Goal: Obtain resource: Download file/media

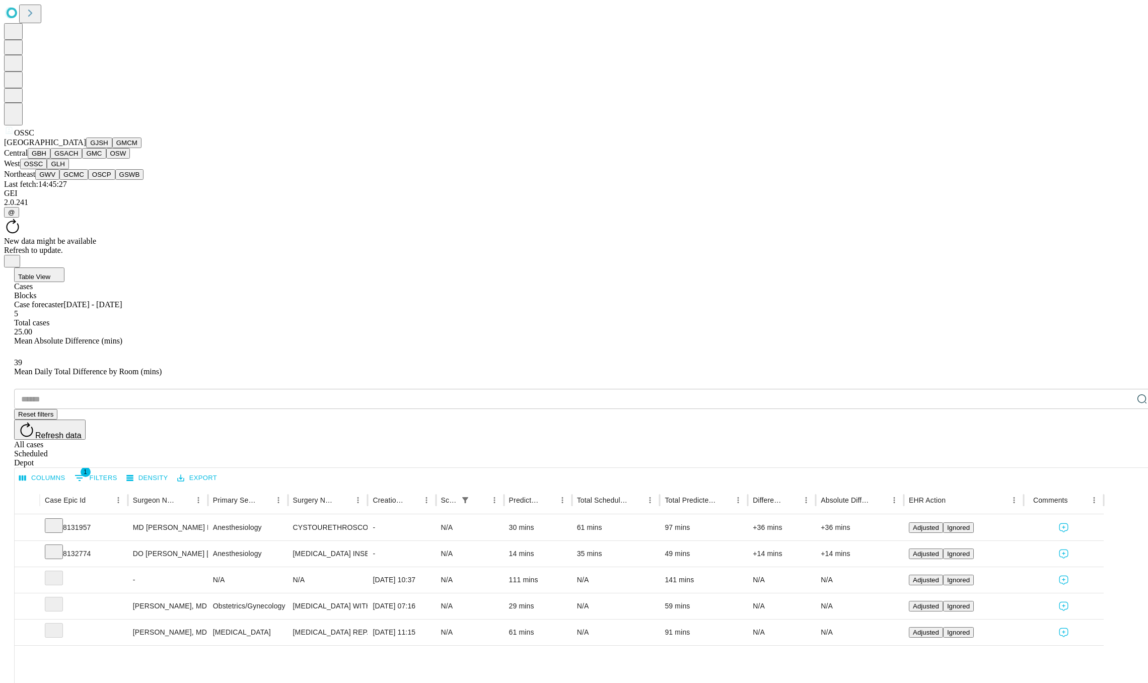
click at [55, 169] on button "GLH" at bounding box center [58, 164] width 22 height 11
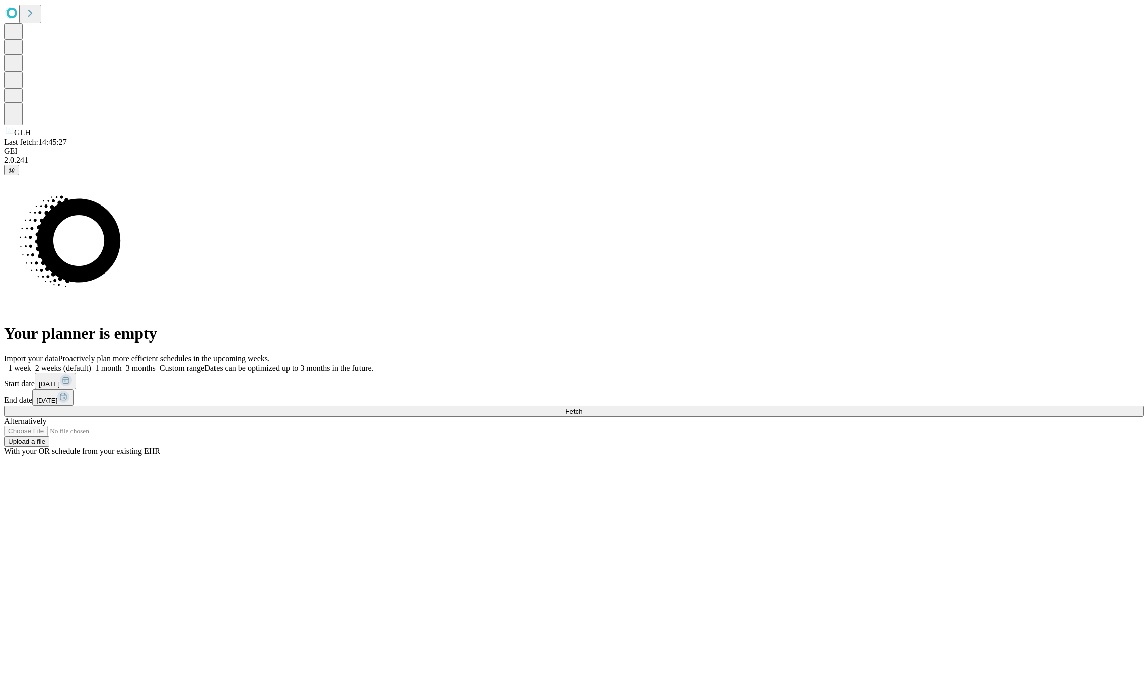
click at [859, 417] on button "Fetch" at bounding box center [574, 411] width 1140 height 11
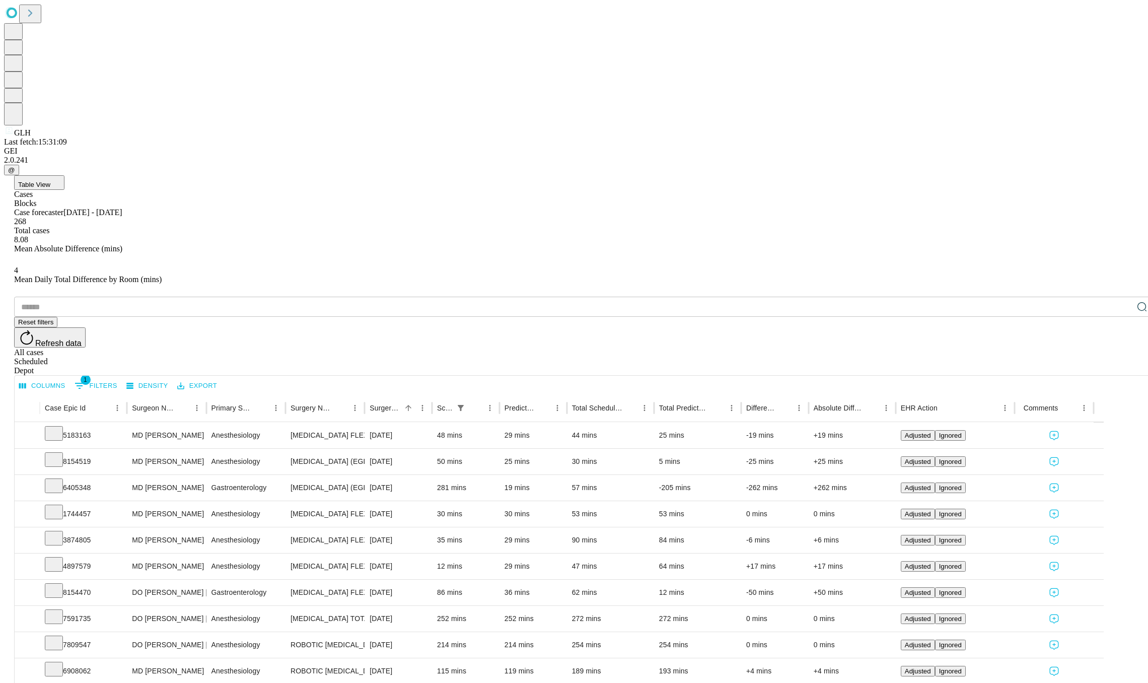
click at [1113, 366] on div "Depot" at bounding box center [584, 370] width 1140 height 9
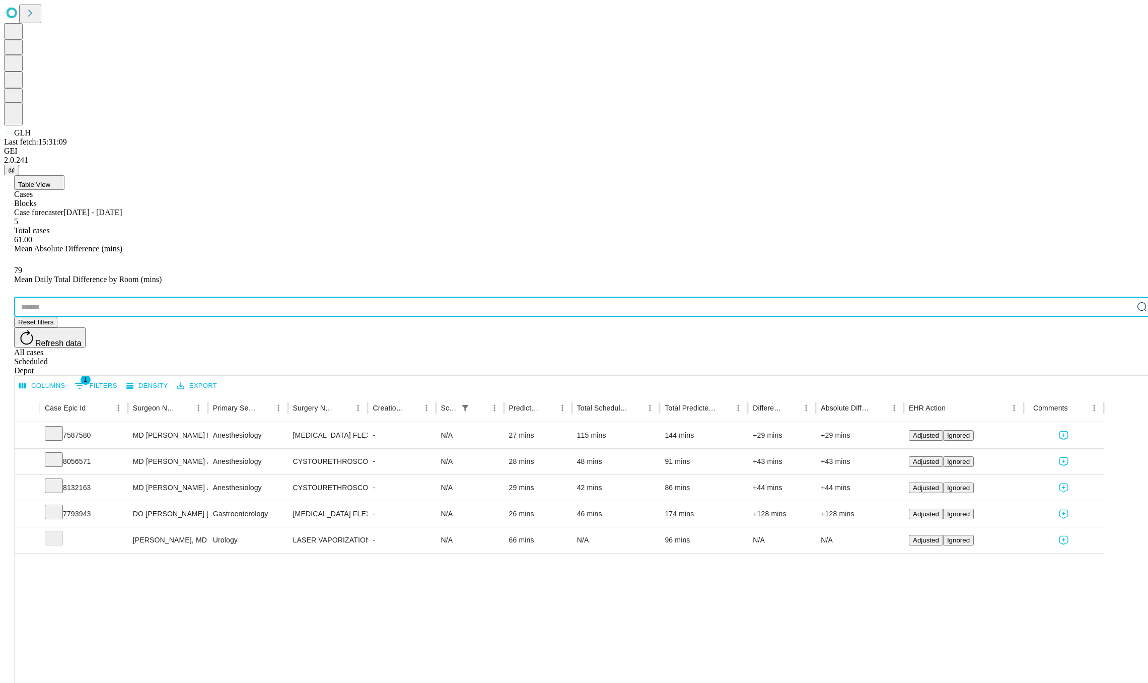
click at [105, 297] on input "text" at bounding box center [573, 307] width 1119 height 20
click at [81, 297] on input "text" at bounding box center [573, 307] width 1119 height 20
paste input "*******"
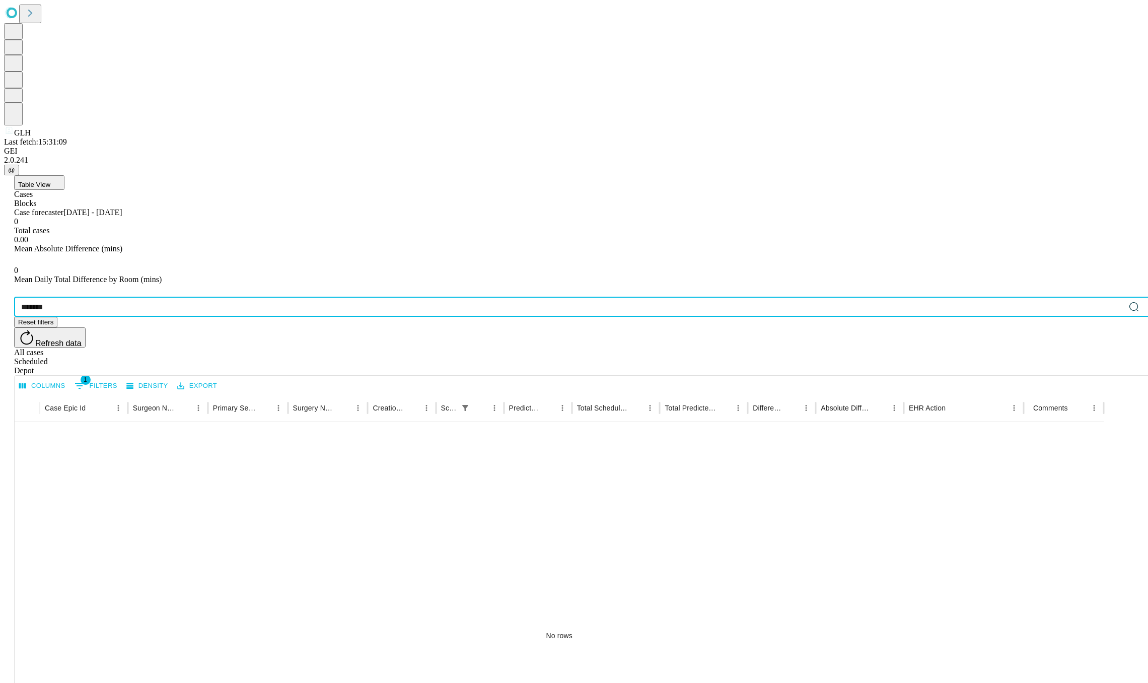
type input "*******"
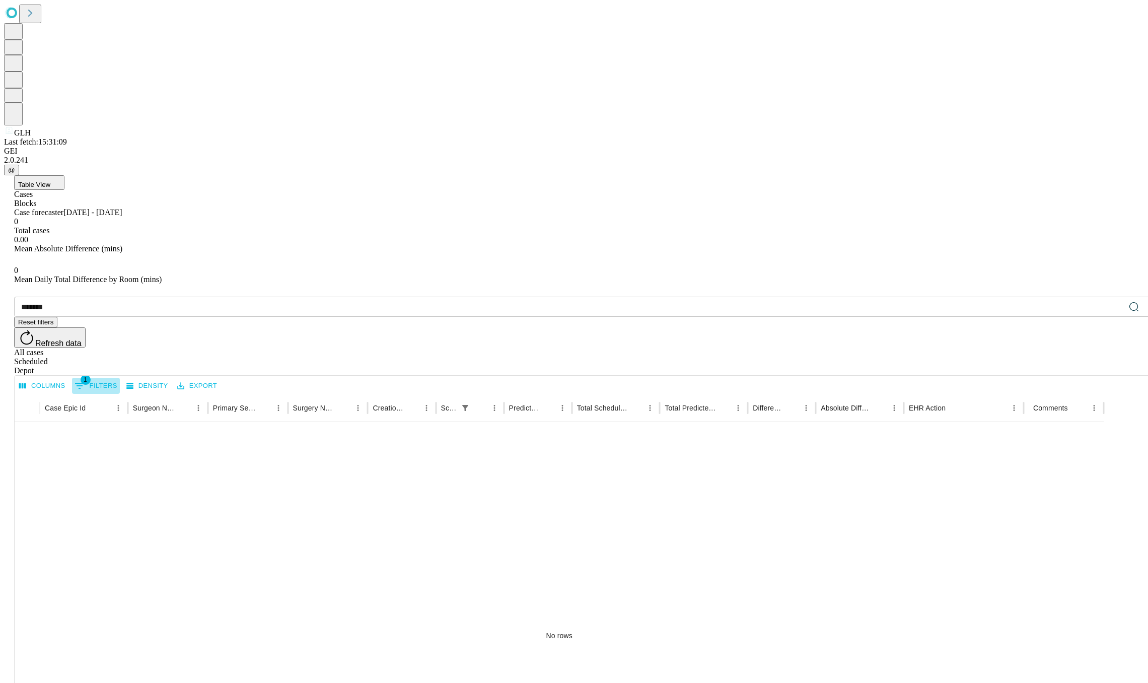
click at [120, 378] on button "1 Filters" at bounding box center [96, 386] width 48 height 16
click at [63, 238] on icon "Delete" at bounding box center [60, 240] width 10 height 10
click at [464, 422] on div "No rows" at bounding box center [559, 635] width 1089 height 427
click at [1043, 348] on div "All cases" at bounding box center [584, 352] width 1140 height 9
click at [82, 339] on span "Refresh data" at bounding box center [58, 343] width 46 height 9
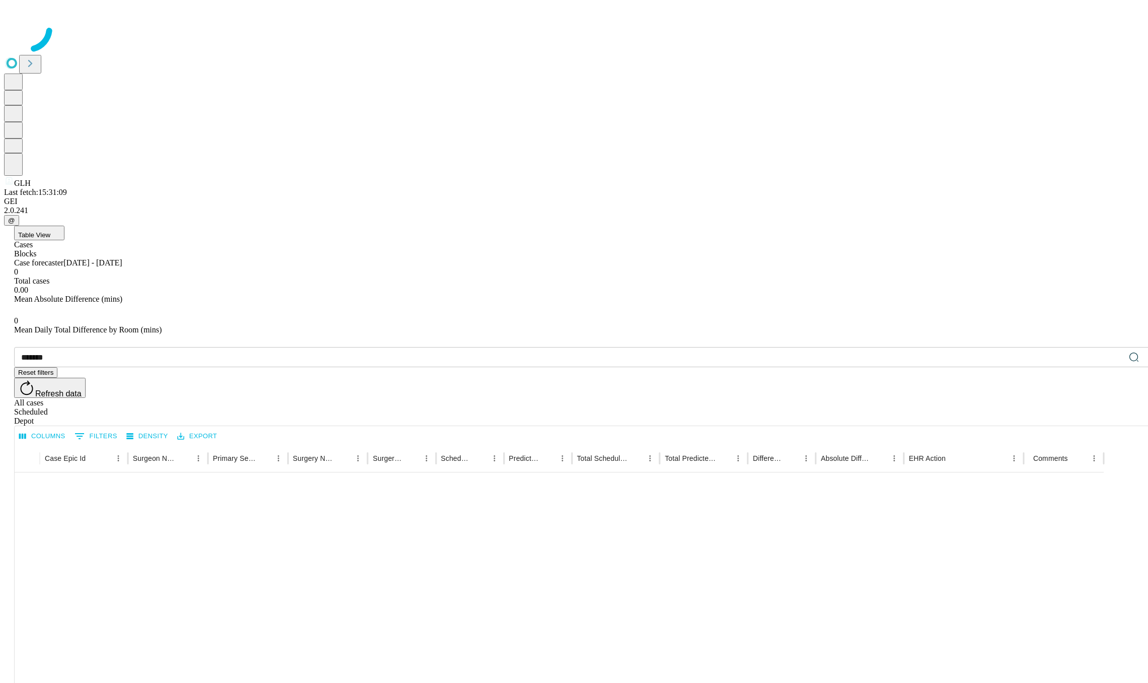
click at [17, 54] on div at bounding box center [574, 29] width 1140 height 50
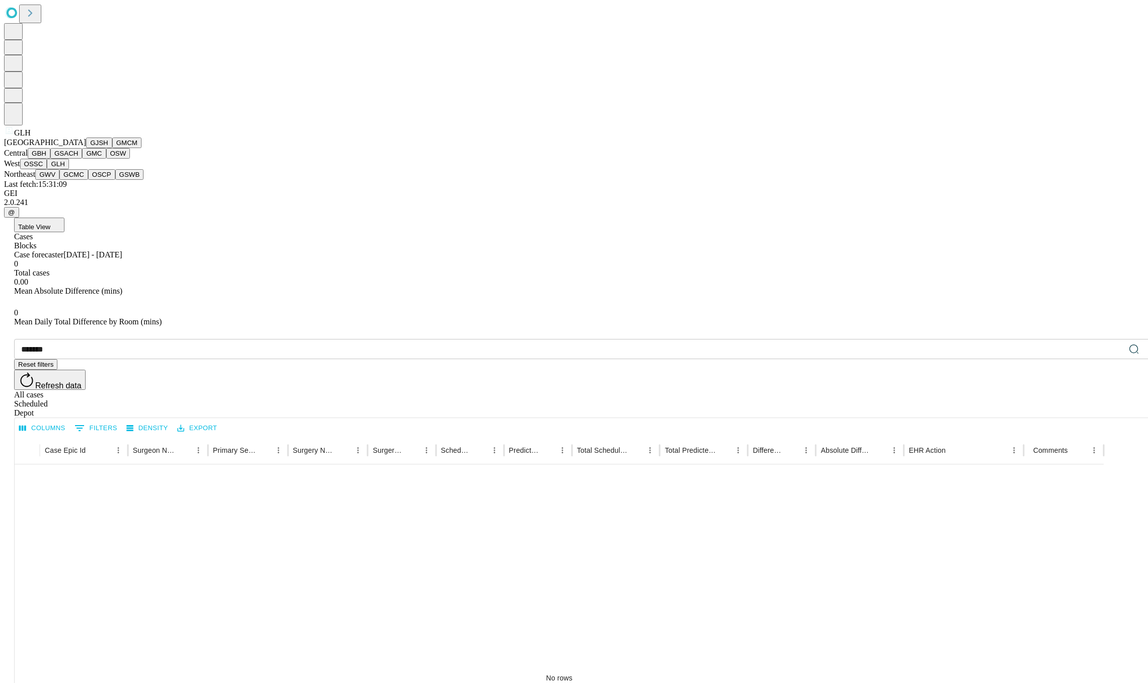
click at [65, 159] on button "GSACH" at bounding box center [66, 153] width 32 height 11
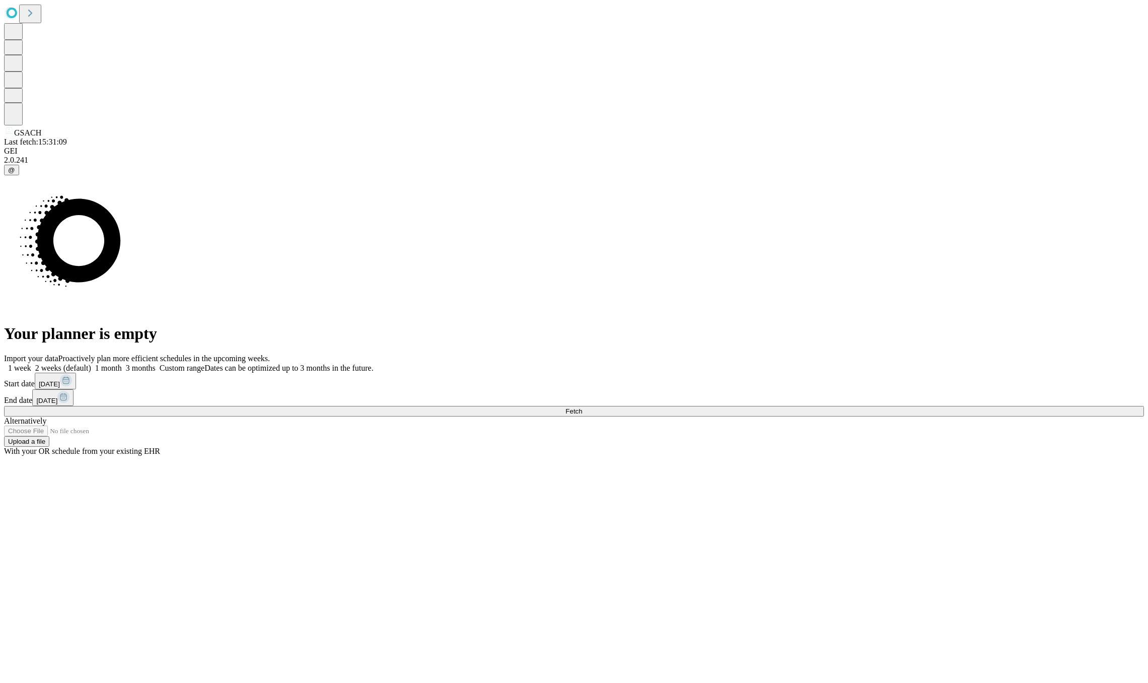
click at [832, 417] on button "Fetch" at bounding box center [574, 411] width 1140 height 11
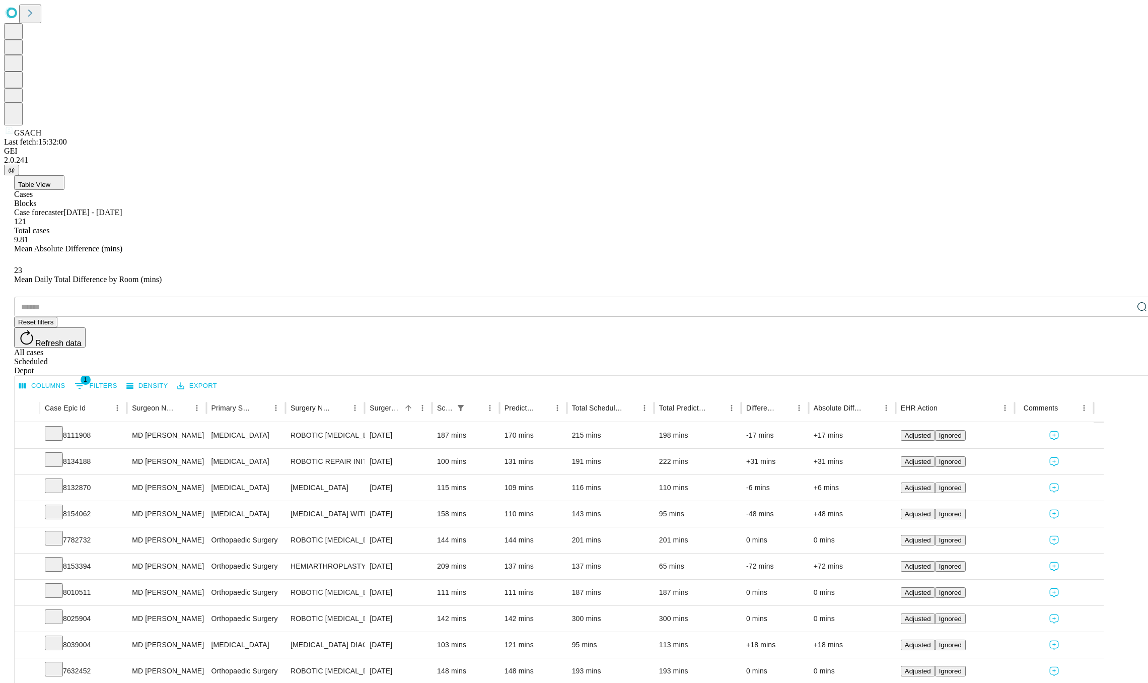
click at [96, 297] on input "text" at bounding box center [573, 307] width 1119 height 20
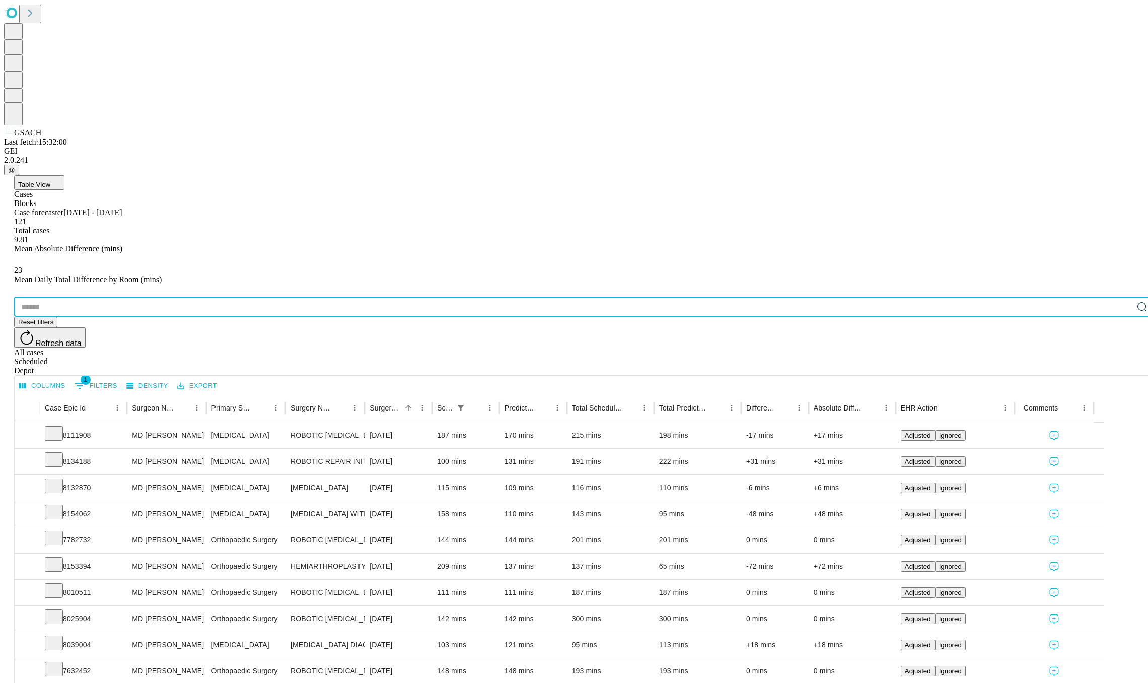
paste input "*******"
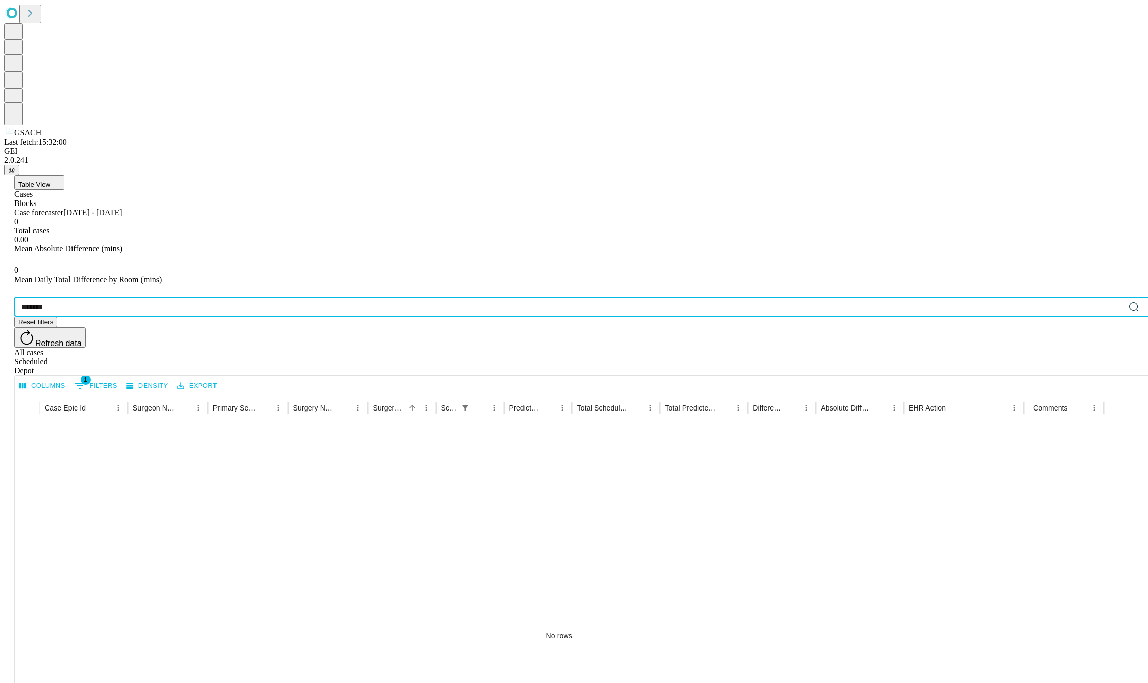
type input "*******"
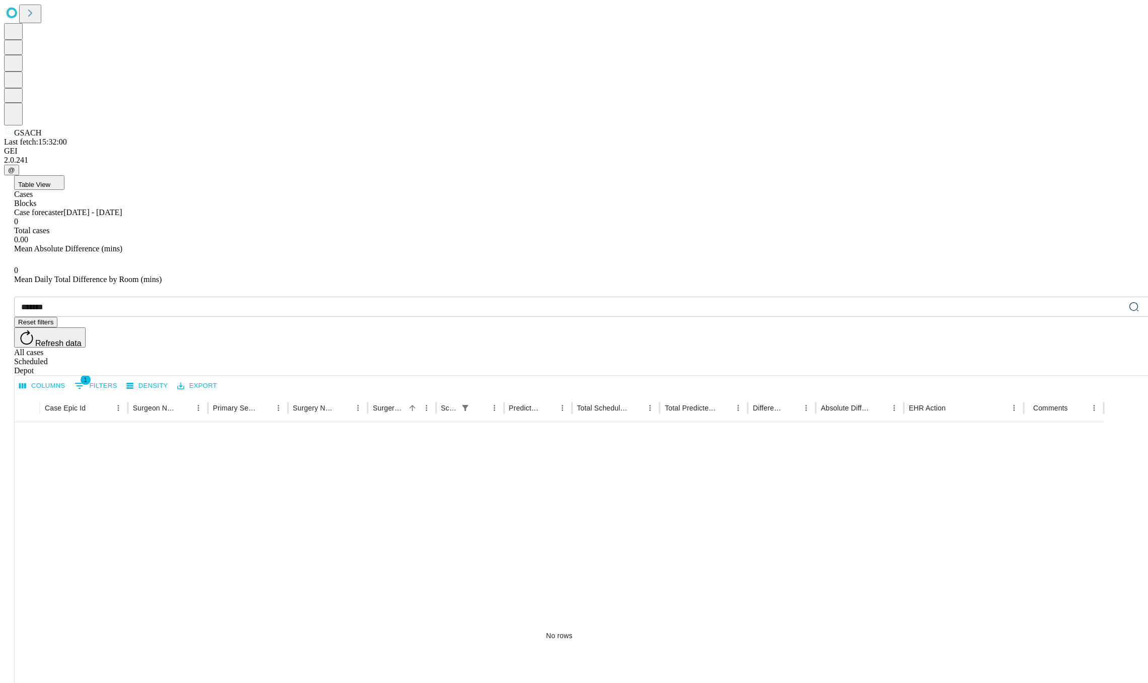
click at [1129, 366] on div "Depot" at bounding box center [584, 370] width 1140 height 9
click at [1054, 348] on div "All cases" at bounding box center [584, 352] width 1140 height 9
click at [1141, 304] on icon at bounding box center [1143, 306] width 4 height 4
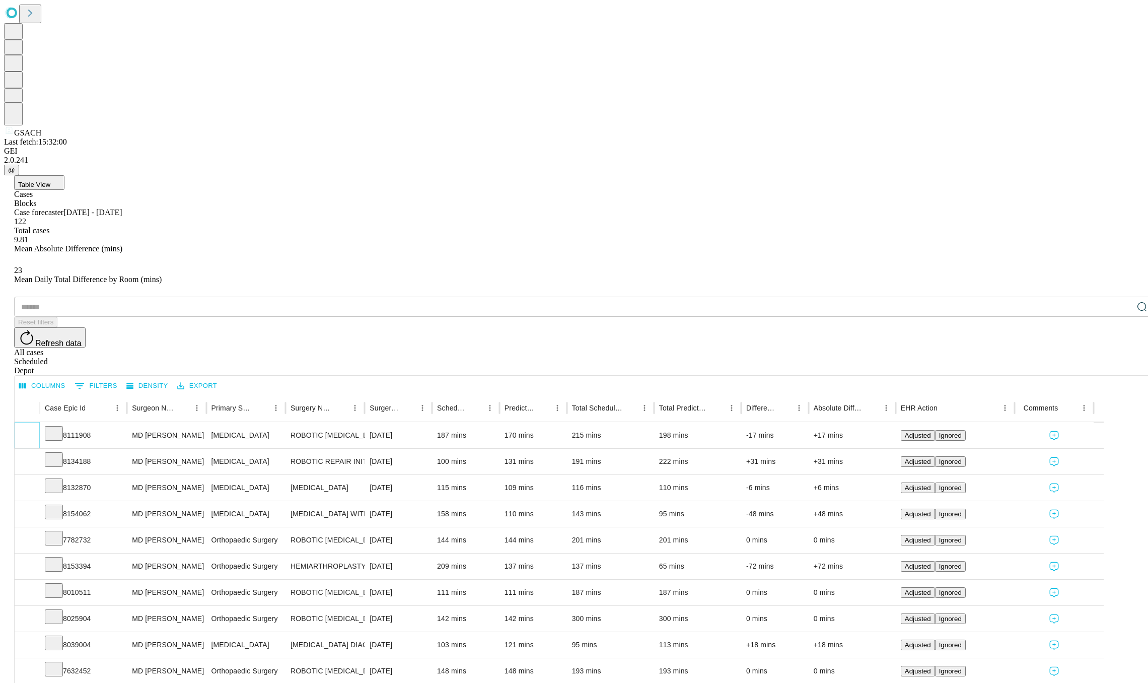
click at [32, 430] on icon "Expand" at bounding box center [27, 435] width 10 height 10
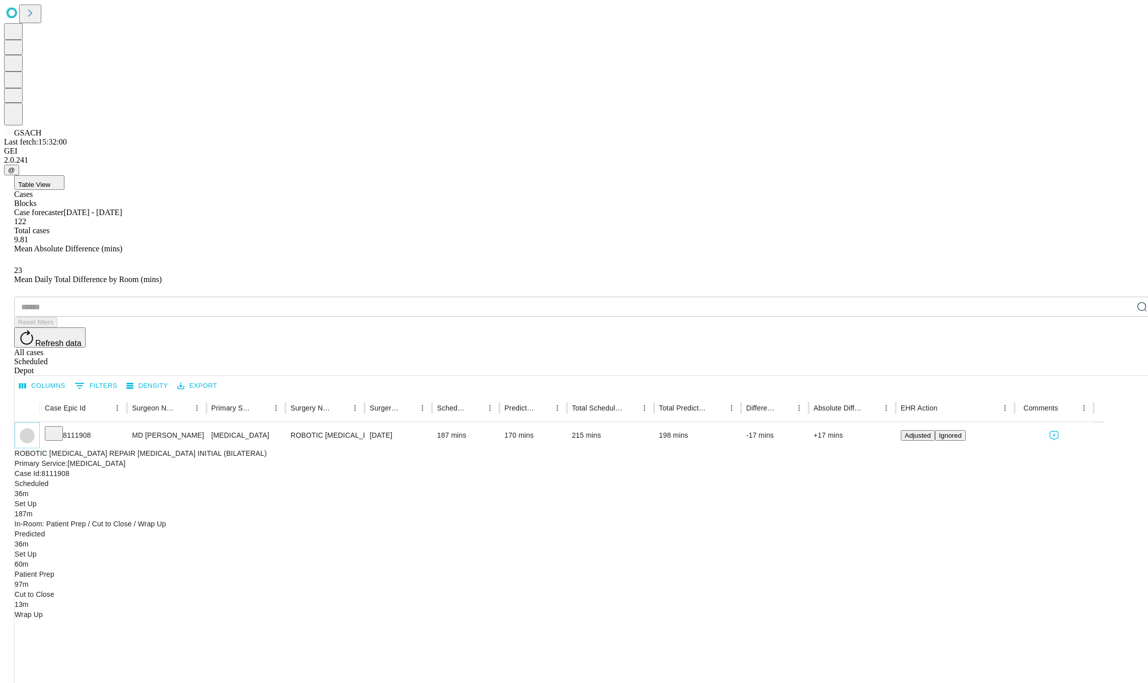
click at [32, 431] on icon "Collapse" at bounding box center [27, 436] width 10 height 10
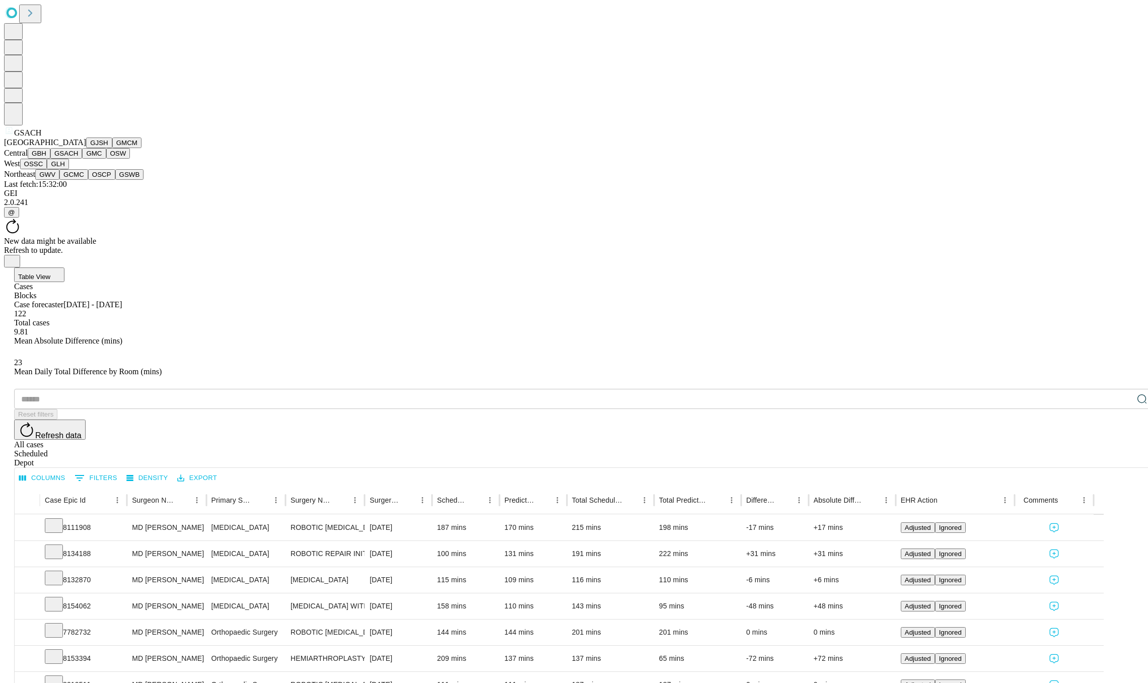
click at [15, 137] on span "GSACH" at bounding box center [27, 132] width 27 height 9
click at [86, 148] on button "GJSH" at bounding box center [99, 142] width 26 height 11
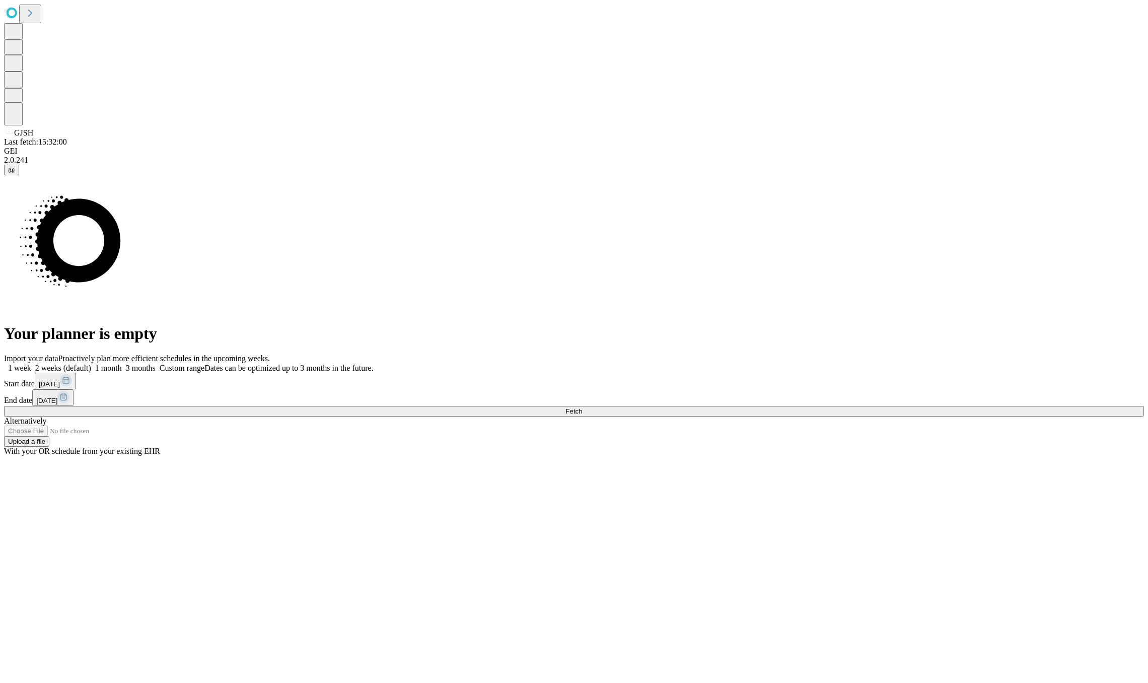
click at [72, 386] on rect at bounding box center [66, 380] width 12 height 12
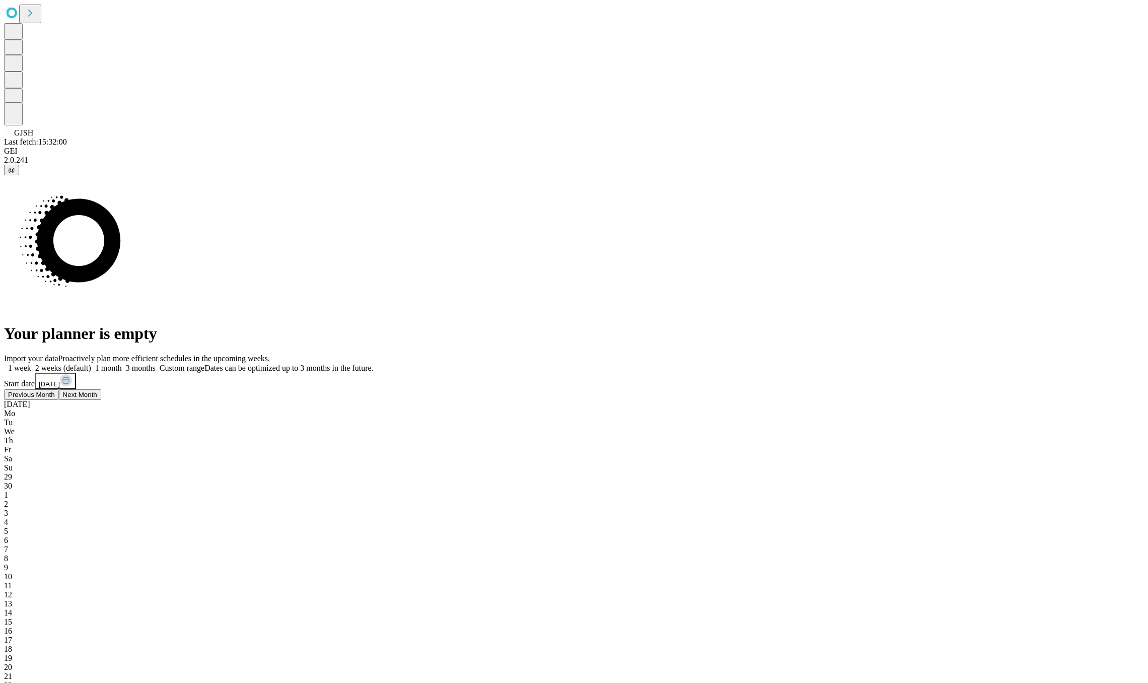
click at [833, 472] on div "29" at bounding box center [574, 476] width 1140 height 9
click at [12, 516] on span "30" at bounding box center [8, 520] width 8 height 9
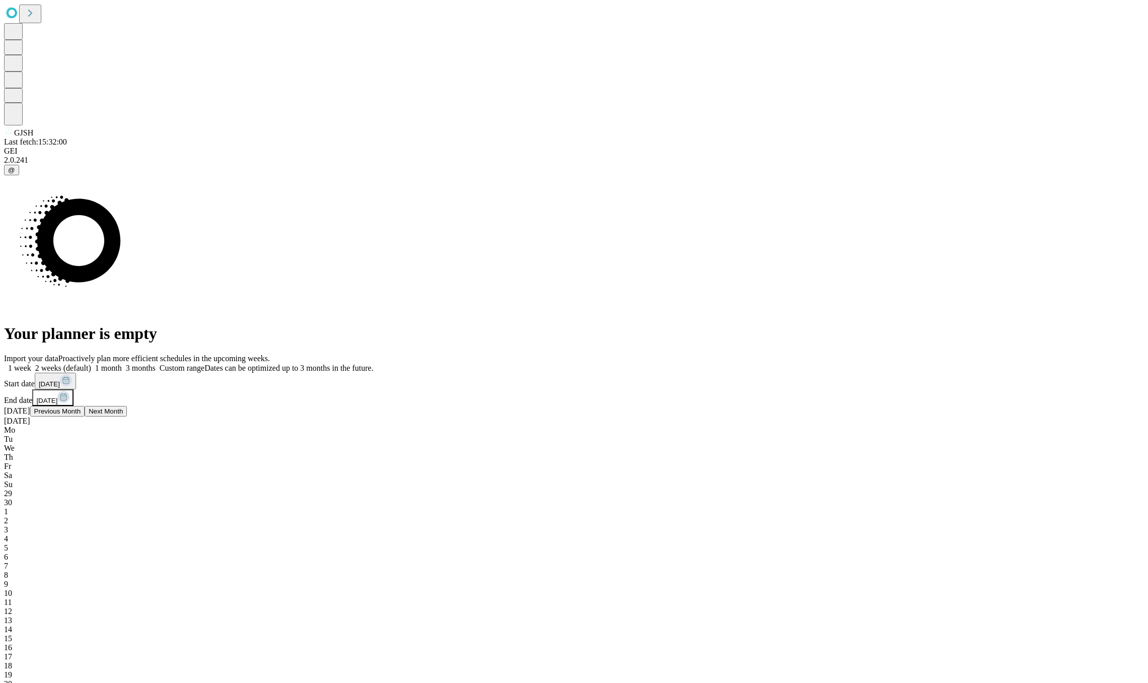
click at [74, 391] on button "[DATE]" at bounding box center [52, 397] width 41 height 17
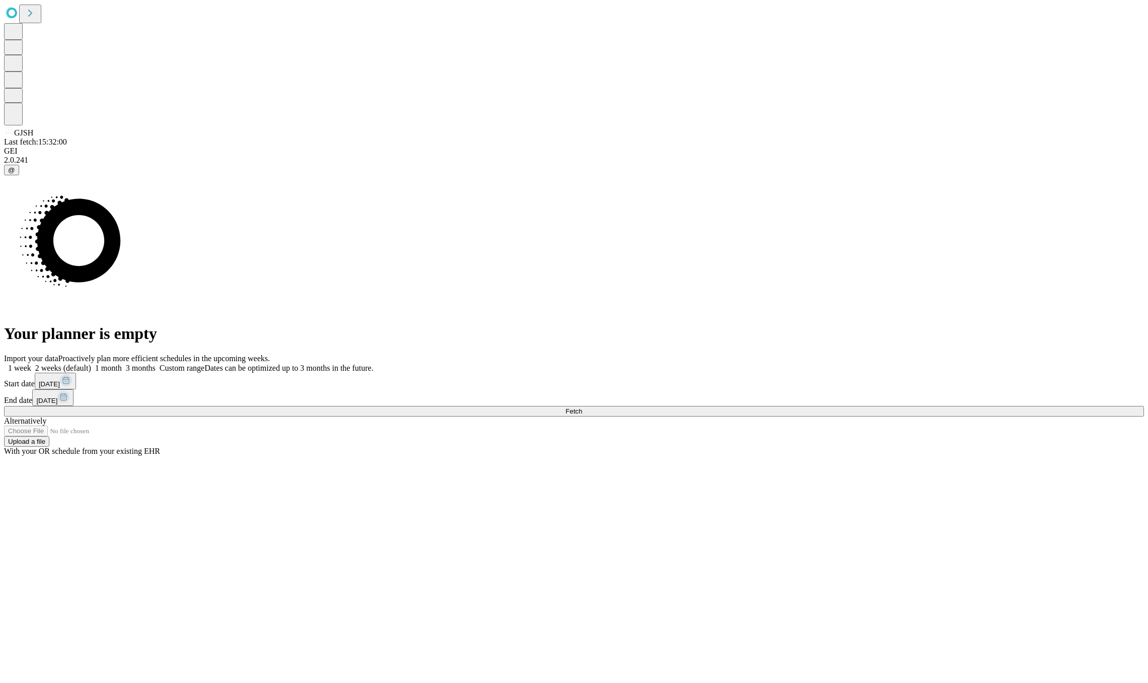
drag, startPoint x: 981, startPoint y: 391, endPoint x: 933, endPoint y: 397, distance: 48.7
click at [74, 396] on button "[DATE]" at bounding box center [52, 397] width 41 height 17
click at [860, 417] on button "Fetch" at bounding box center [574, 411] width 1140 height 11
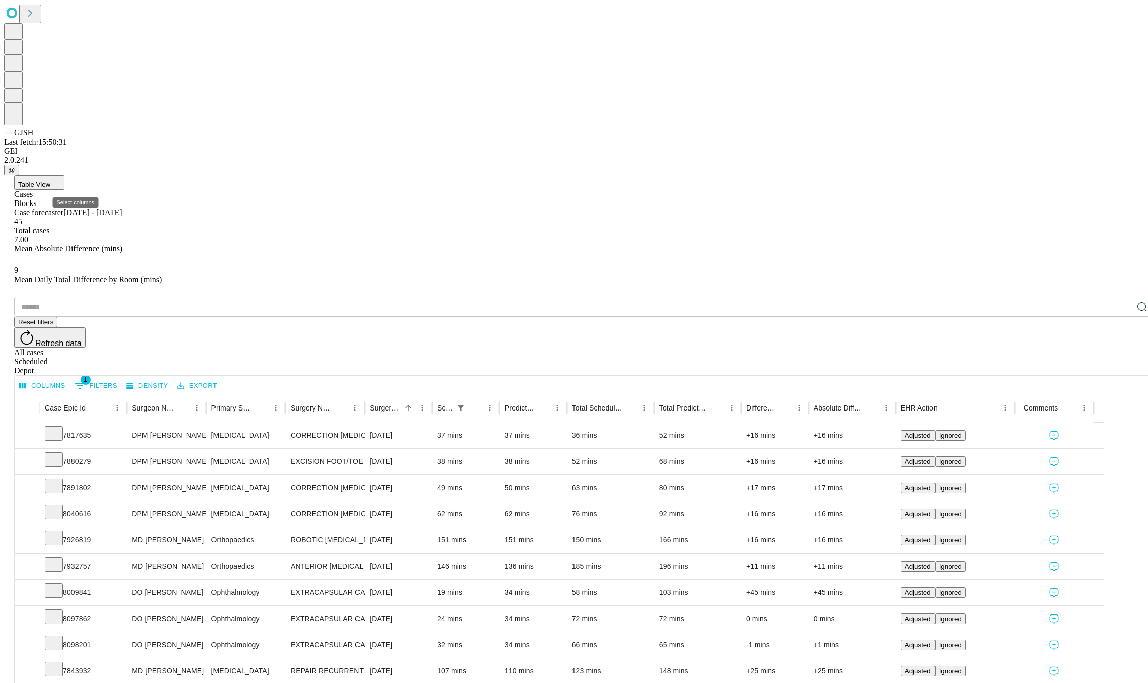
click at [68, 378] on button "Columns" at bounding box center [42, 386] width 51 height 16
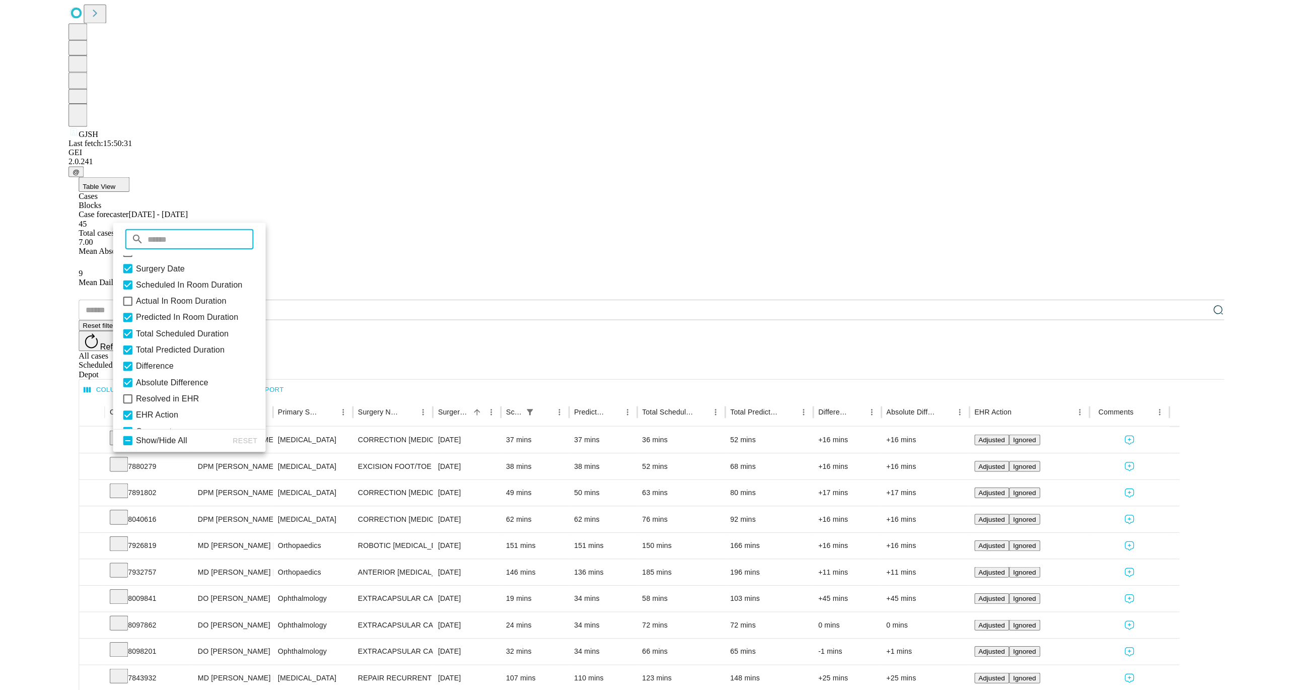
scroll to position [105, 0]
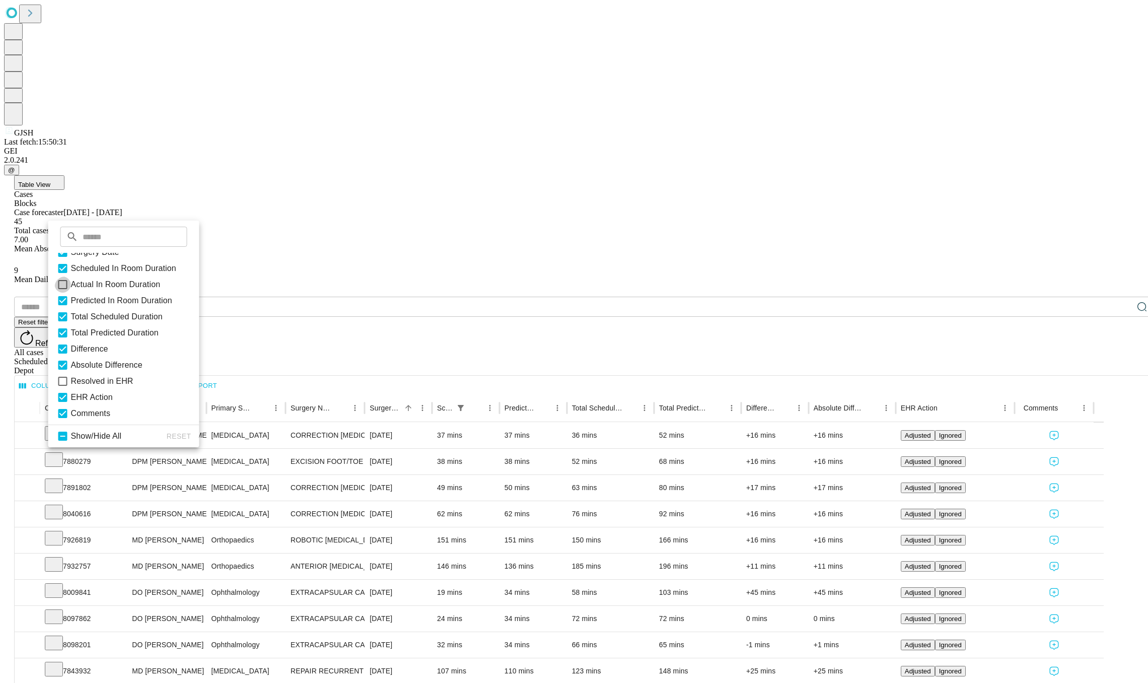
click at [69, 291] on icon at bounding box center [63, 285] width 12 height 12
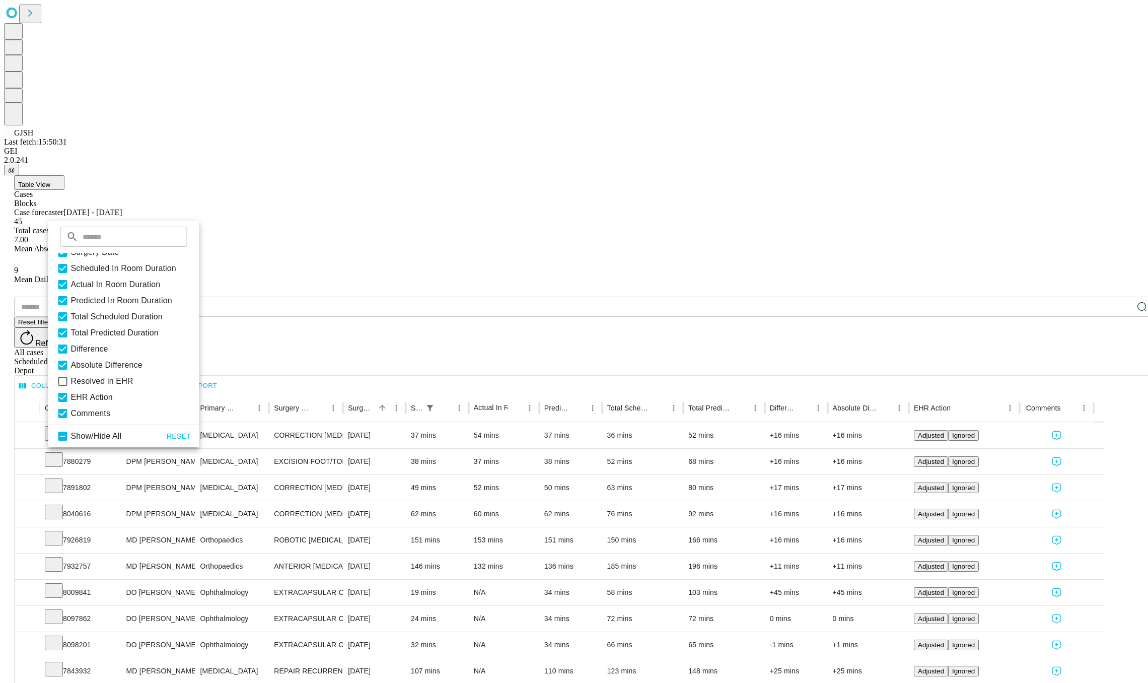
click at [305, 376] on div "Columns 1 Filters Density Export" at bounding box center [584, 385] width 1139 height 18
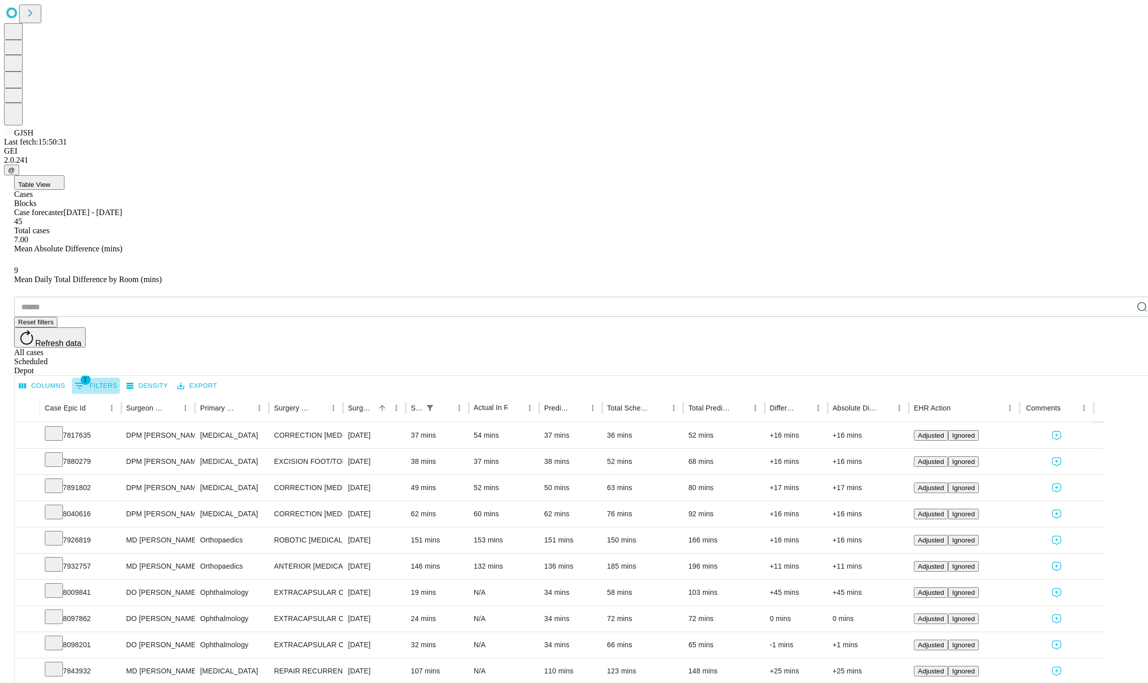
click at [86, 380] on icon "Show filters" at bounding box center [80, 386] width 12 height 12
click at [331, 297] on div "​ Reset filters Refresh data All cases Scheduled Depot" at bounding box center [584, 336] width 1140 height 79
click at [220, 378] on button "Export" at bounding box center [197, 386] width 45 height 16
click at [246, 202] on li "Download as Excel" at bounding box center [281, 207] width 86 height 18
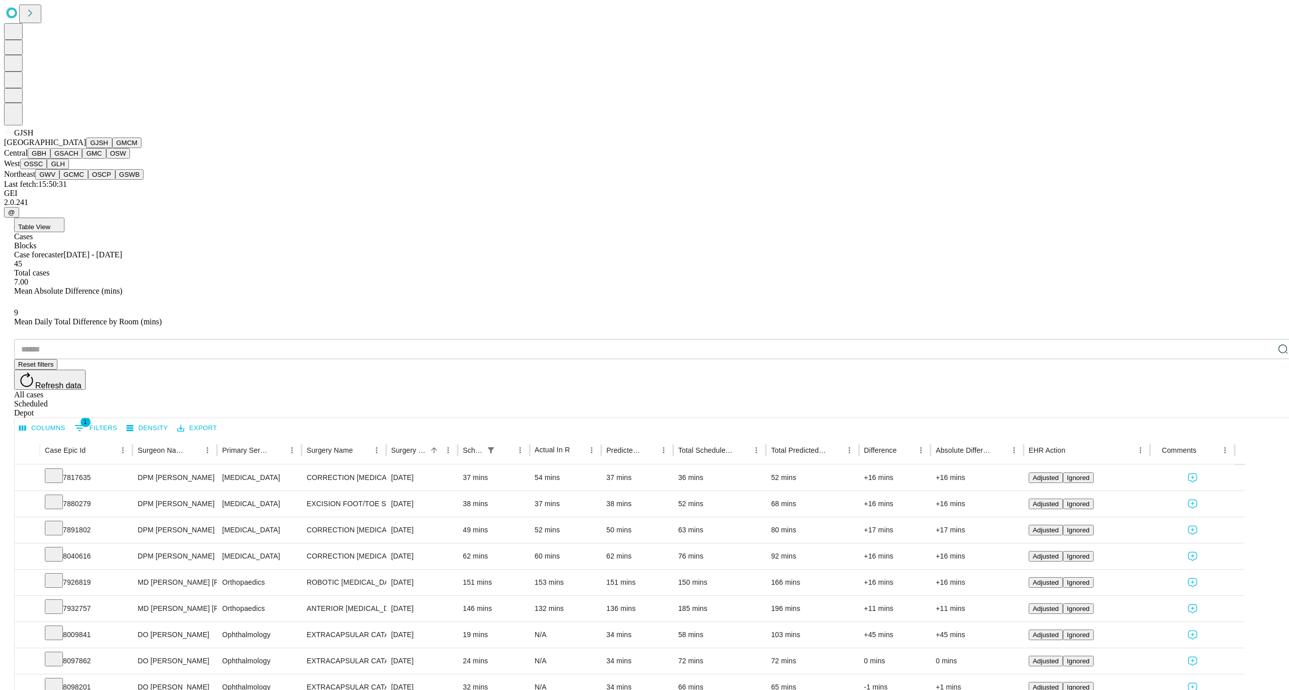
click at [112, 148] on button "GMCM" at bounding box center [126, 142] width 29 height 11
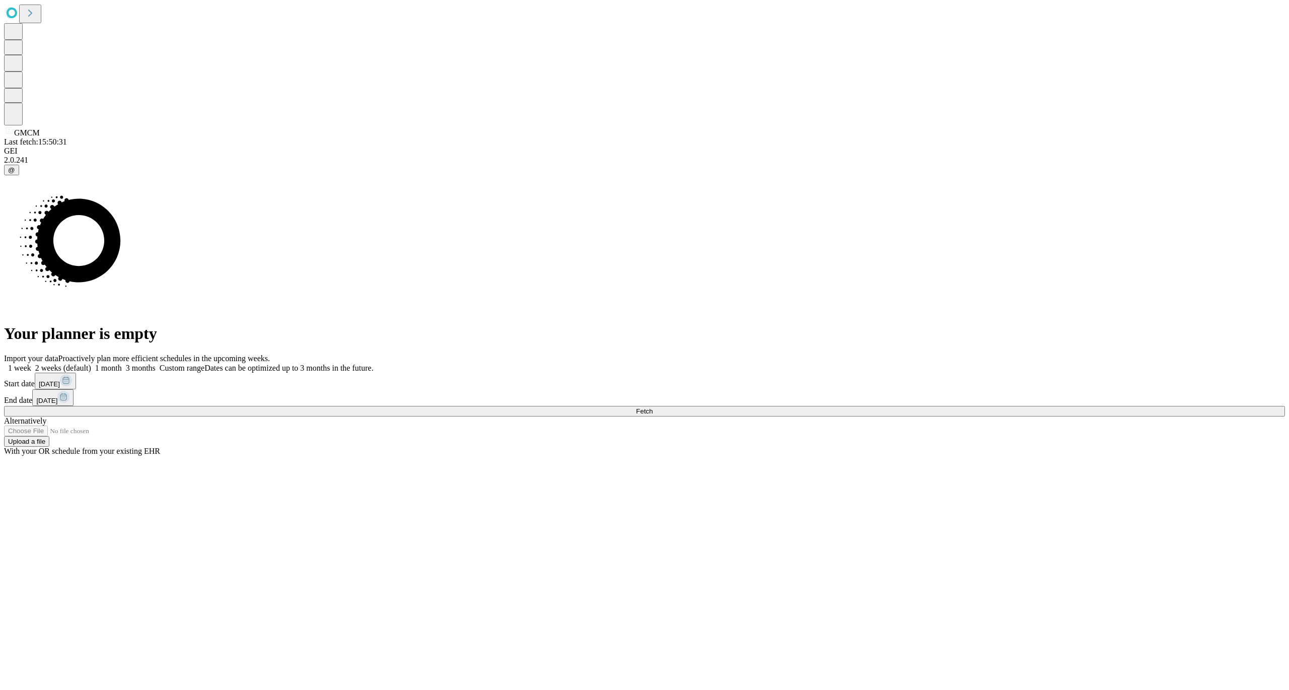
click at [60, 388] on span "[DATE]" at bounding box center [49, 384] width 21 height 8
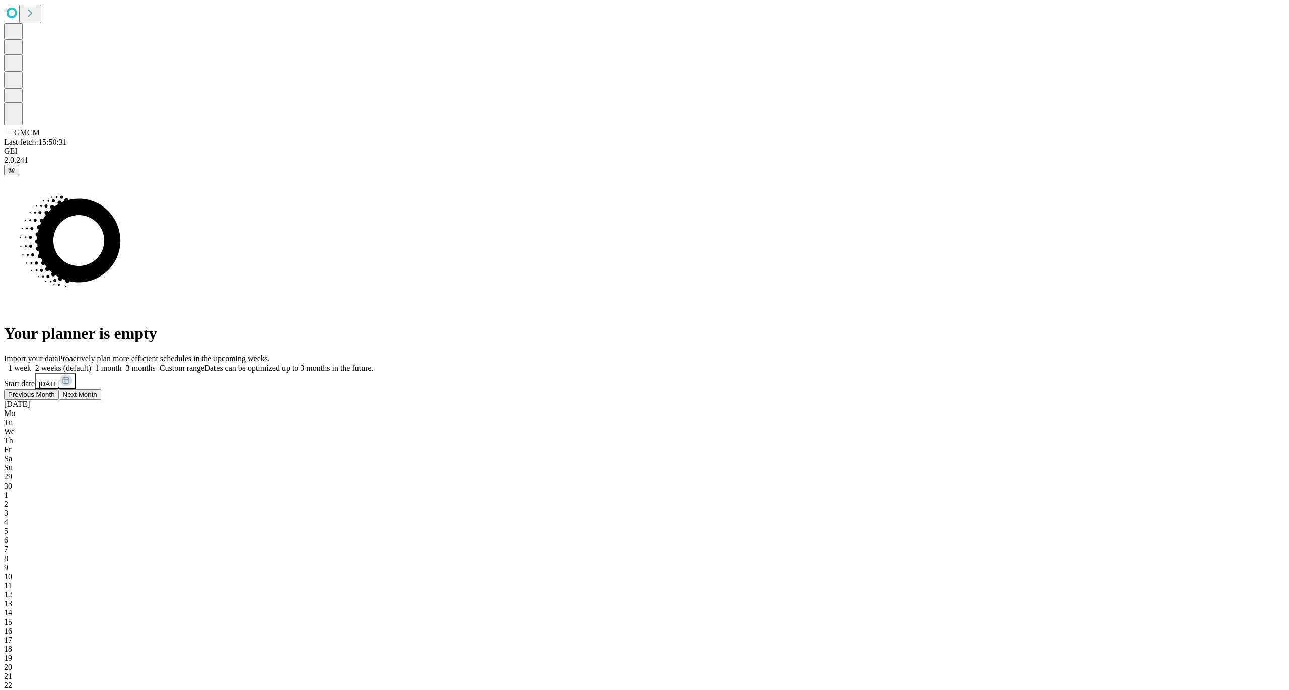
click at [943, 472] on div "29" at bounding box center [644, 476] width 1281 height 9
click at [12, 489] on span "27" at bounding box center [8, 493] width 8 height 9
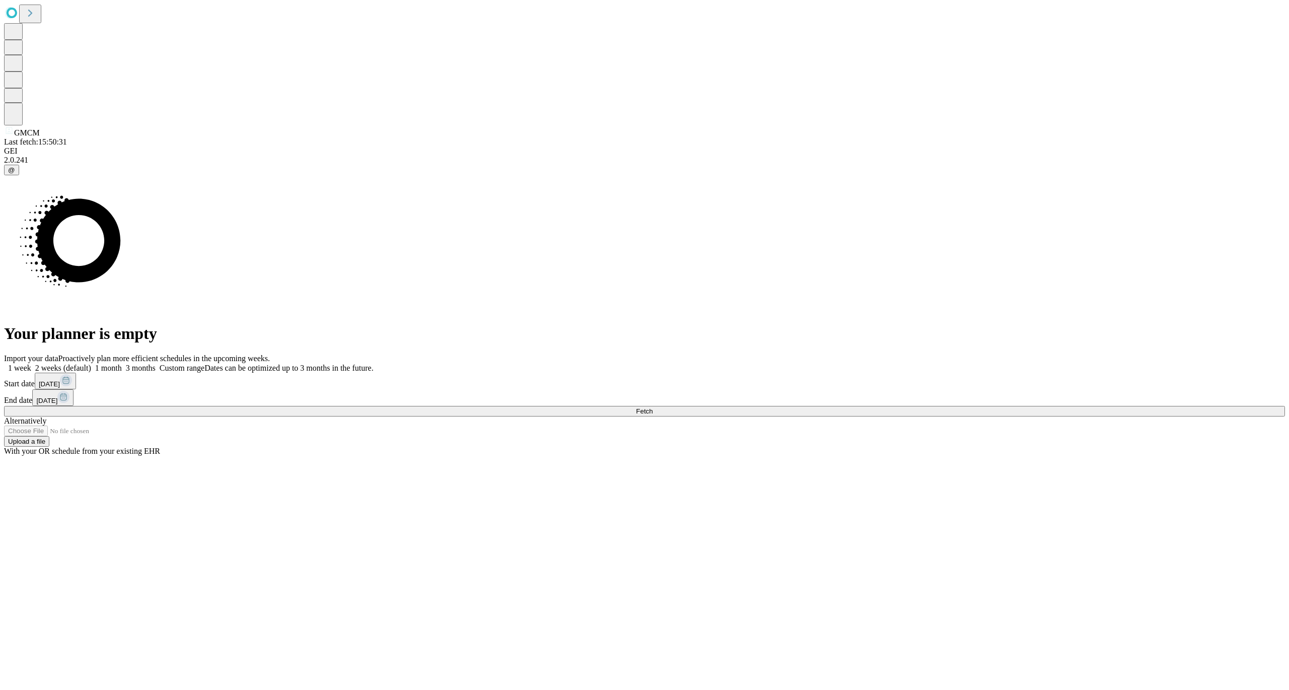
click at [955, 417] on button "Fetch" at bounding box center [644, 411] width 1281 height 11
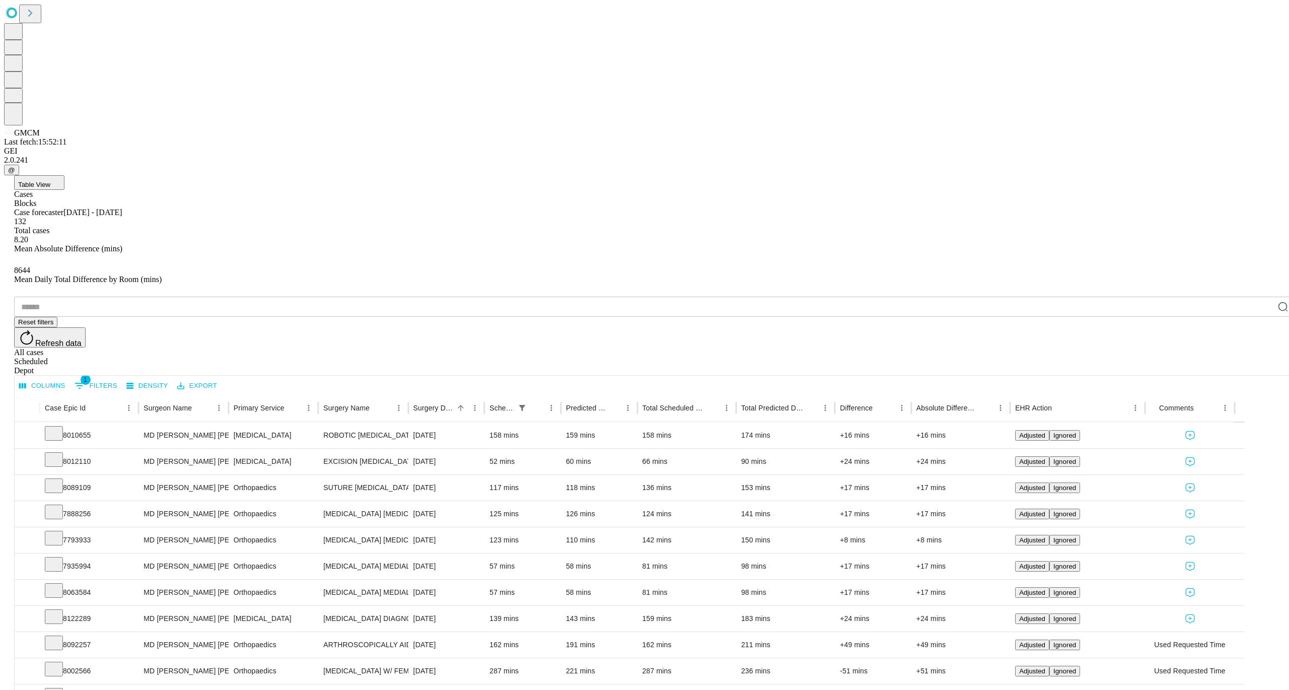
click at [68, 378] on button "Columns" at bounding box center [42, 386] width 51 height 16
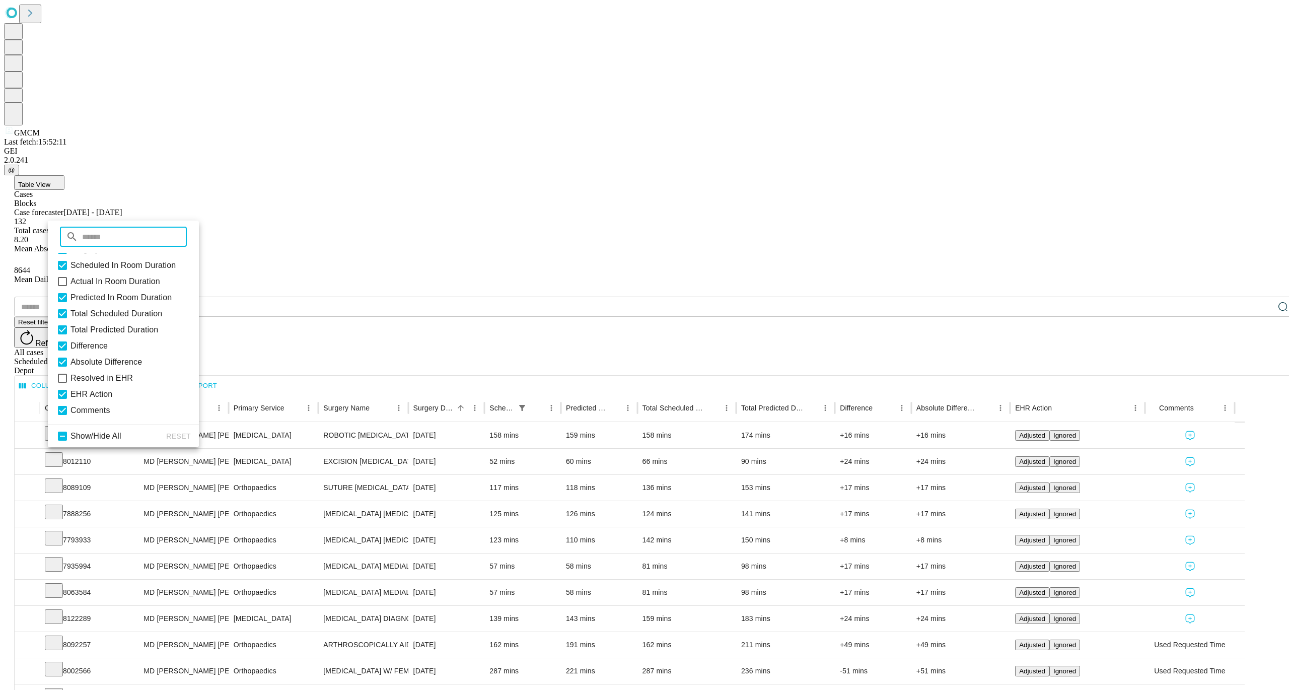
scroll to position [114, 0]
click at [68, 288] on icon at bounding box center [62, 281] width 12 height 12
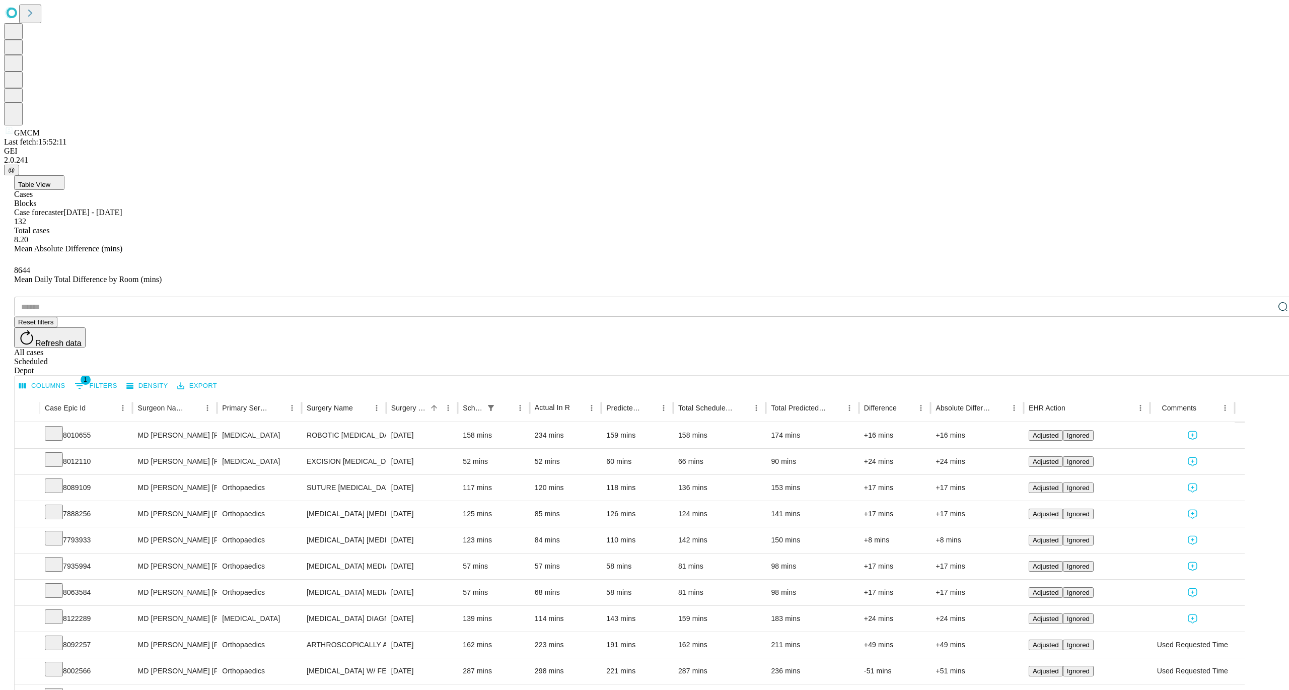
click at [220, 378] on button "Export" at bounding box center [197, 386] width 45 height 16
click at [262, 200] on li "Download as Excel" at bounding box center [281, 207] width 86 height 18
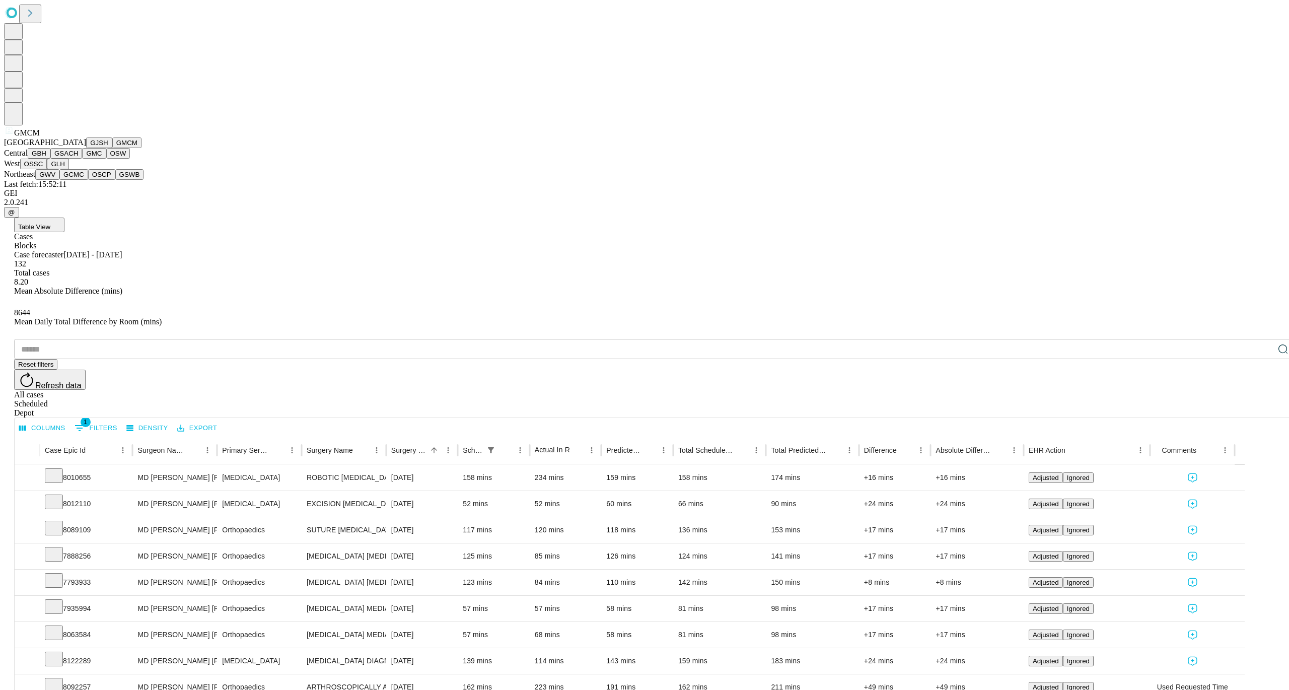
click at [50, 159] on button "GBH" at bounding box center [39, 153] width 23 height 11
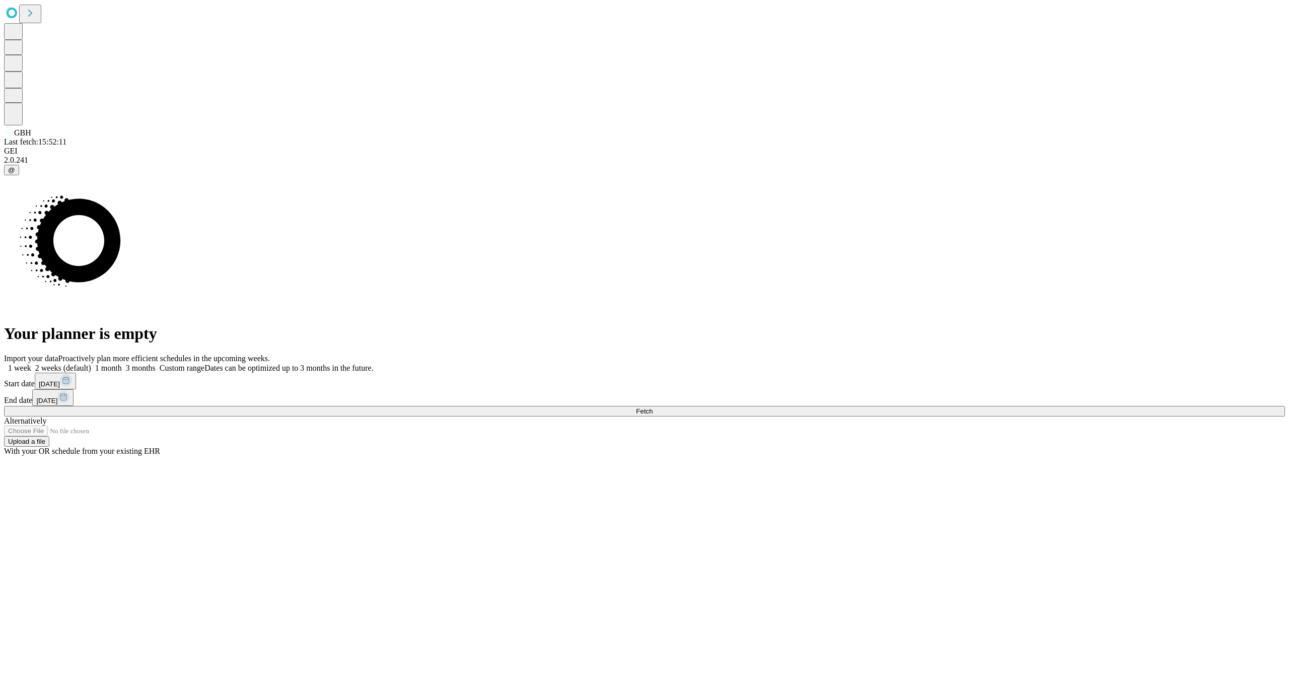
click at [76, 389] on button "[DATE]" at bounding box center [55, 381] width 41 height 17
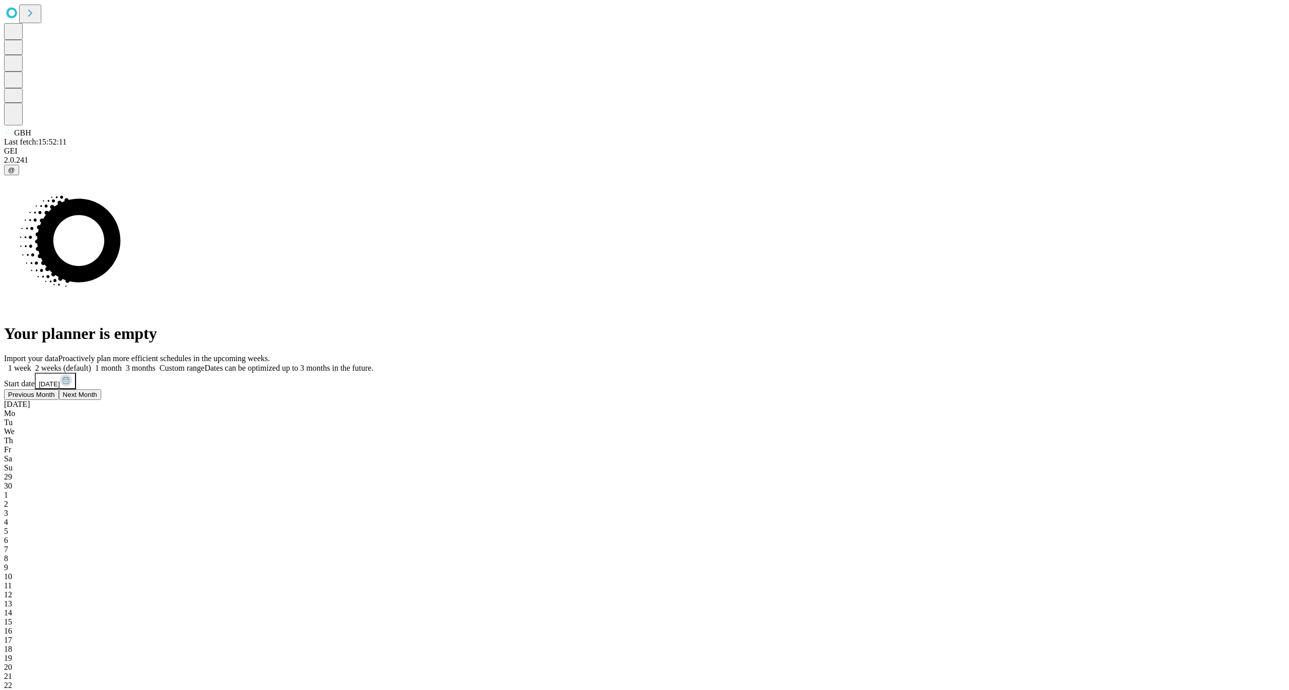
click at [12, 472] on span "29" at bounding box center [8, 476] width 8 height 9
click at [12, 489] on span "27" at bounding box center [8, 493] width 8 height 9
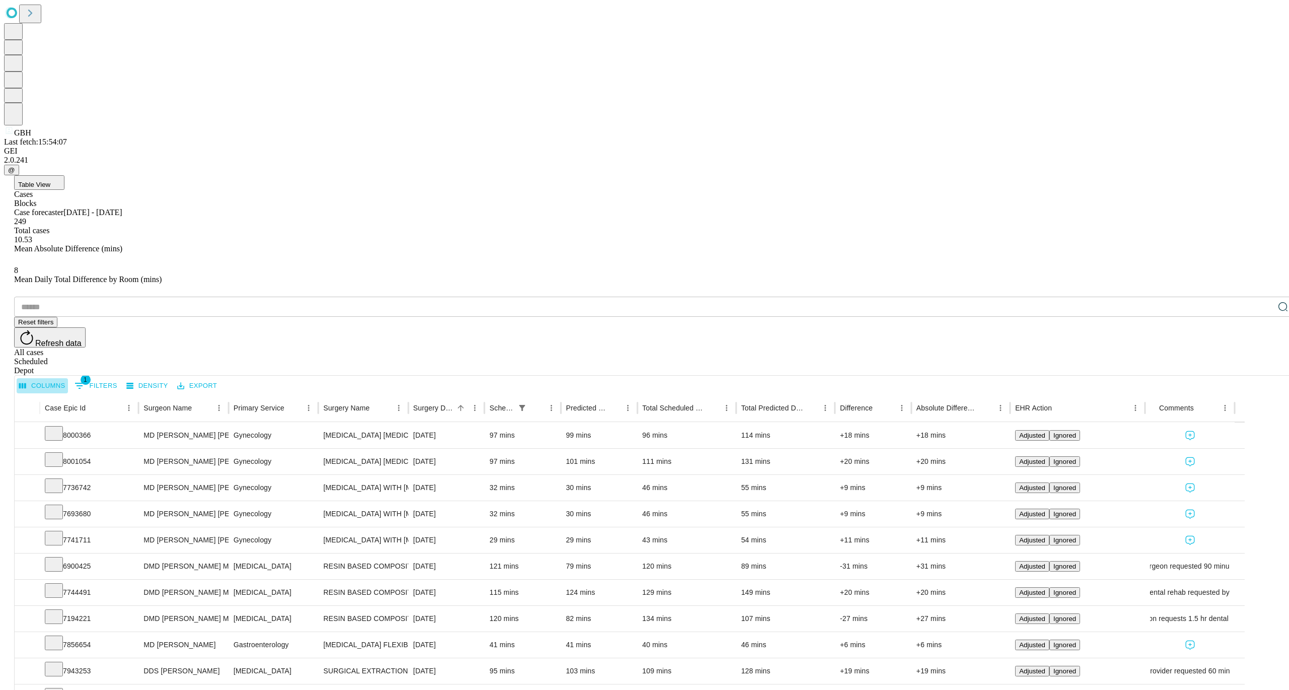
click at [68, 378] on button "Columns" at bounding box center [42, 386] width 51 height 16
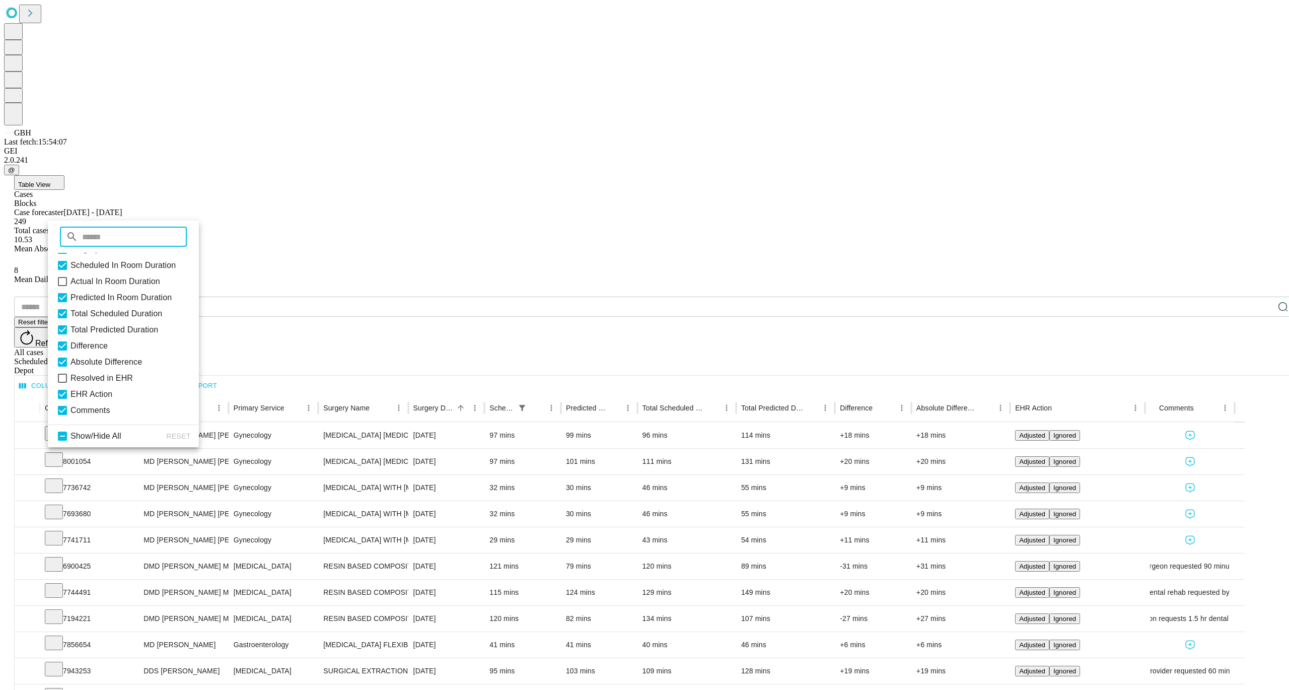
scroll to position [110, 0]
click at [68, 288] on icon at bounding box center [62, 281] width 12 height 12
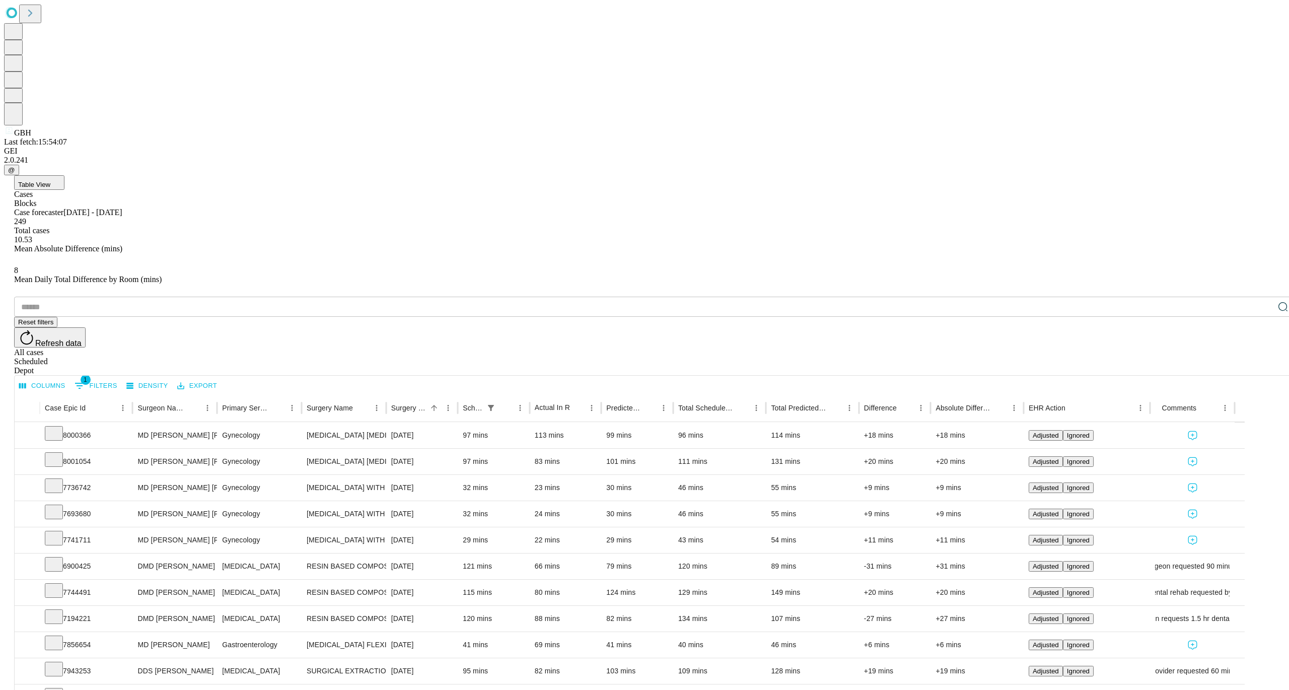
click at [220, 378] on button "Export" at bounding box center [197, 386] width 45 height 16
click at [258, 206] on li "Download as Excel" at bounding box center [281, 207] width 86 height 18
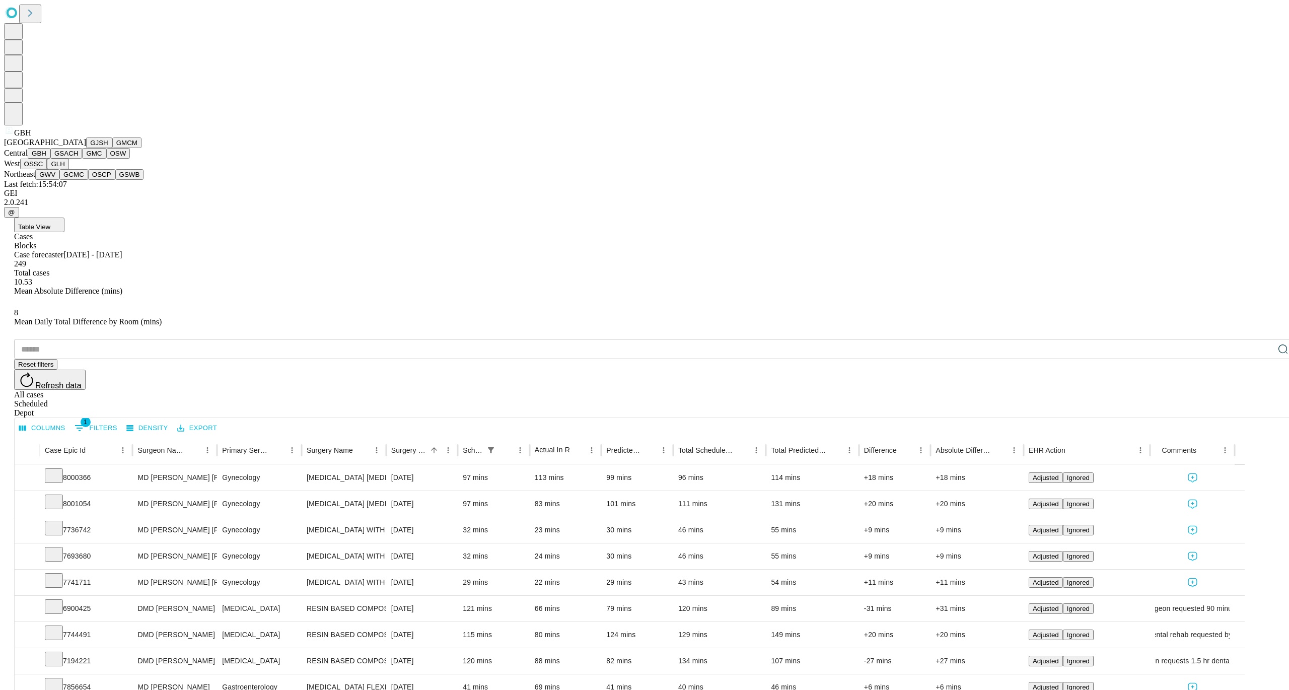
click at [67, 159] on button "GSACH" at bounding box center [66, 153] width 32 height 11
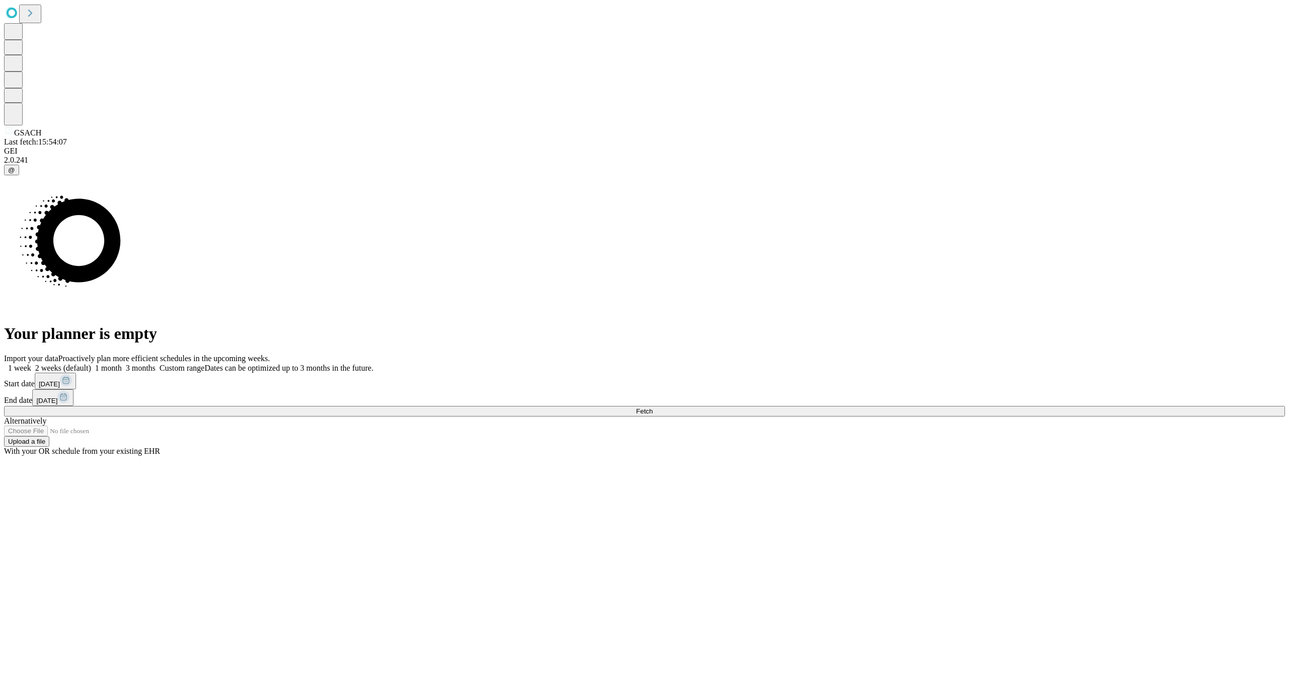
click at [60, 388] on span "[DATE]" at bounding box center [49, 384] width 21 height 8
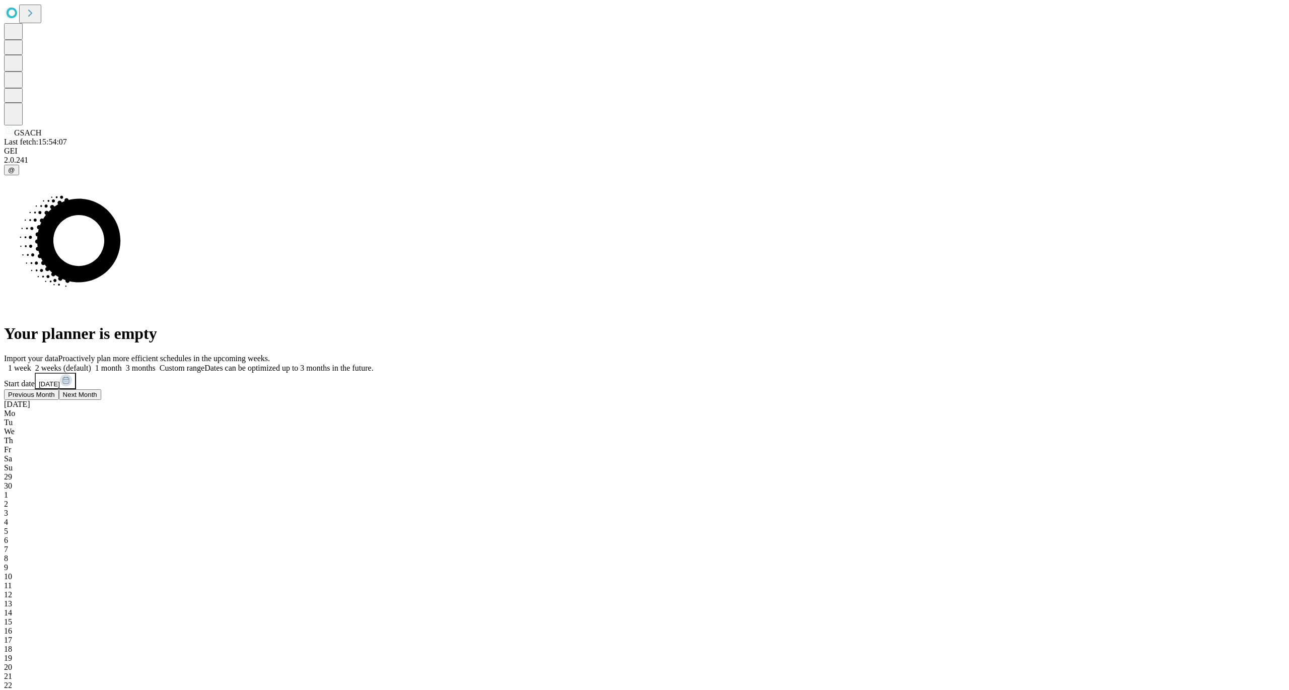
click at [12, 472] on span "29" at bounding box center [8, 476] width 8 height 9
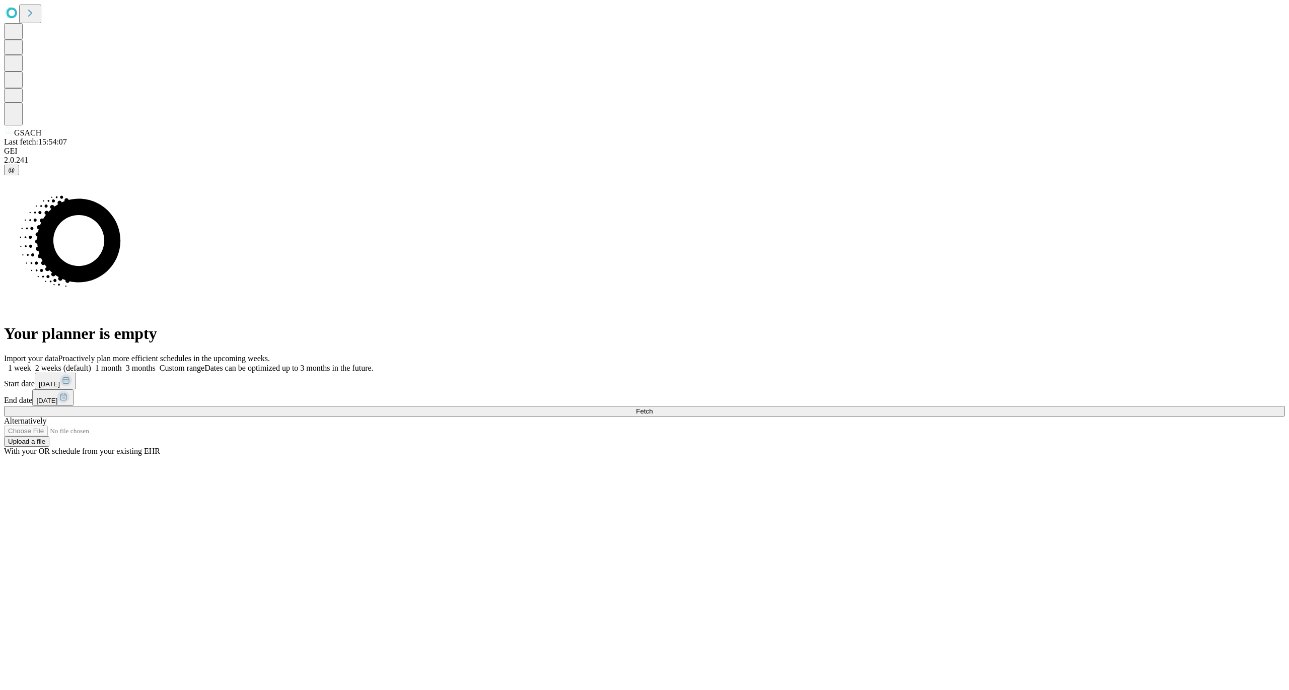
click at [57, 397] on span "[DATE]" at bounding box center [46, 401] width 21 height 8
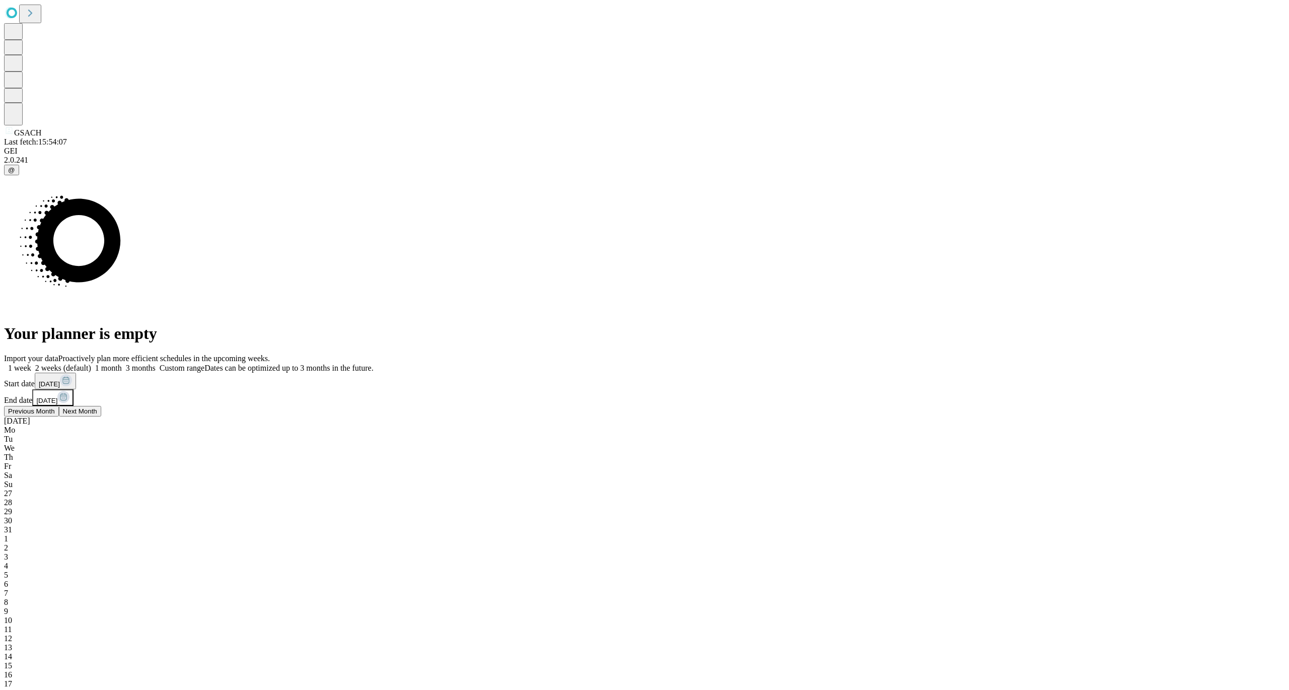
click at [1058, 489] on div "27" at bounding box center [644, 493] width 1281 height 9
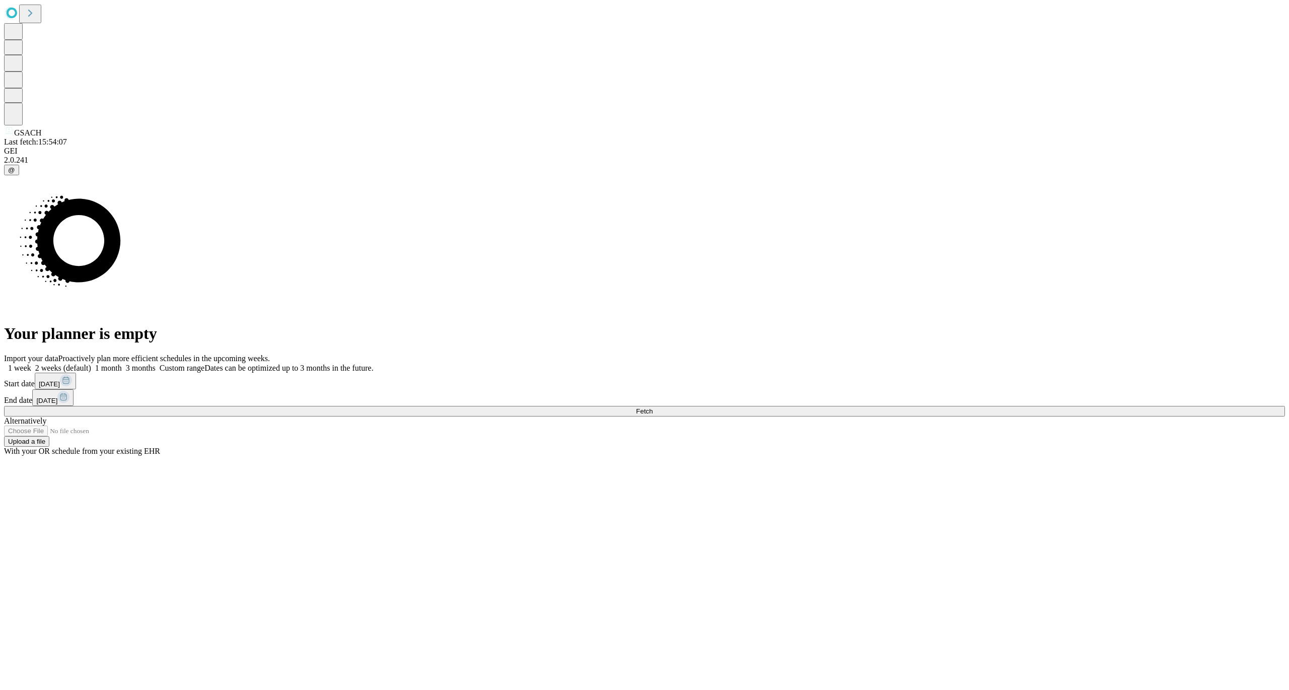
click at [974, 417] on button "Fetch" at bounding box center [644, 411] width 1281 height 11
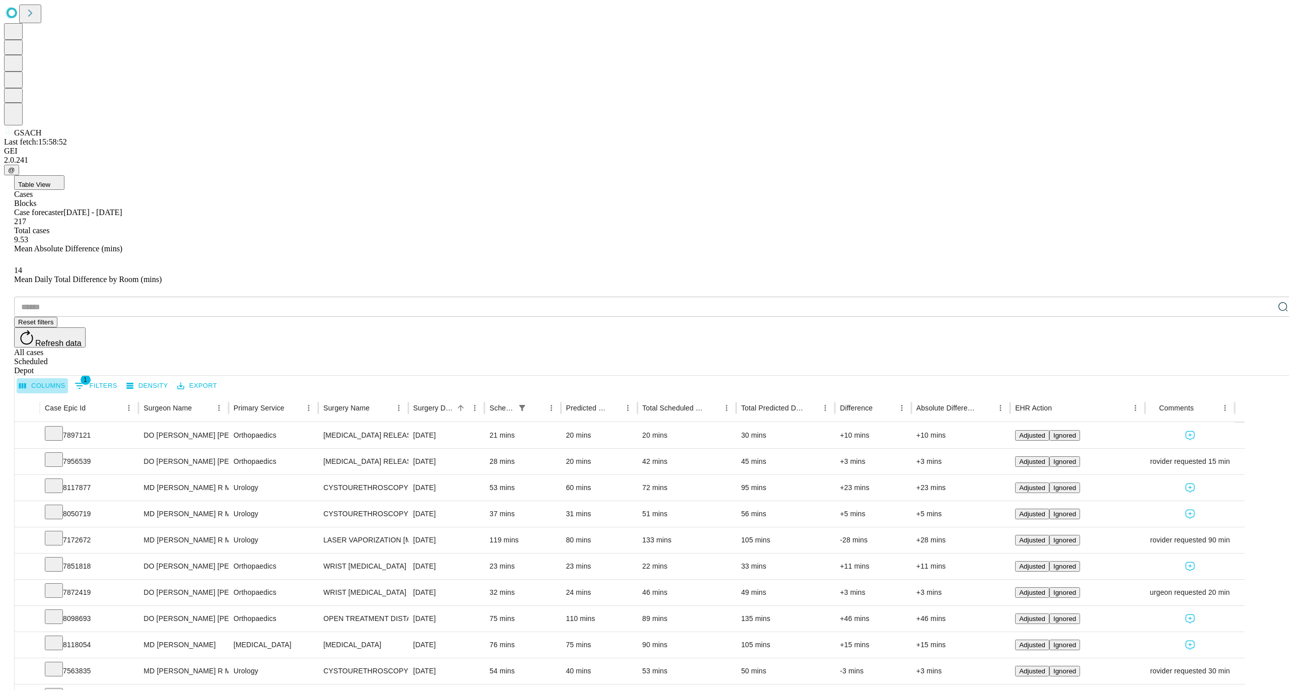
click at [68, 378] on button "Columns" at bounding box center [42, 386] width 51 height 16
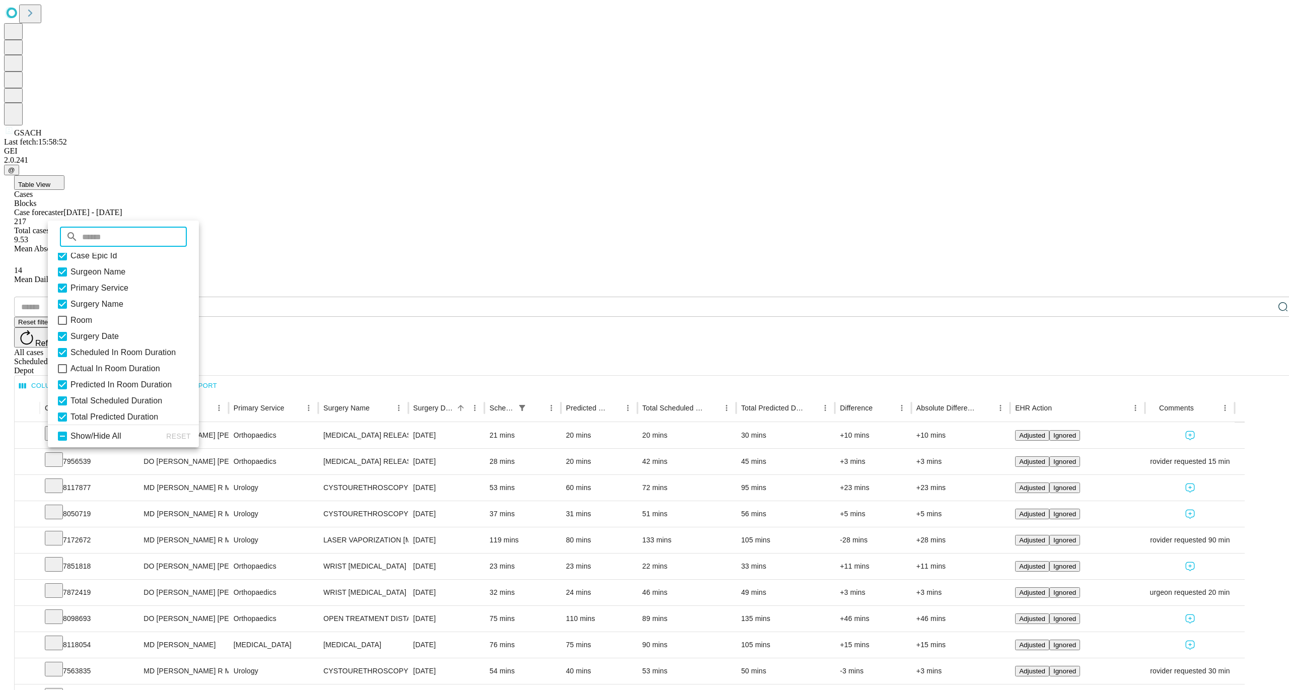
scroll to position [51, 0]
click at [68, 344] on icon at bounding box center [62, 338] width 12 height 12
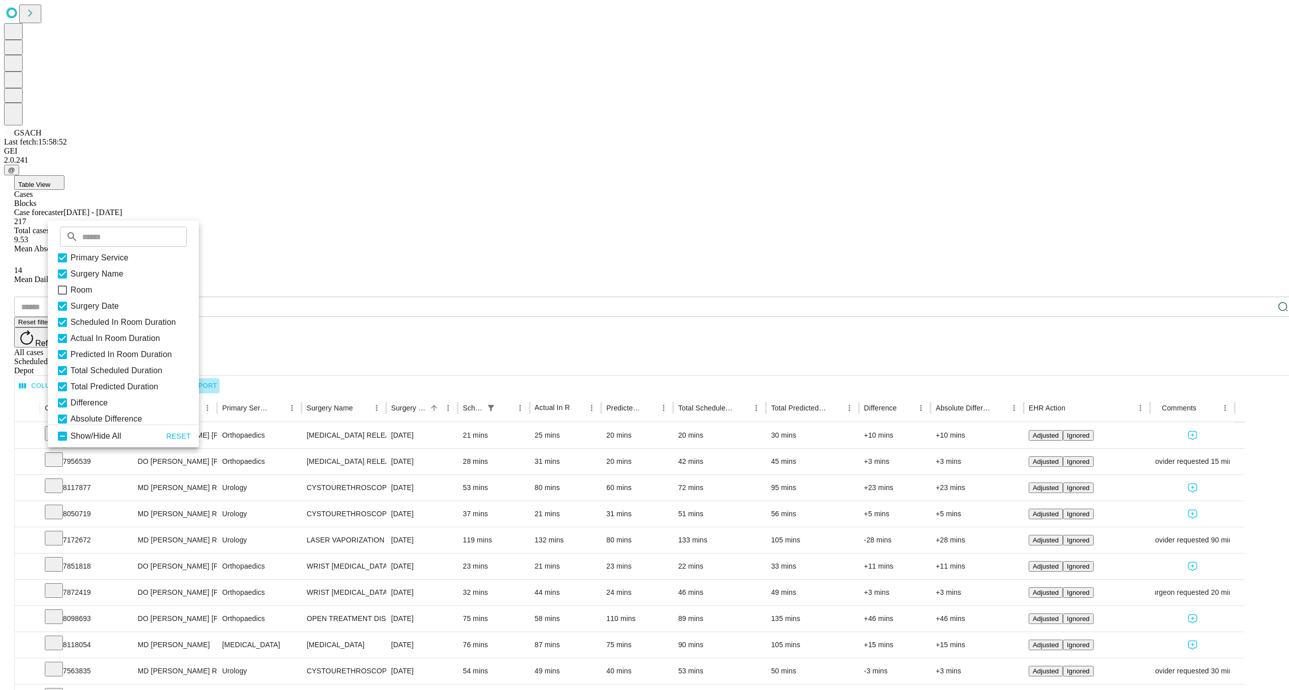
click at [220, 378] on button "Export" at bounding box center [197, 386] width 45 height 16
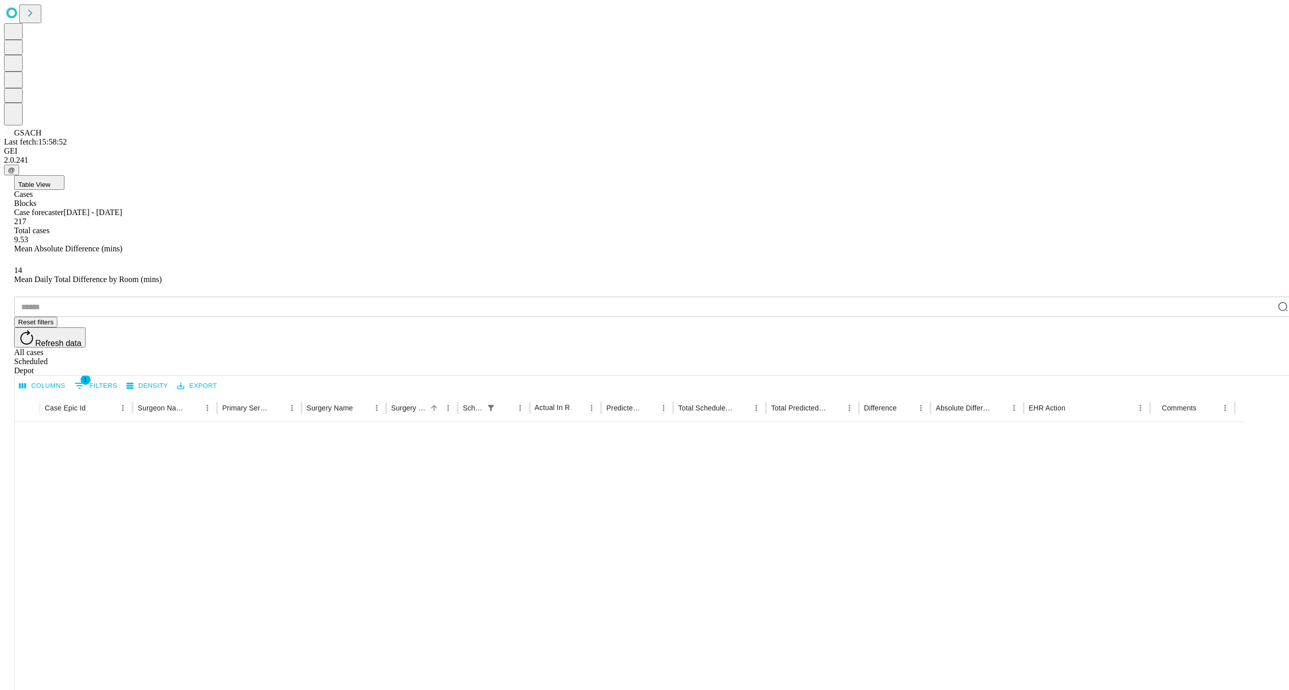
scroll to position [820, 0]
click at [1148, 642] on li "100" at bounding box center [1150, 637] width 24 height 9
type input "***"
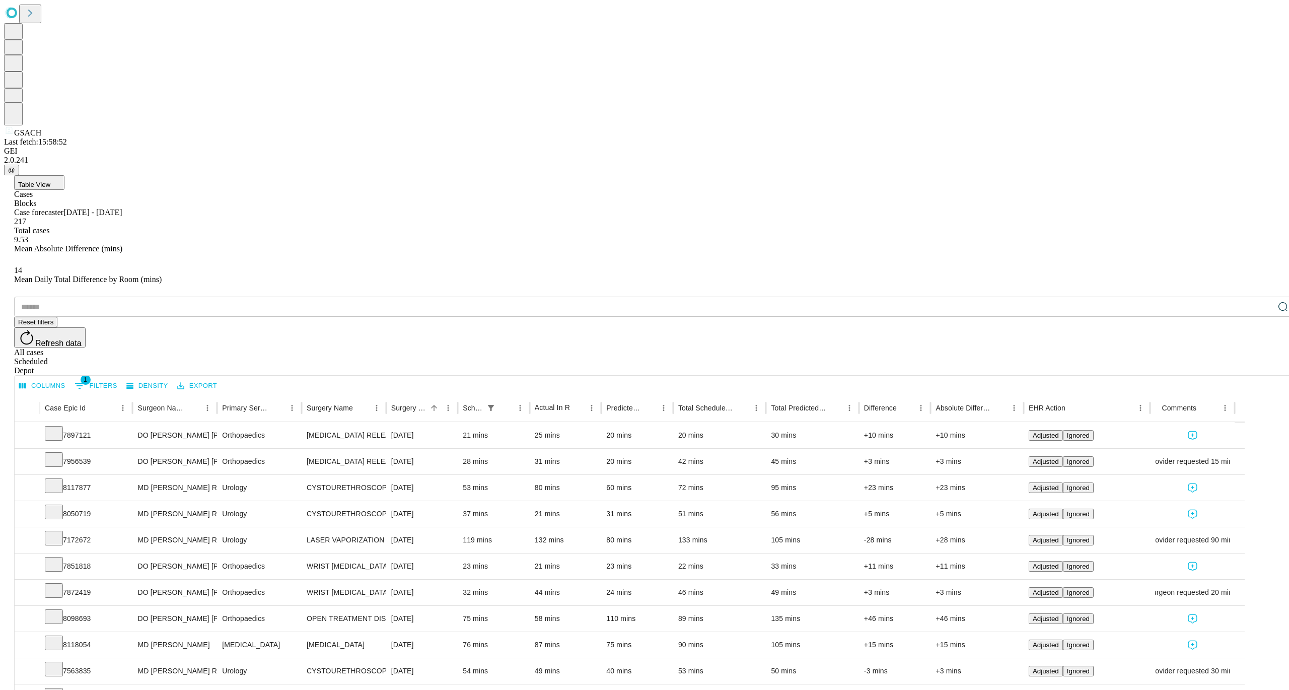
scroll to position [0, 0]
click at [1078, 403] on icon "Sort" at bounding box center [1073, 407] width 9 height 9
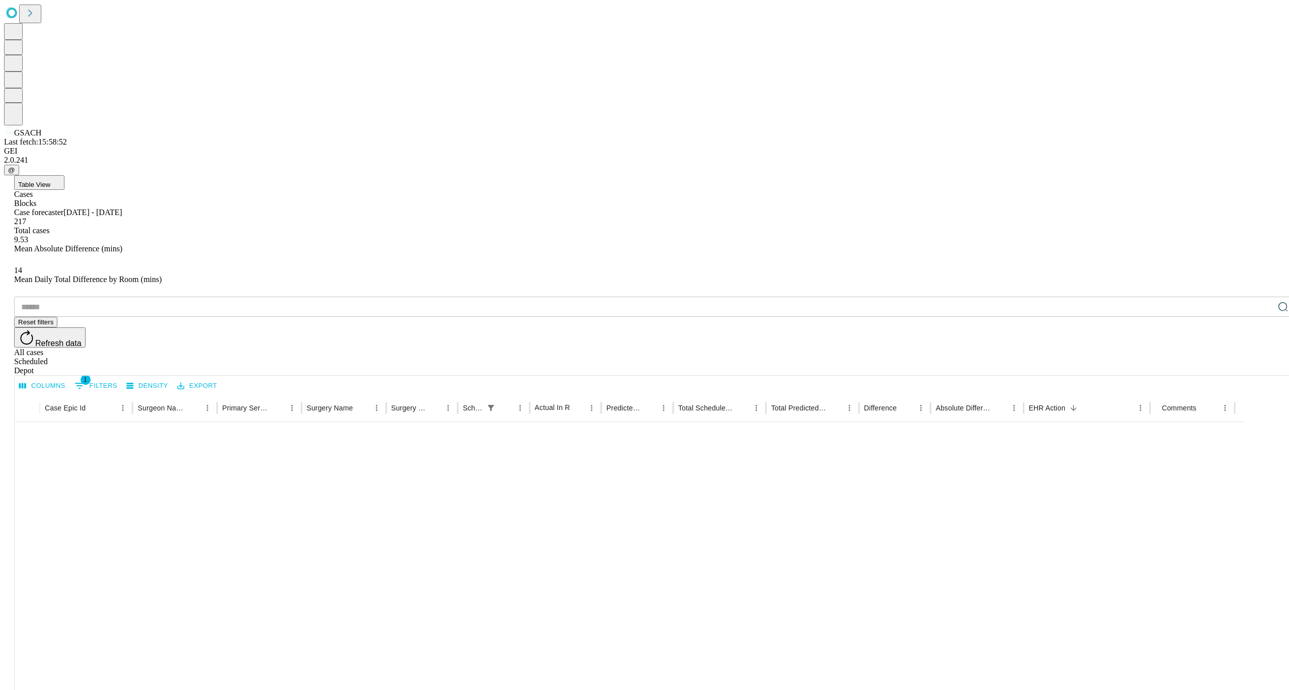
click at [439, 403] on icon "Sort" at bounding box center [434, 407] width 9 height 9
click at [220, 378] on button "Export" at bounding box center [197, 386] width 45 height 16
click at [242, 206] on li "Download as Excel" at bounding box center [281, 207] width 86 height 18
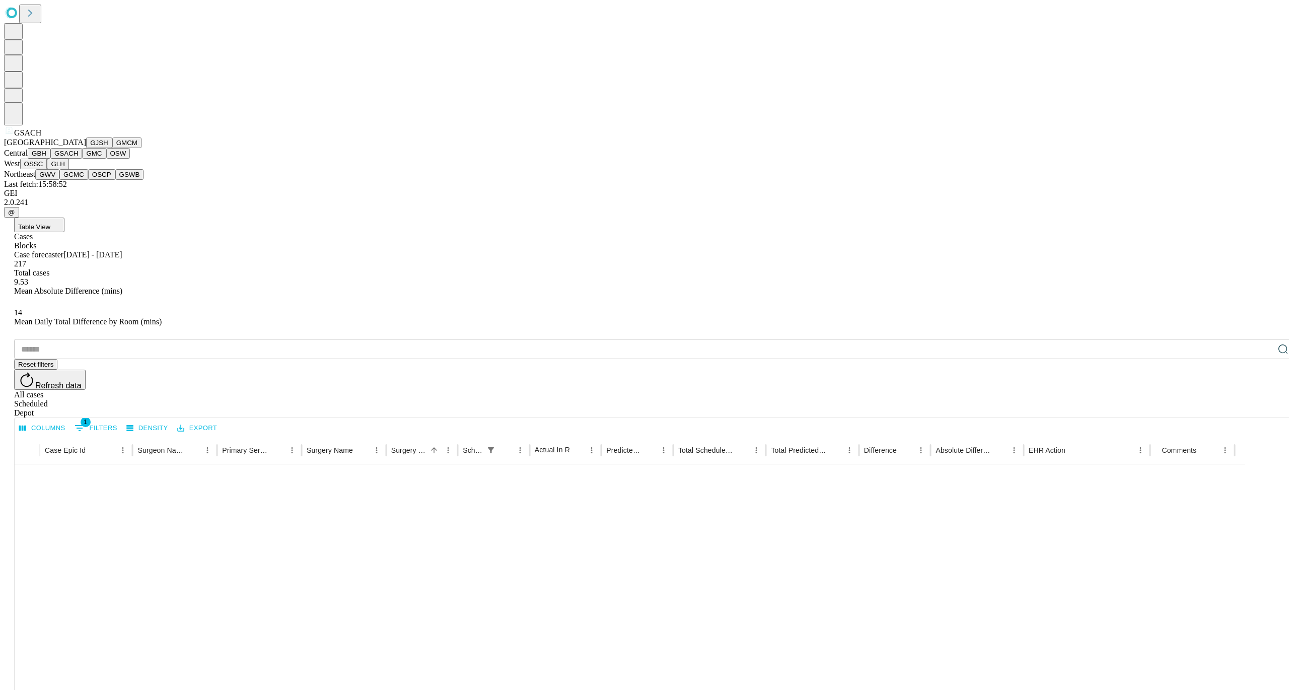
click at [82, 159] on button "GMC" at bounding box center [94, 153] width 24 height 11
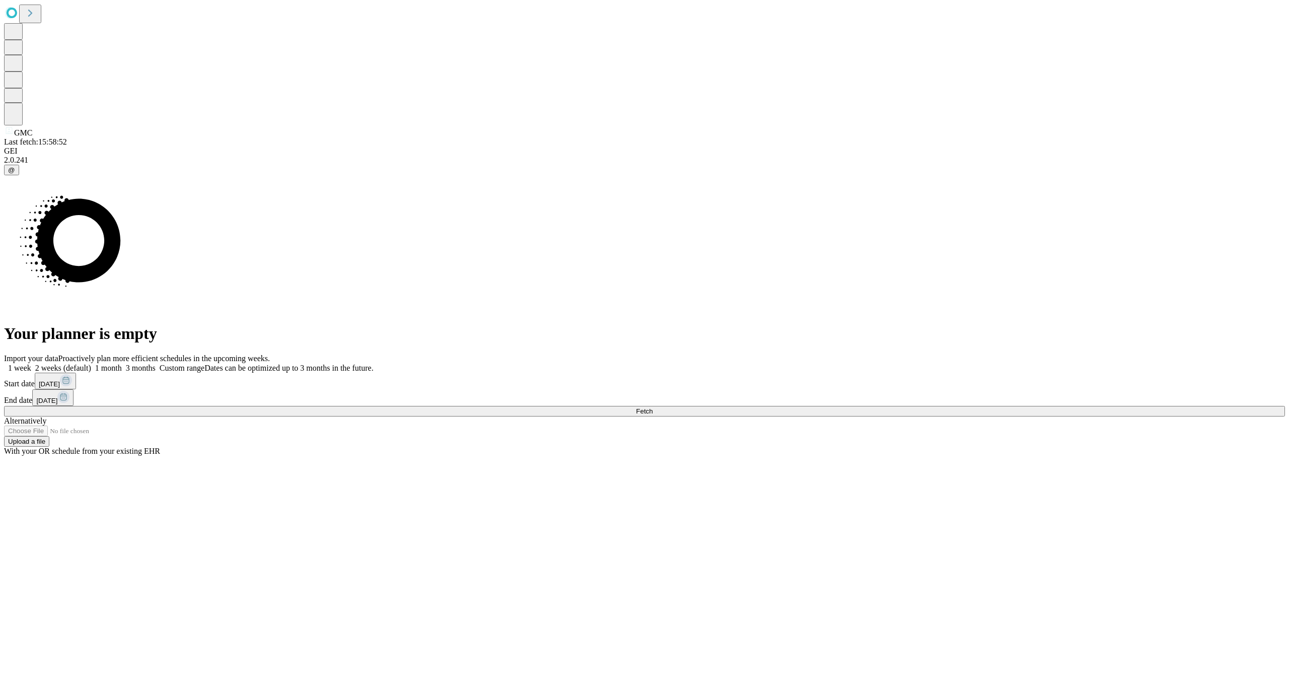
click at [76, 389] on button "[DATE]" at bounding box center [55, 381] width 41 height 17
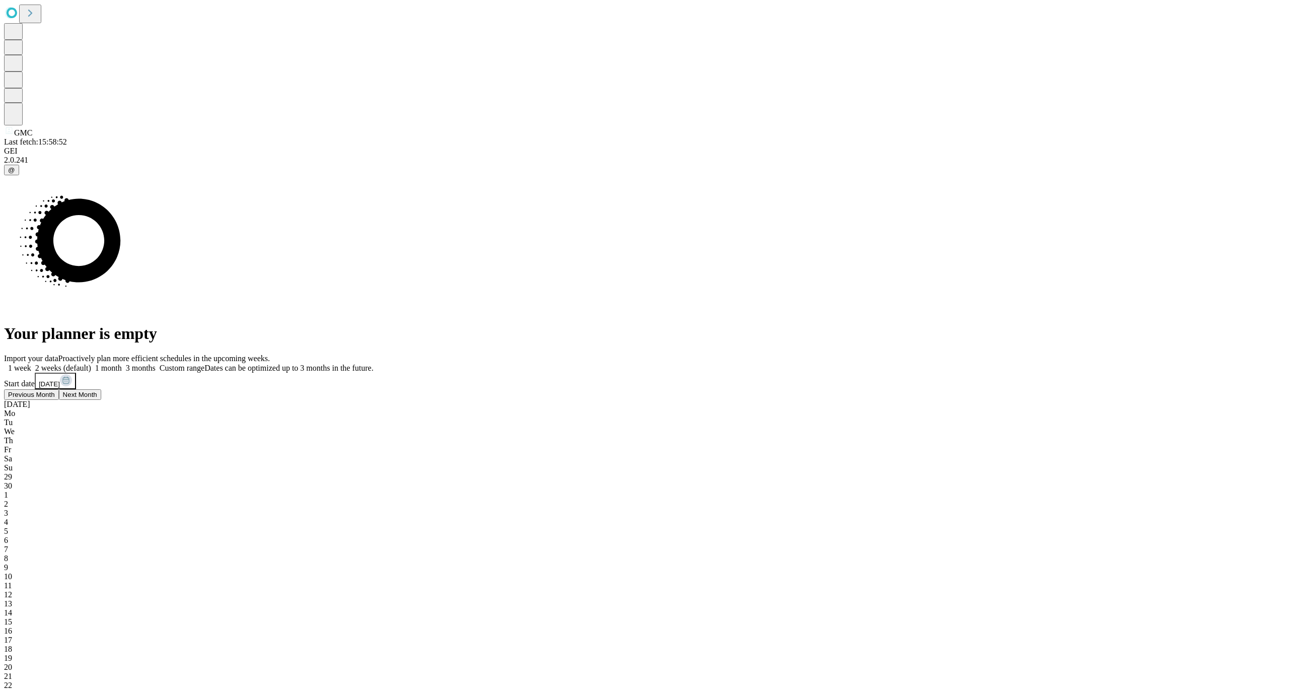
click at [12, 472] on span "29" at bounding box center [8, 476] width 8 height 9
click at [12, 489] on span "27" at bounding box center [8, 493] width 8 height 9
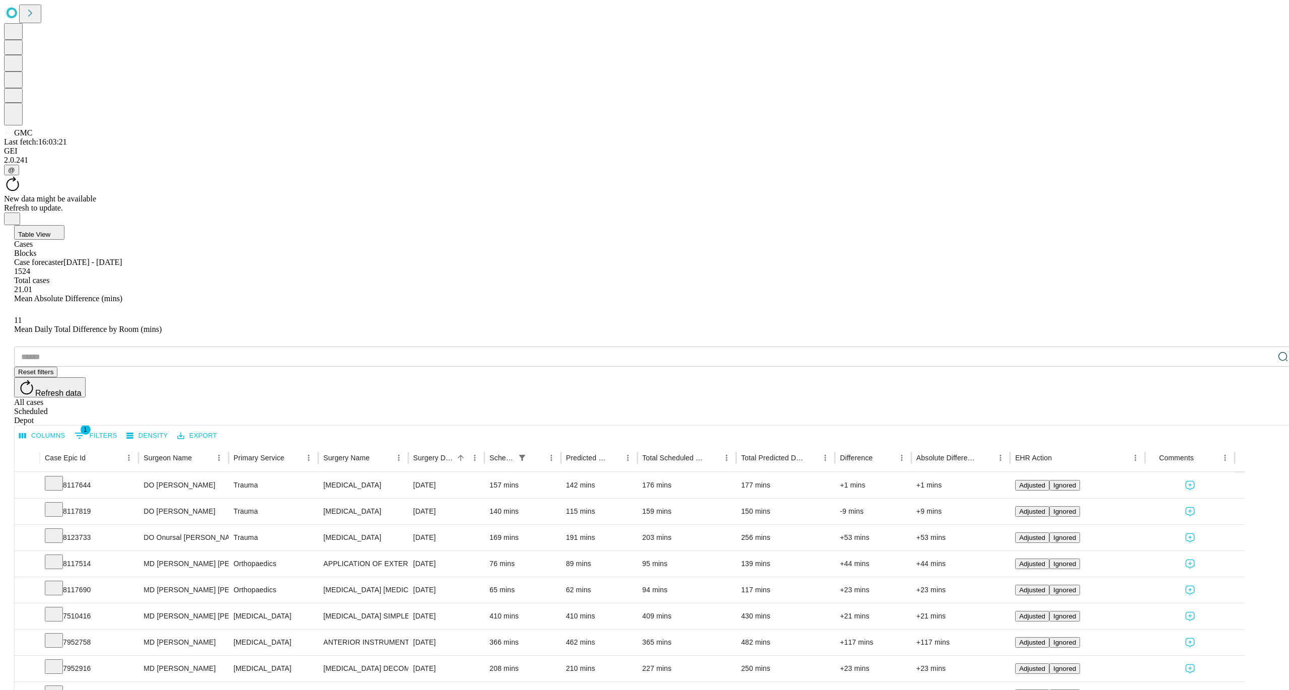
click at [647, 194] on div "New data might be available" at bounding box center [644, 198] width 1281 height 9
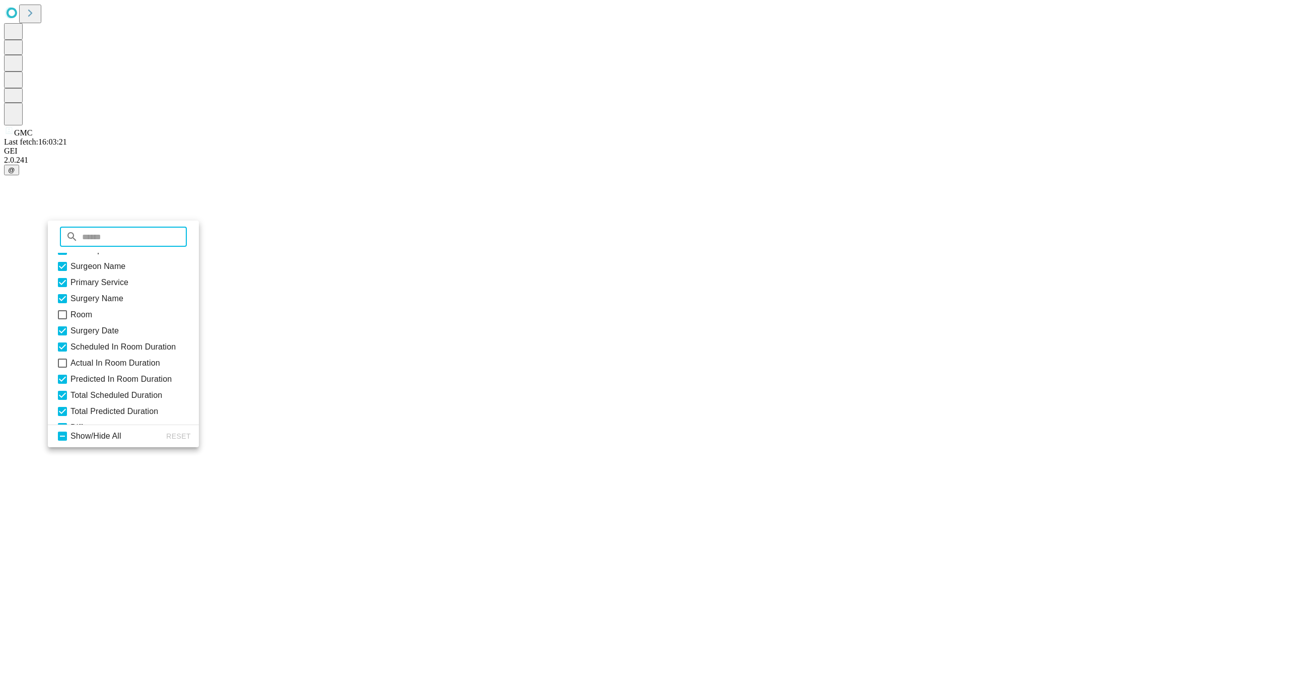
scroll to position [29, 0]
click at [68, 367] on icon at bounding box center [62, 361] width 12 height 12
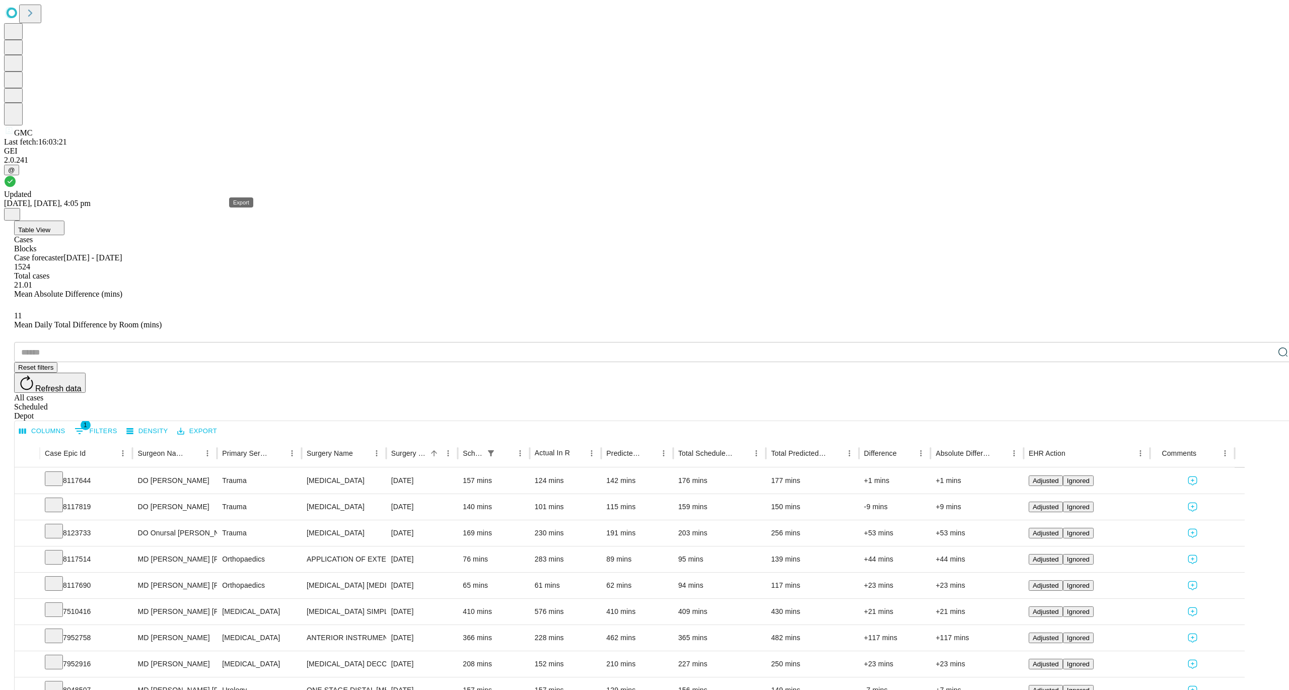
click at [220, 424] on button "Export" at bounding box center [197, 432] width 45 height 16
click at [258, 202] on li "Download as Excel" at bounding box center [281, 207] width 86 height 18
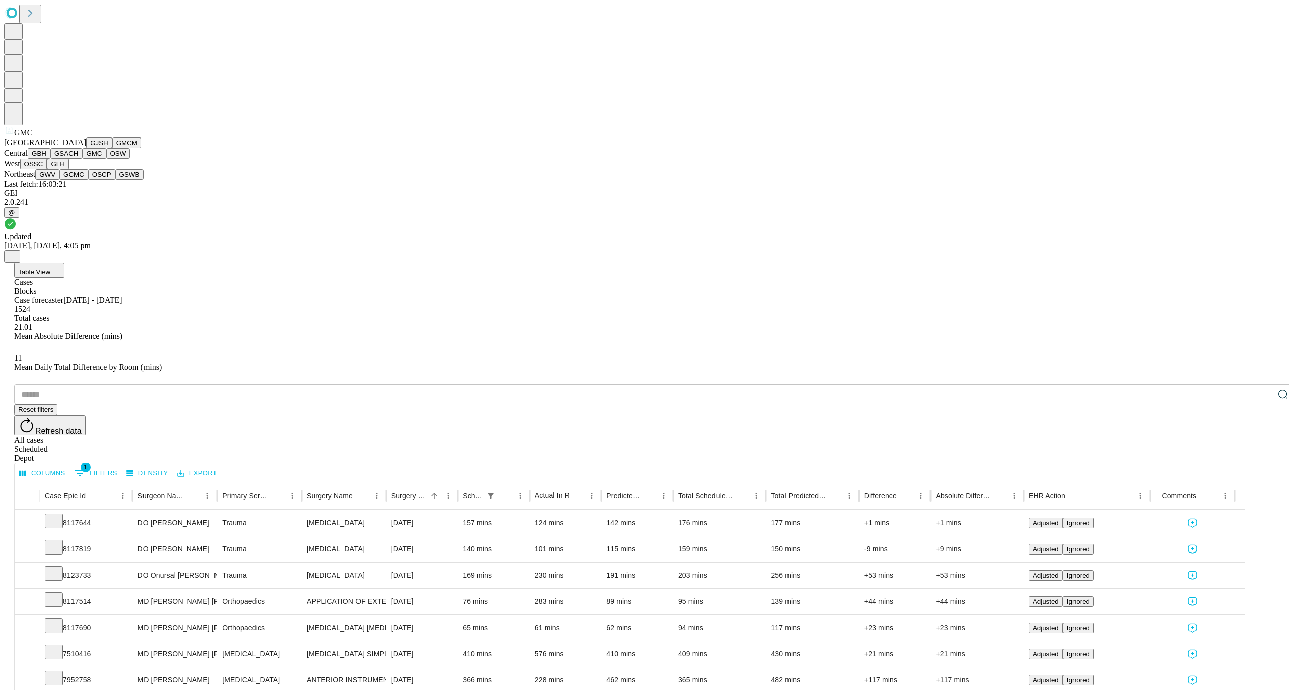
click at [106, 159] on button "OSW" at bounding box center [118, 153] width 24 height 11
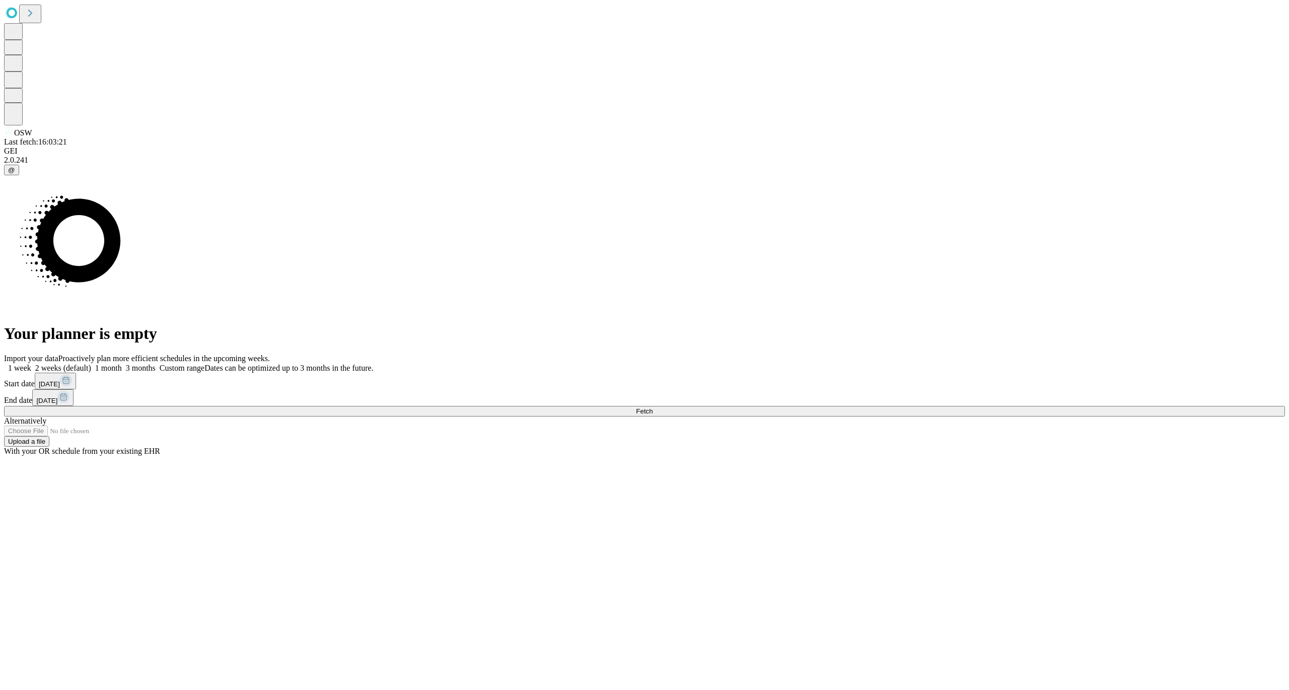
click at [958, 407] on div "Import your data Proactively plan more efficient schedules in the upcoming week…" at bounding box center [644, 405] width 1281 height 102
click at [76, 387] on button "[DATE]" at bounding box center [55, 381] width 41 height 17
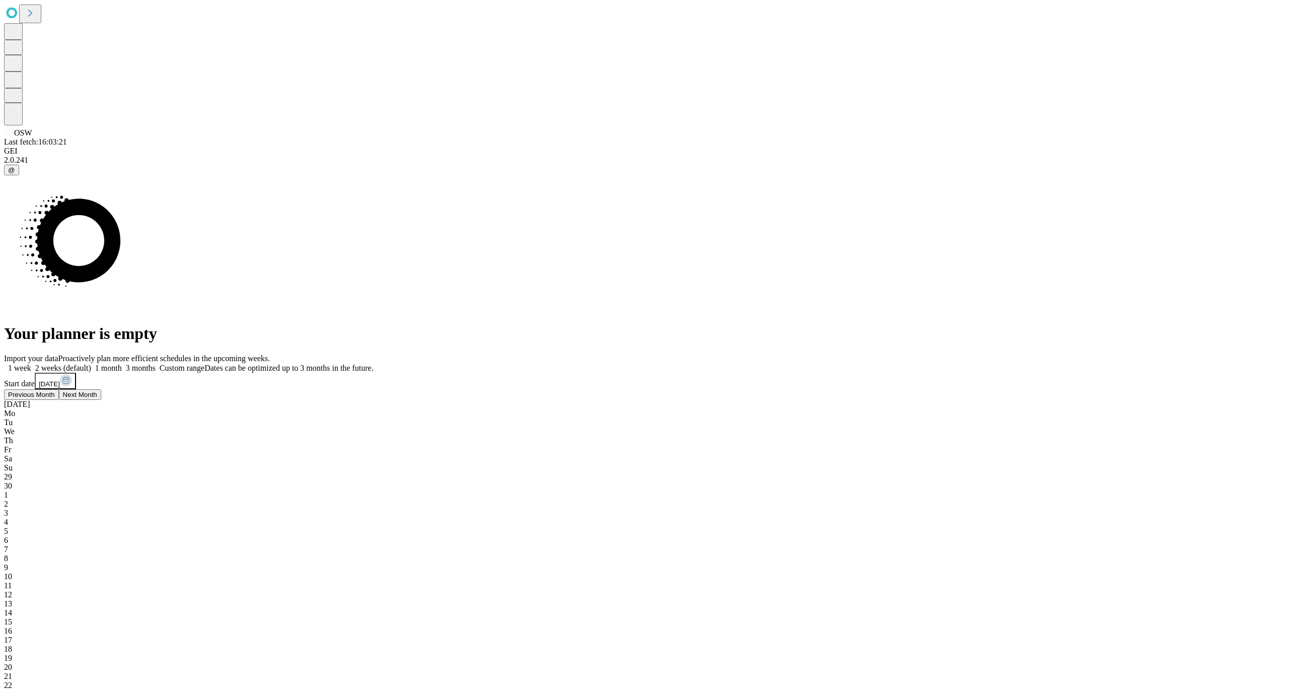
click at [12, 472] on span "29" at bounding box center [8, 476] width 8 height 9
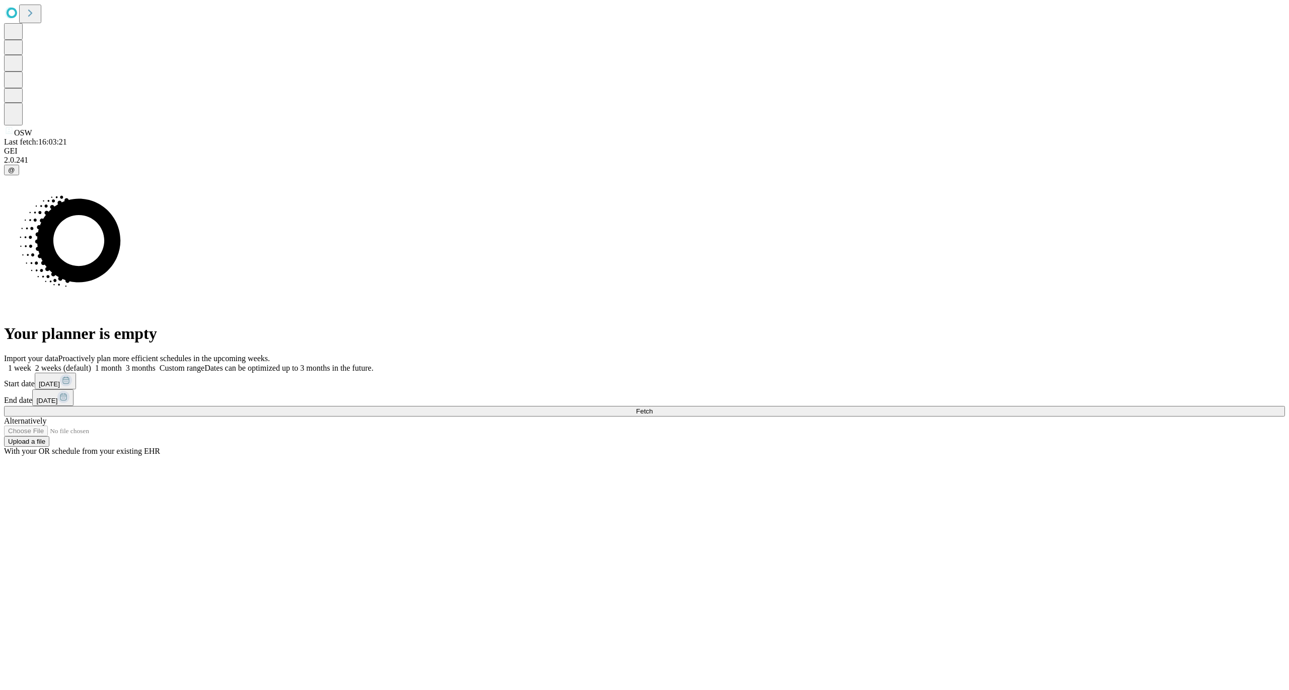
click at [57, 399] on span "[DATE]" at bounding box center [46, 401] width 21 height 8
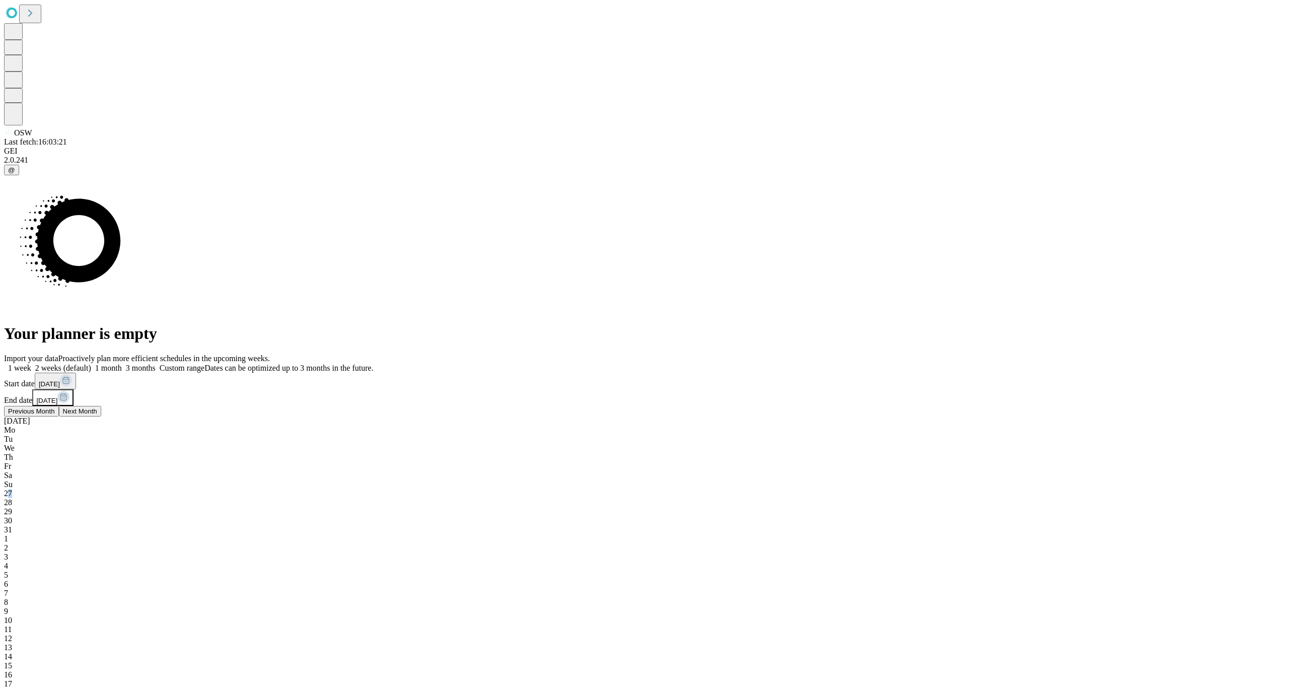
click at [12, 489] on span "27" at bounding box center [8, 493] width 8 height 9
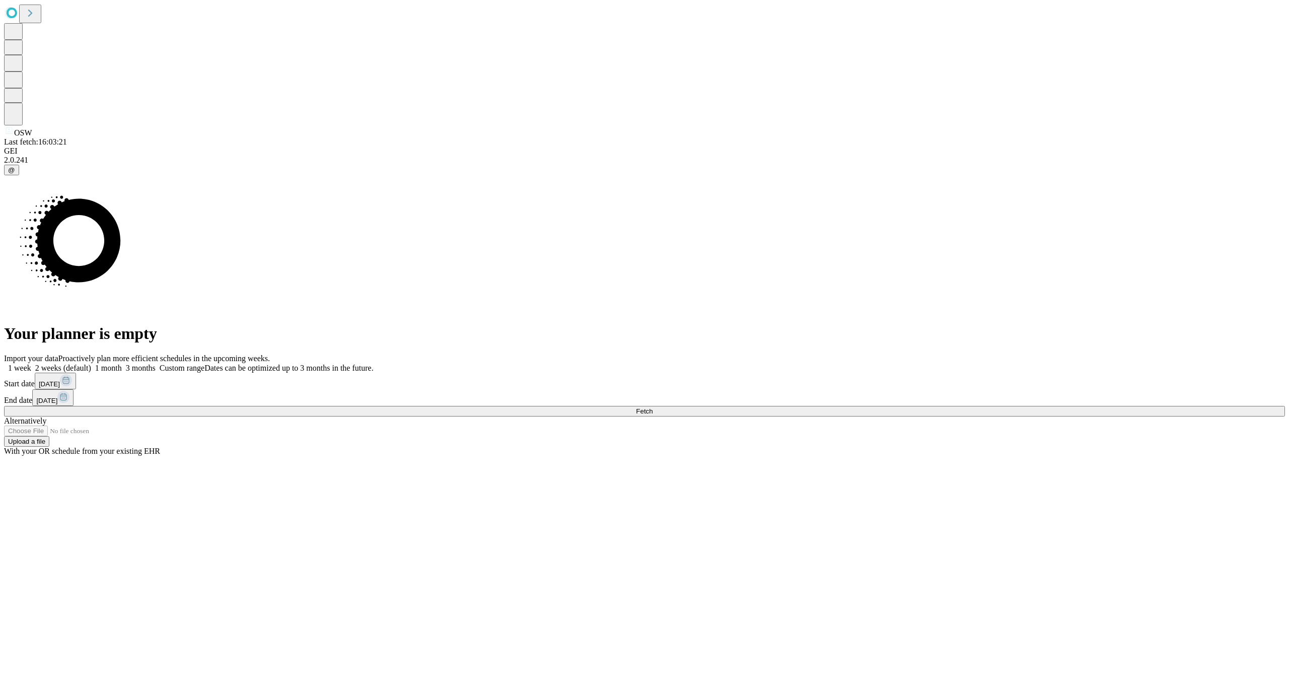
click at [977, 417] on button "Fetch" at bounding box center [644, 411] width 1281 height 11
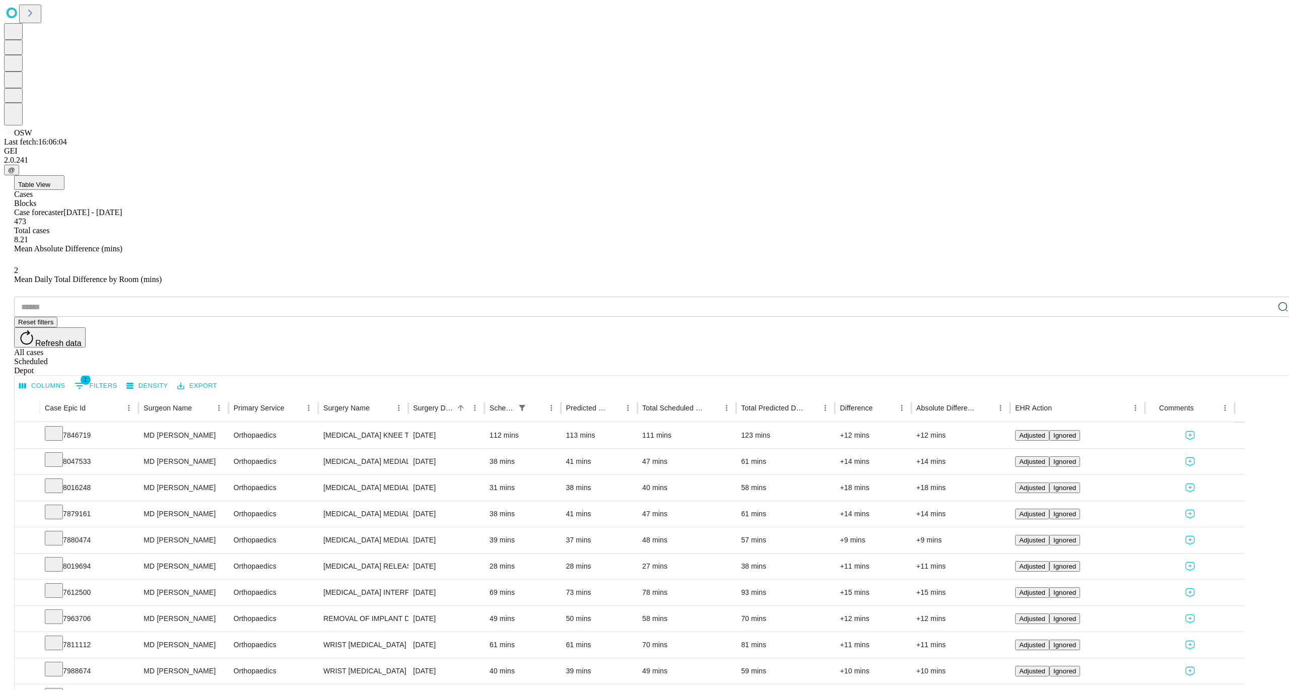
click at [68, 378] on button "Columns" at bounding box center [42, 386] width 51 height 16
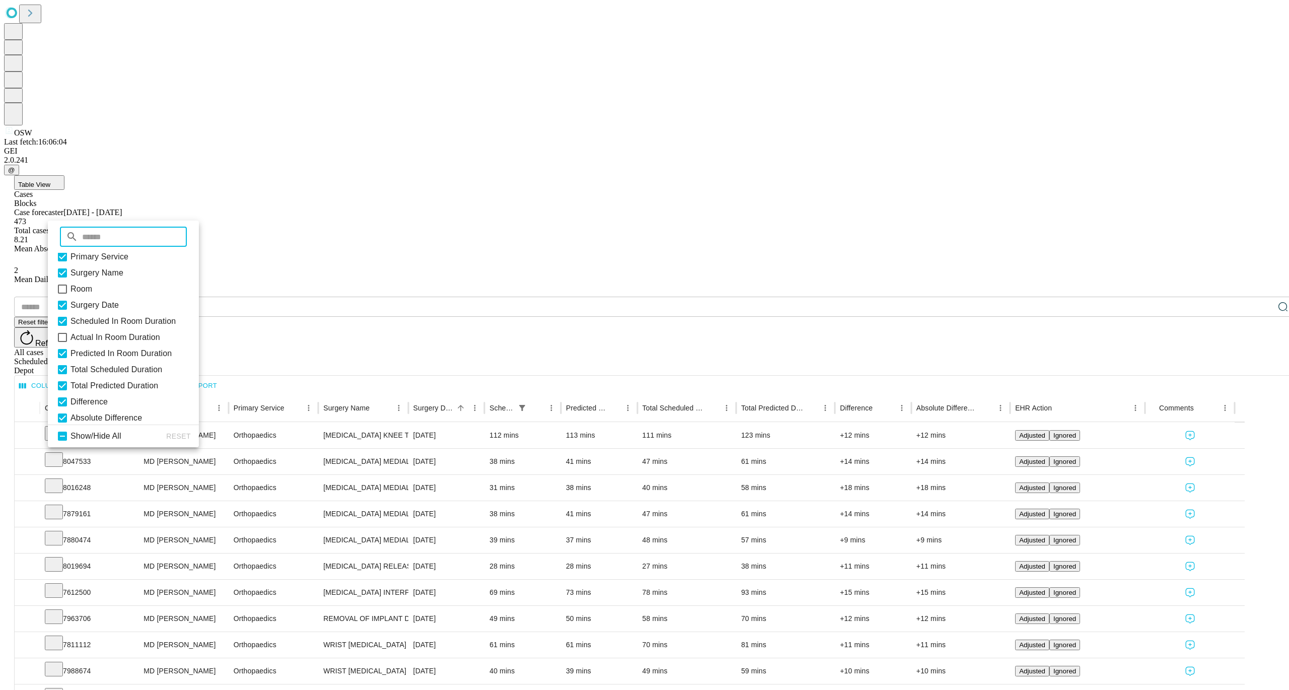
scroll to position [91, 0]
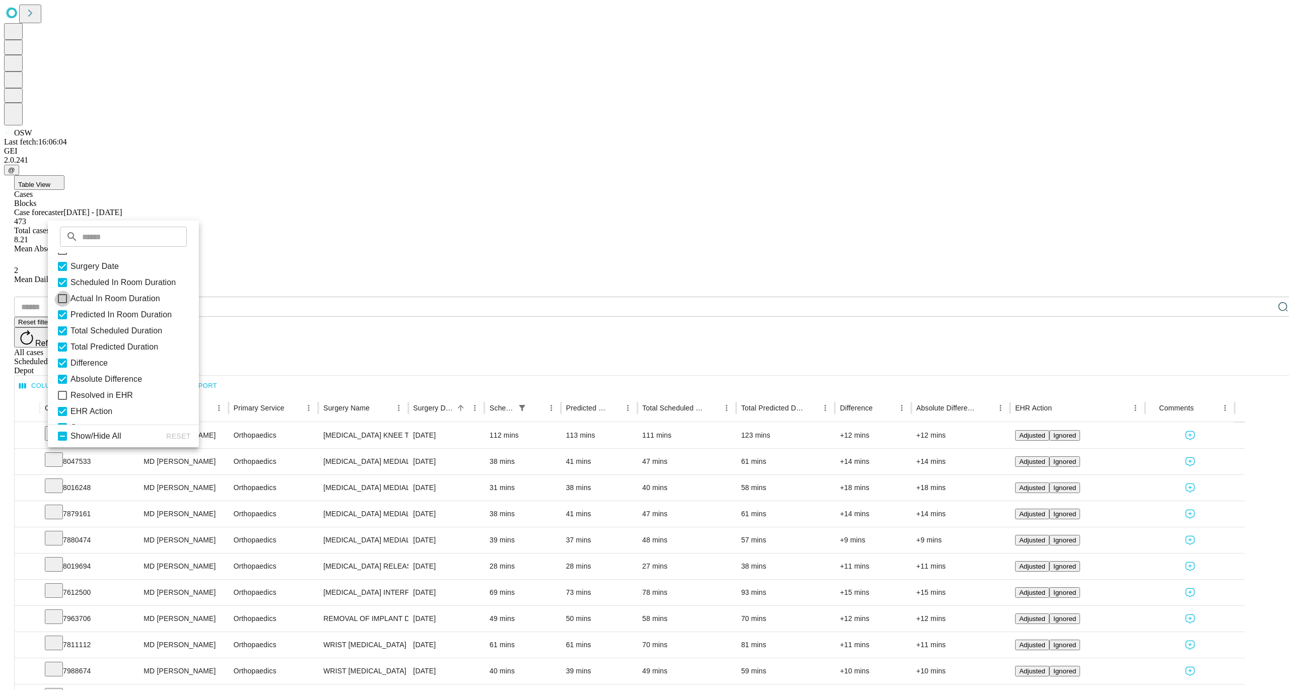
click at [68, 305] on icon at bounding box center [62, 299] width 12 height 12
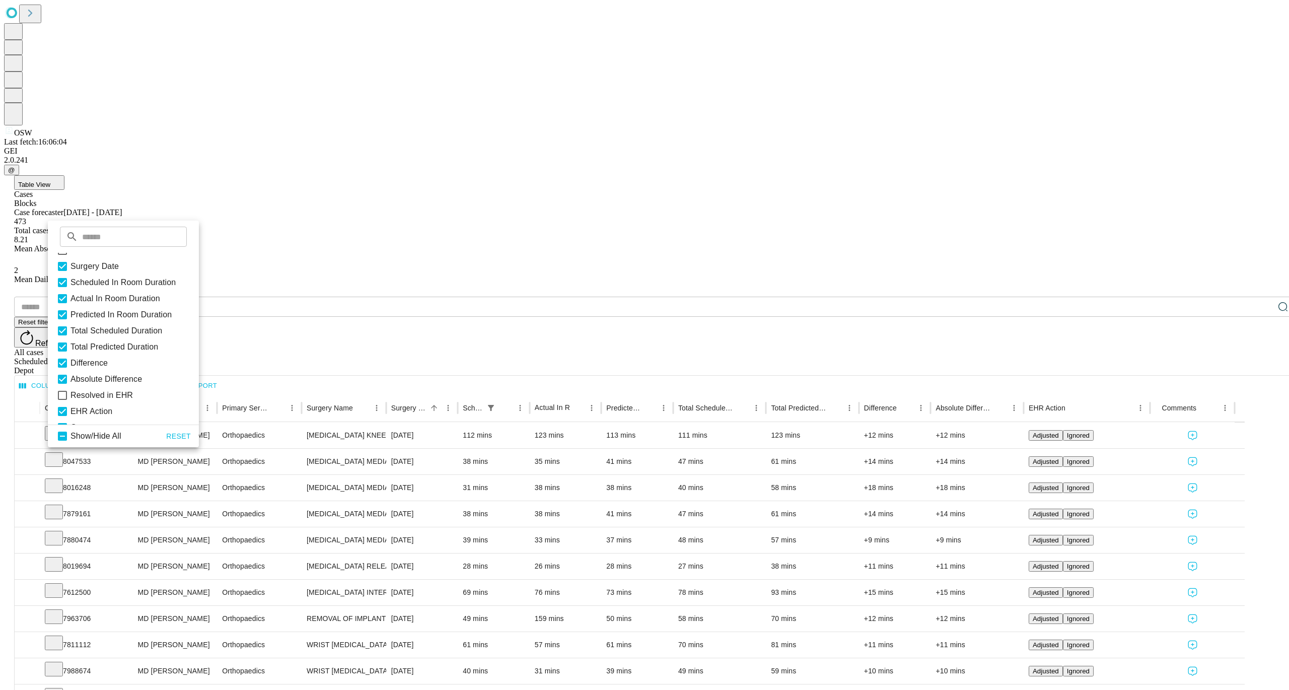
click at [330, 297] on div "​ Reset filters Refresh data All cases Scheduled Depot" at bounding box center [654, 336] width 1281 height 79
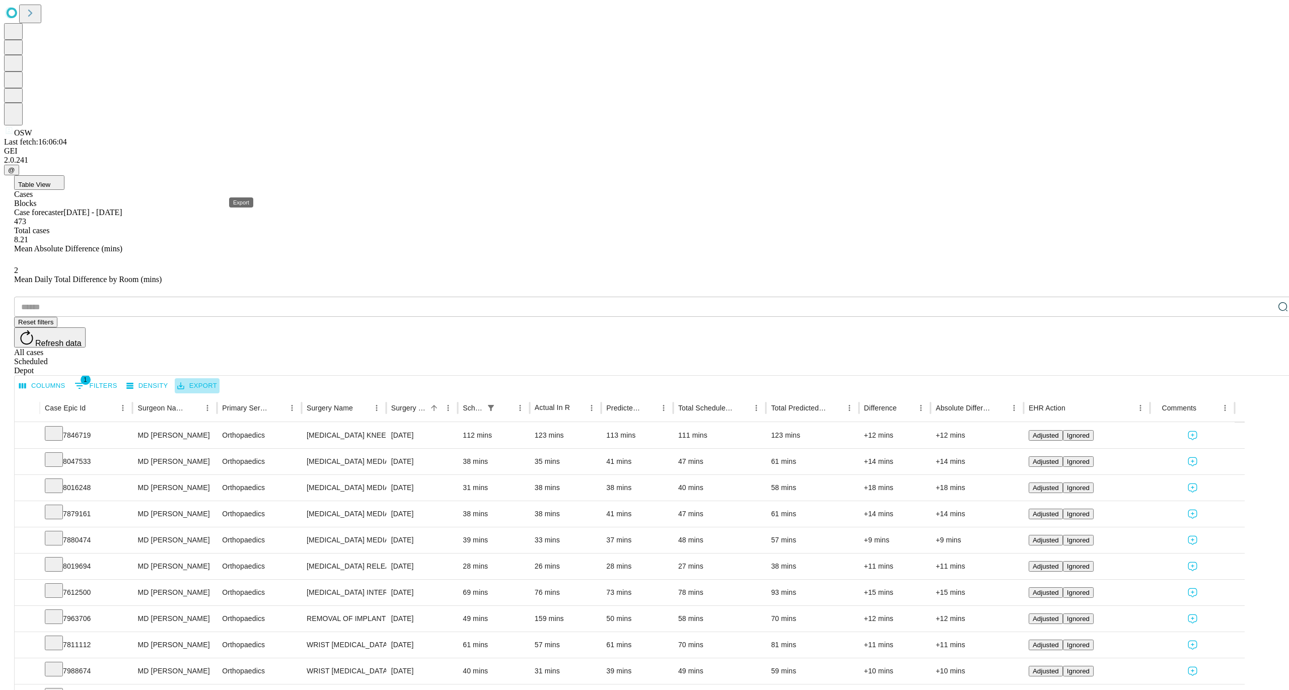
click at [220, 378] on button "Export" at bounding box center [197, 386] width 45 height 16
click at [244, 208] on li "Download as Excel" at bounding box center [281, 207] width 86 height 18
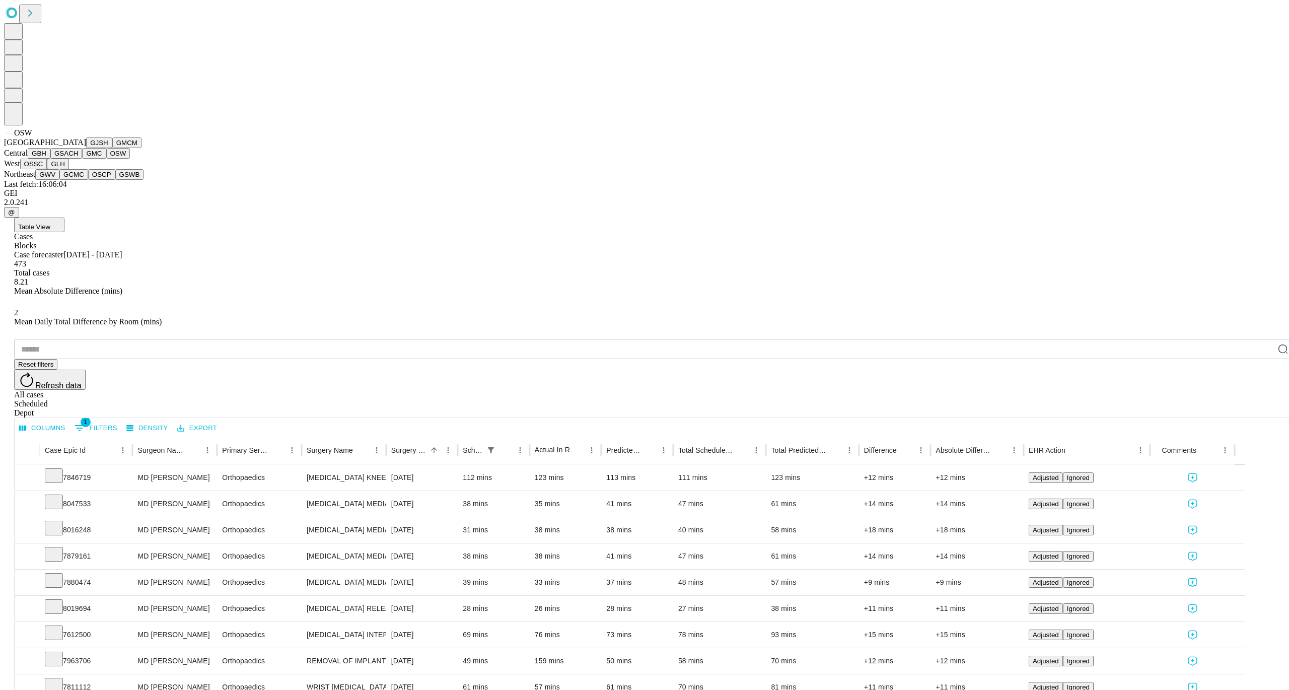
click at [47, 169] on button "OSSC" at bounding box center [33, 164] width 27 height 11
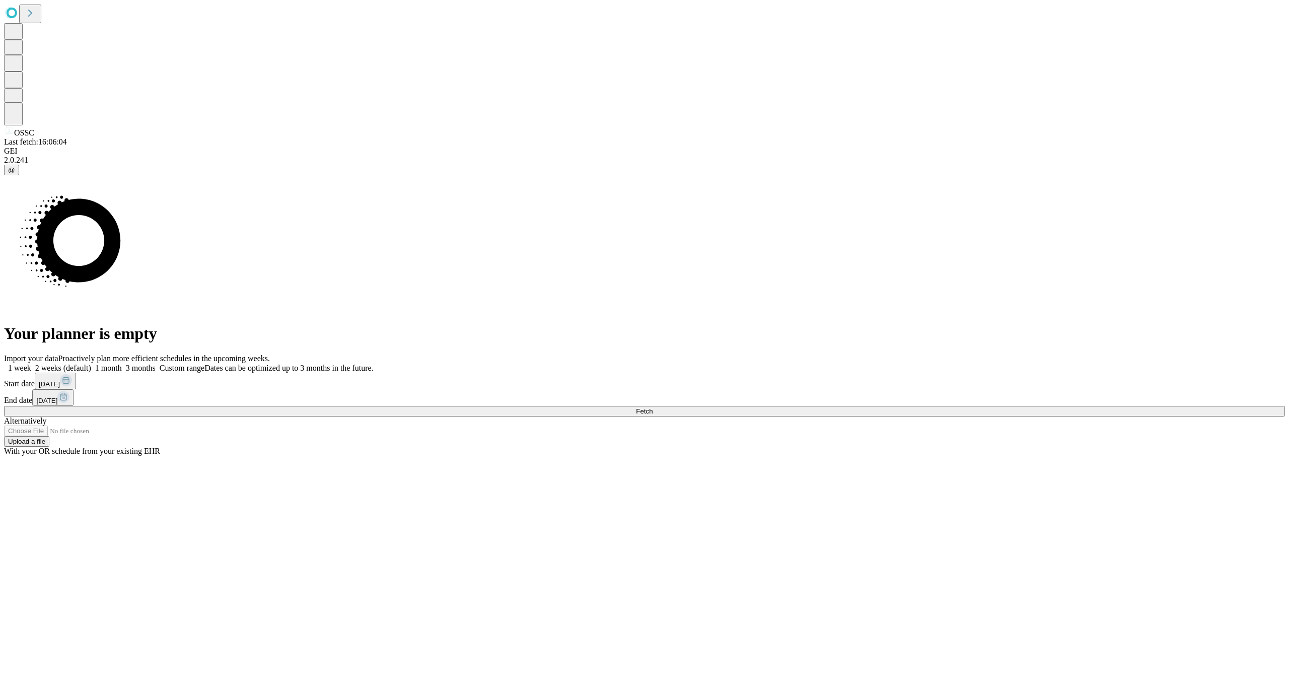
click at [60, 388] on span "[DATE]" at bounding box center [49, 384] width 21 height 8
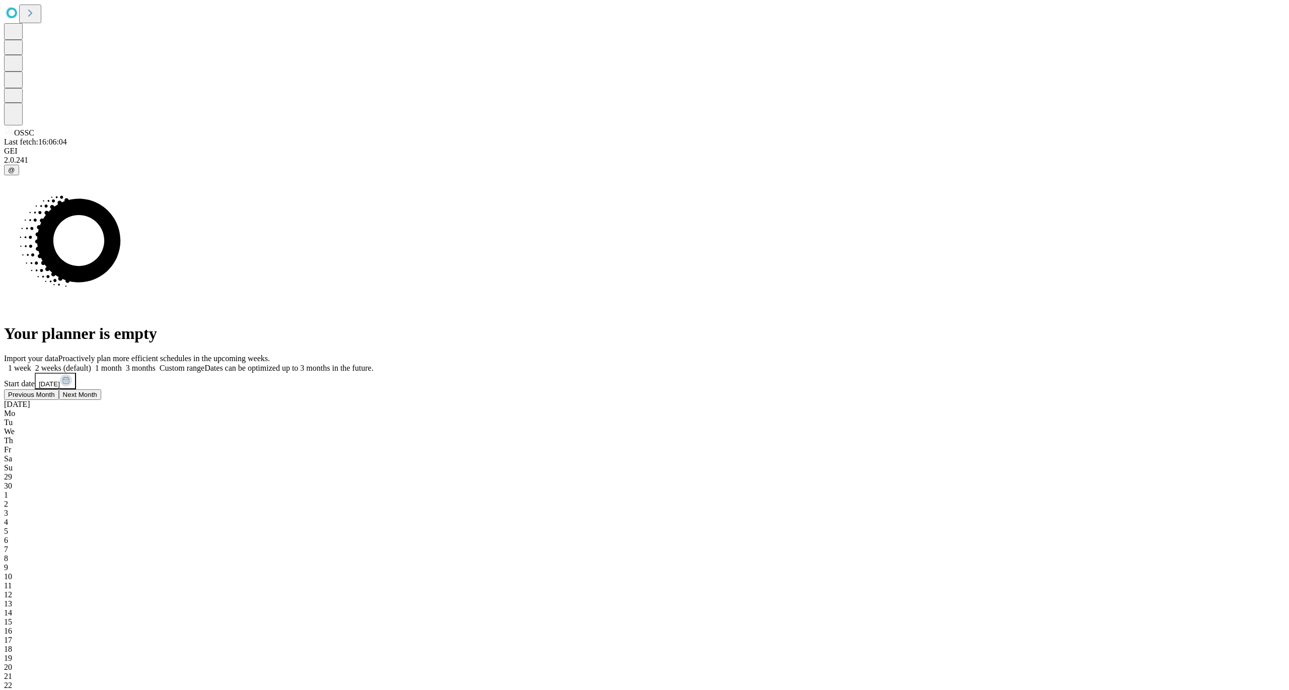
click at [12, 472] on span "29" at bounding box center [8, 476] width 8 height 9
click at [12, 489] on span "27" at bounding box center [8, 493] width 8 height 9
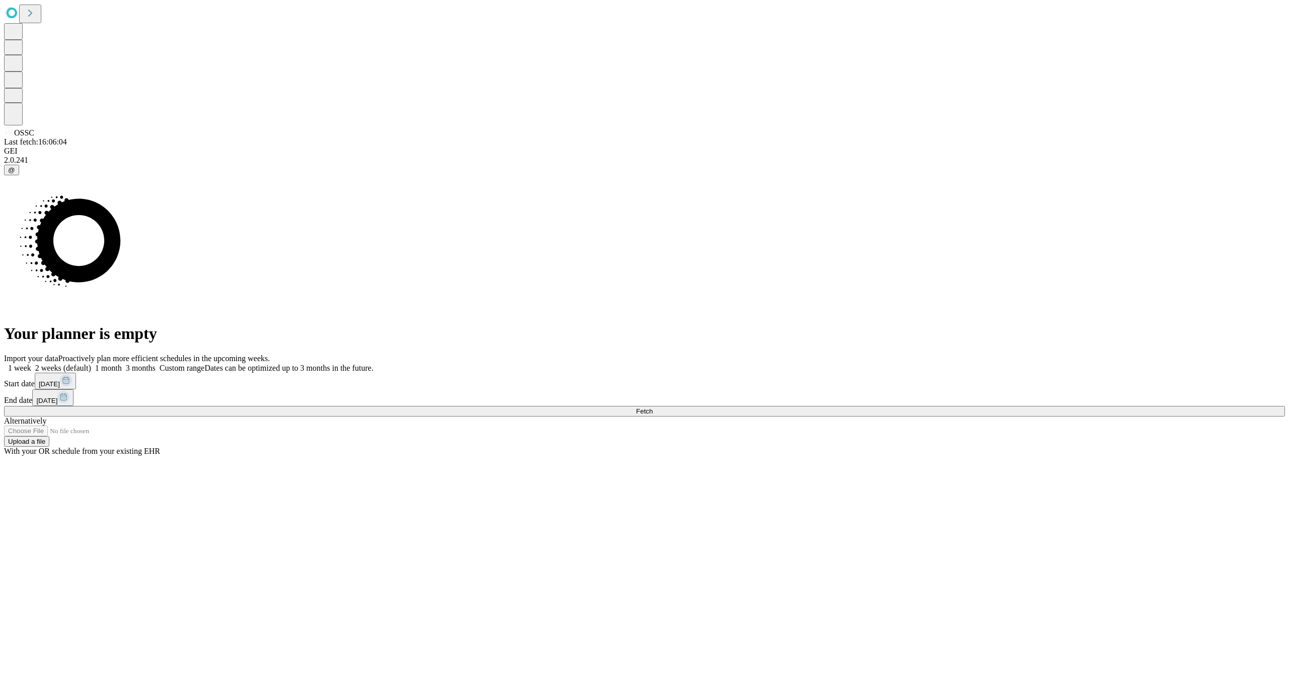
click at [959, 417] on button "Fetch" at bounding box center [644, 411] width 1281 height 11
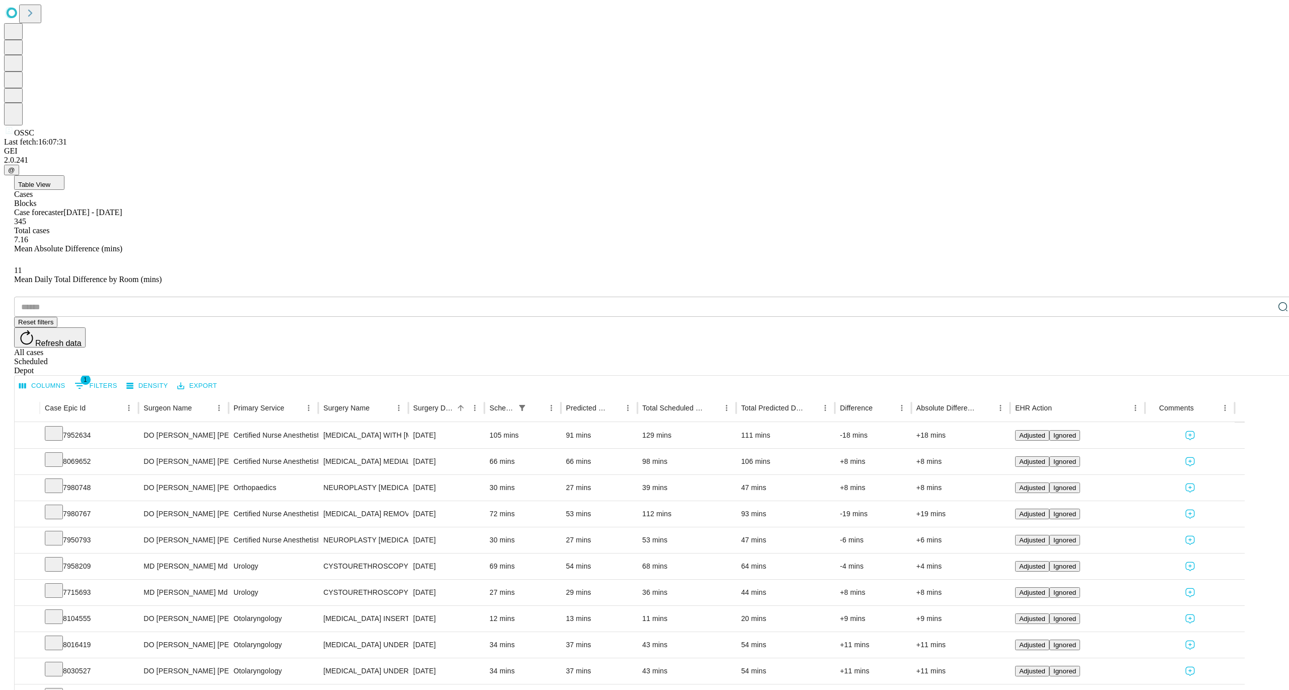
click at [68, 378] on button "Columns" at bounding box center [42, 386] width 51 height 16
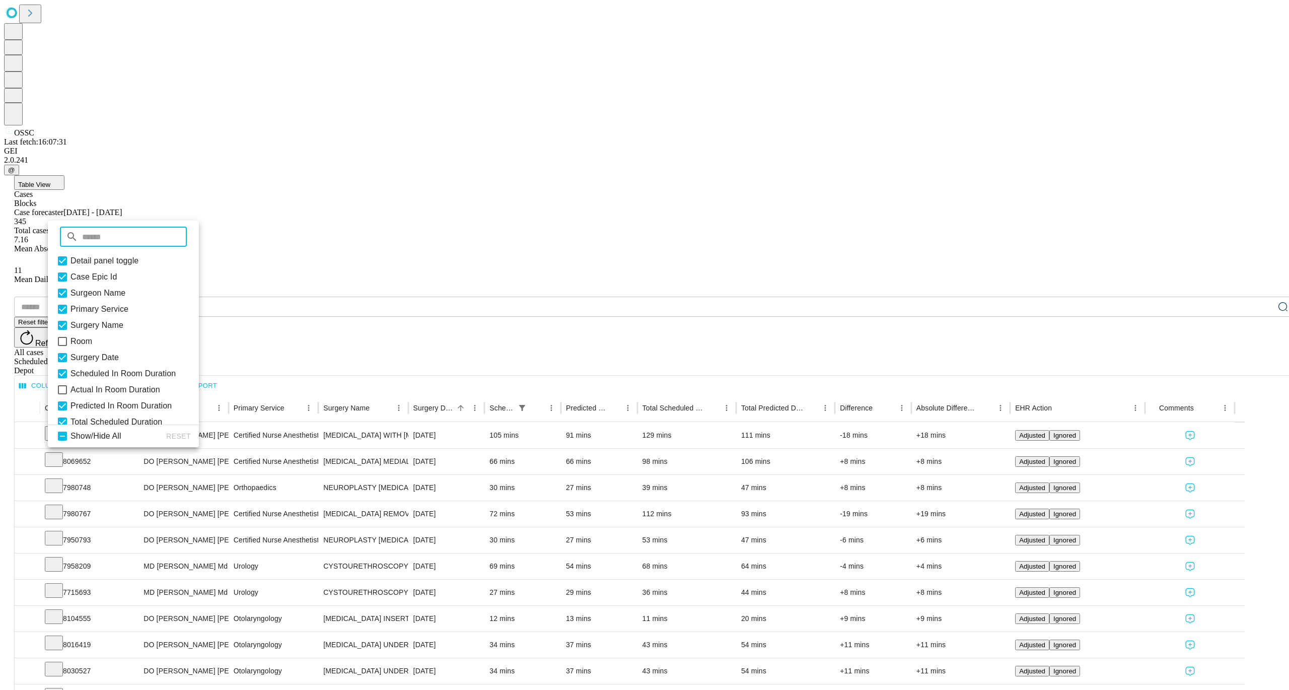
scroll to position [29, 0]
click at [68, 367] on icon at bounding box center [62, 361] width 12 height 12
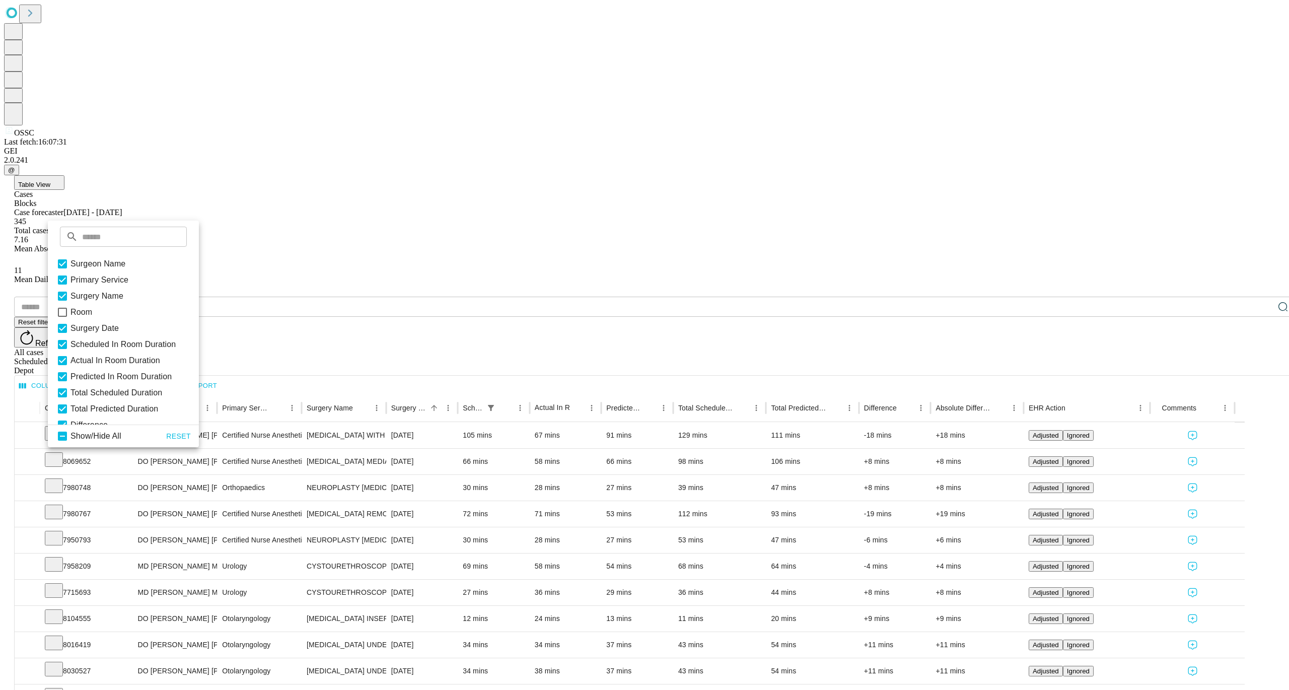
click at [307, 376] on div "Columns 1 Filters Density Export" at bounding box center [655, 385] width 1280 height 18
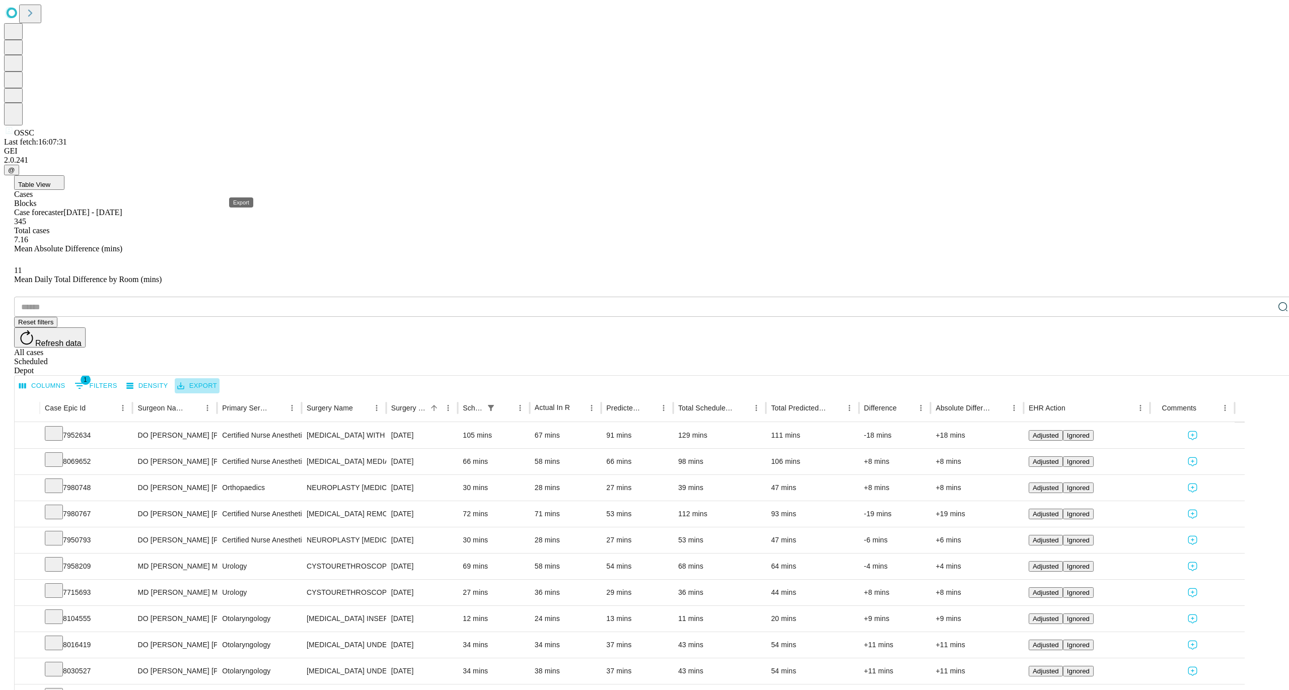
click at [220, 378] on button "Export" at bounding box center [197, 386] width 45 height 16
click at [250, 198] on li "Download as Excel" at bounding box center [281, 207] width 86 height 18
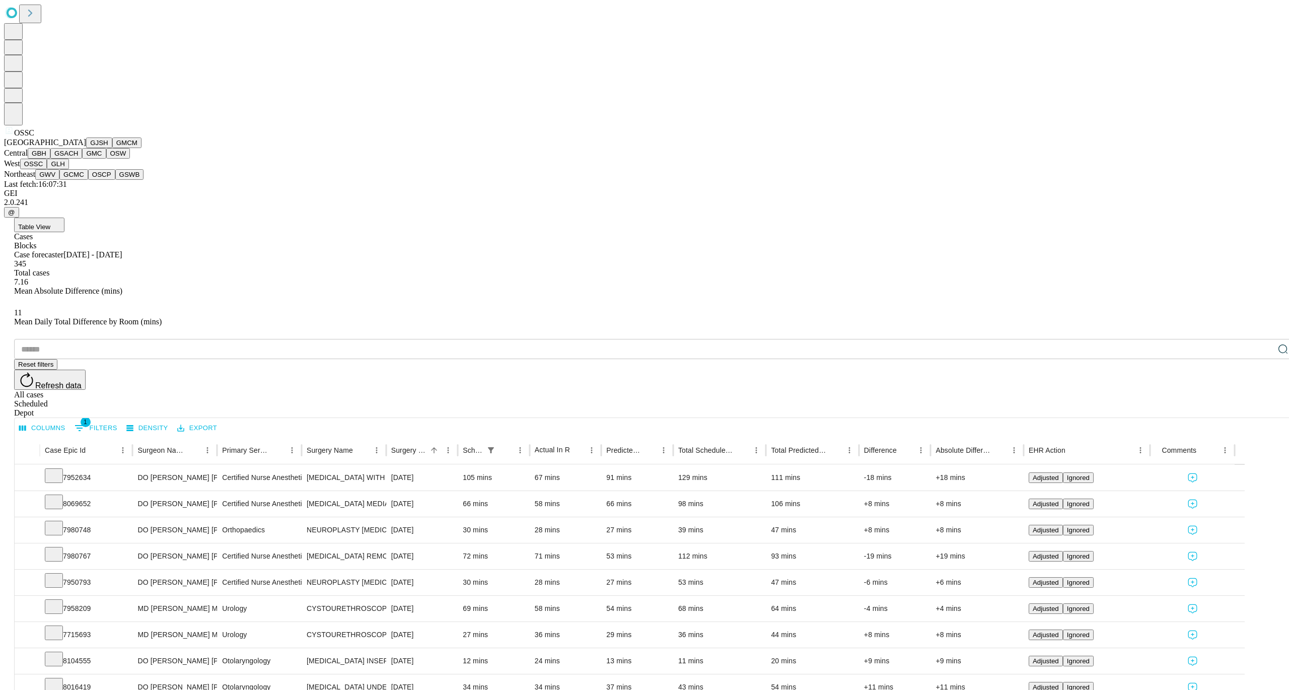
click at [19, 137] on span "OSSC" at bounding box center [24, 132] width 20 height 9
click at [67, 169] on button "GLH" at bounding box center [58, 164] width 22 height 11
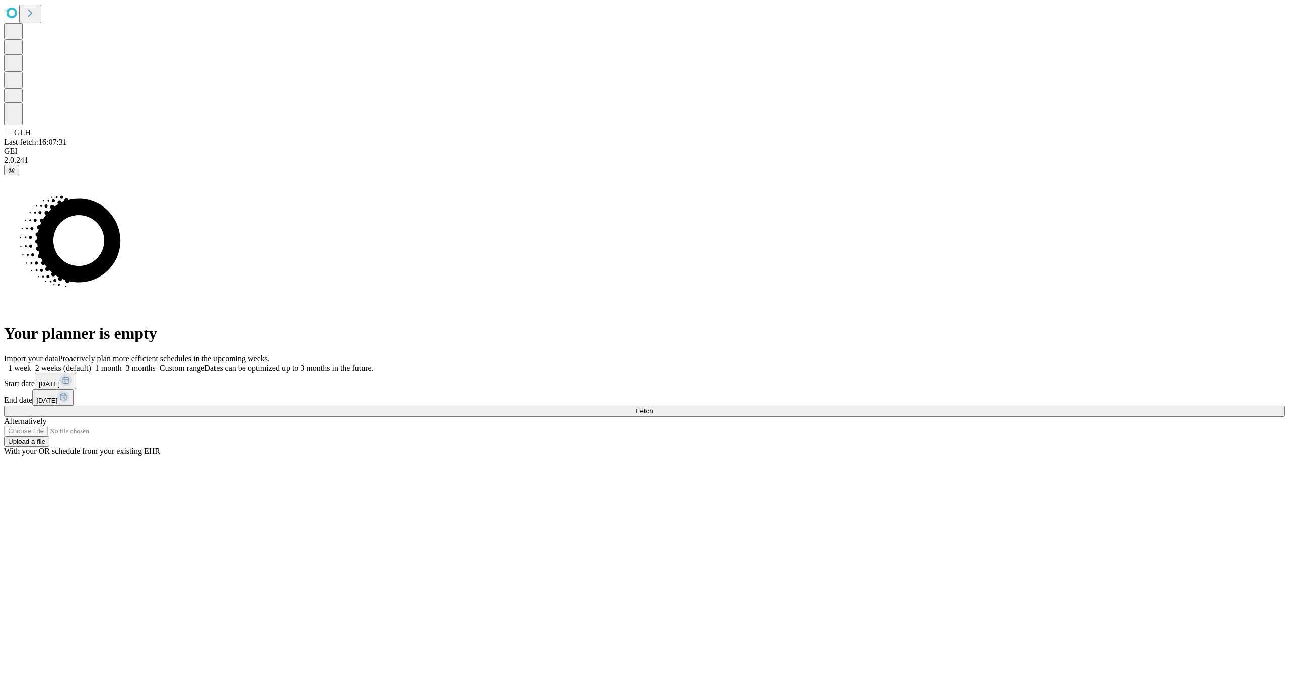
click at [60, 388] on span "[DATE]" at bounding box center [49, 384] width 21 height 8
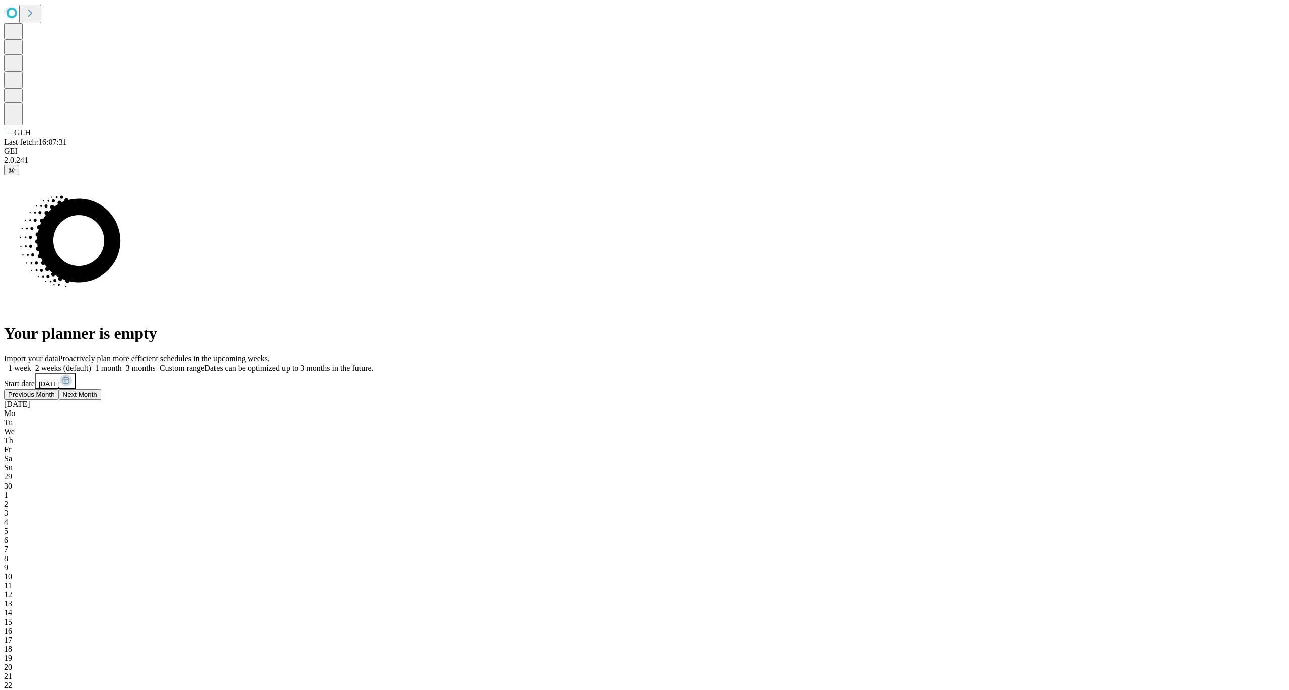
click at [12, 472] on span "29" at bounding box center [8, 476] width 8 height 9
click at [12, 489] on span "27" at bounding box center [8, 493] width 8 height 9
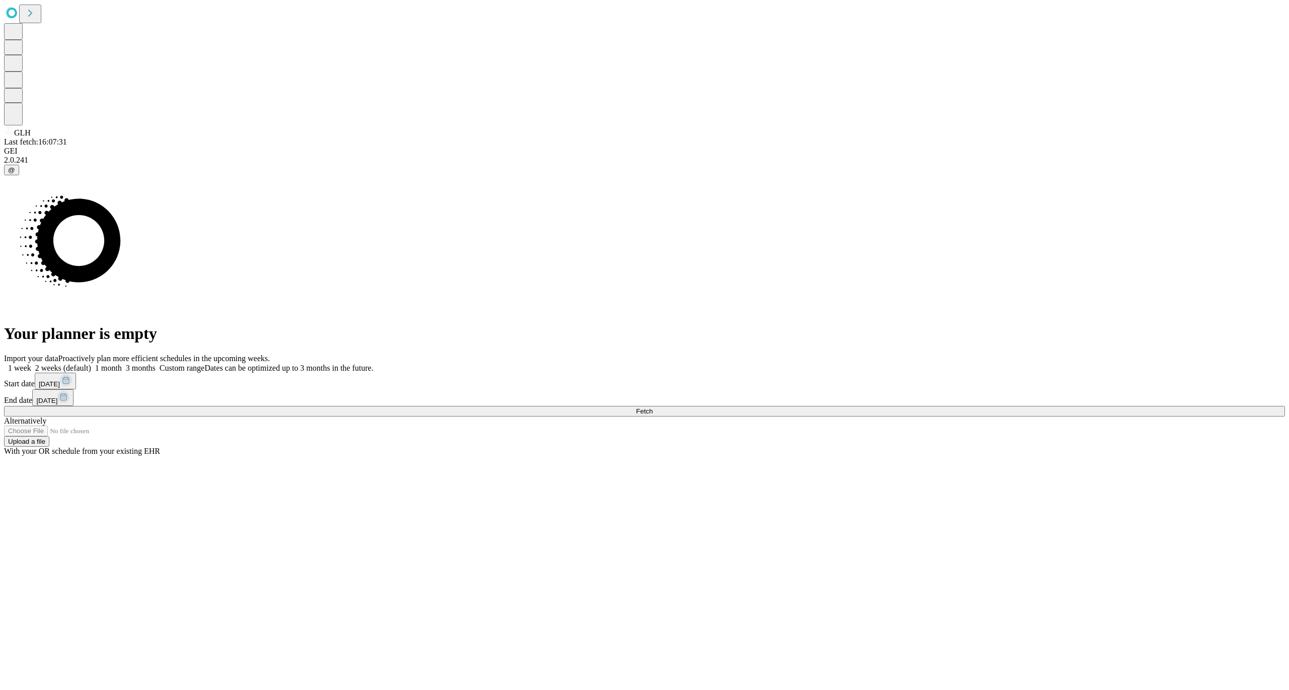
click at [1001, 417] on button "Fetch" at bounding box center [644, 411] width 1281 height 11
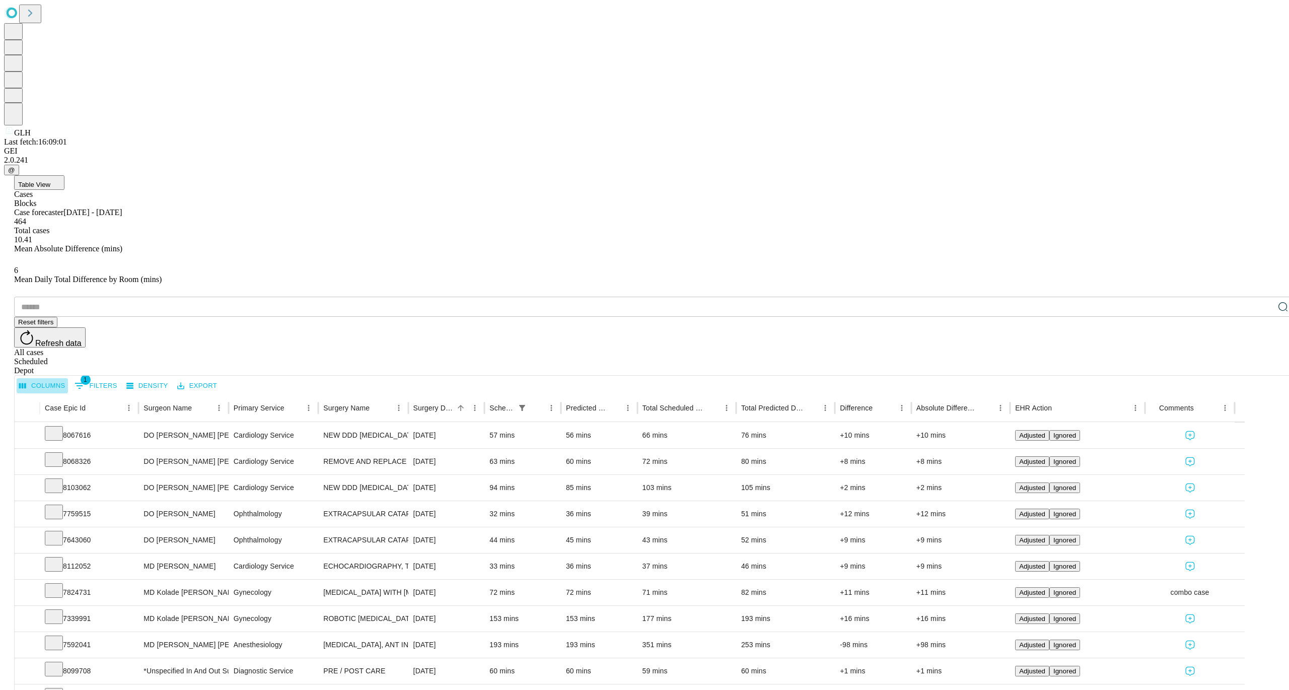
click at [68, 378] on button "Columns" at bounding box center [42, 386] width 51 height 16
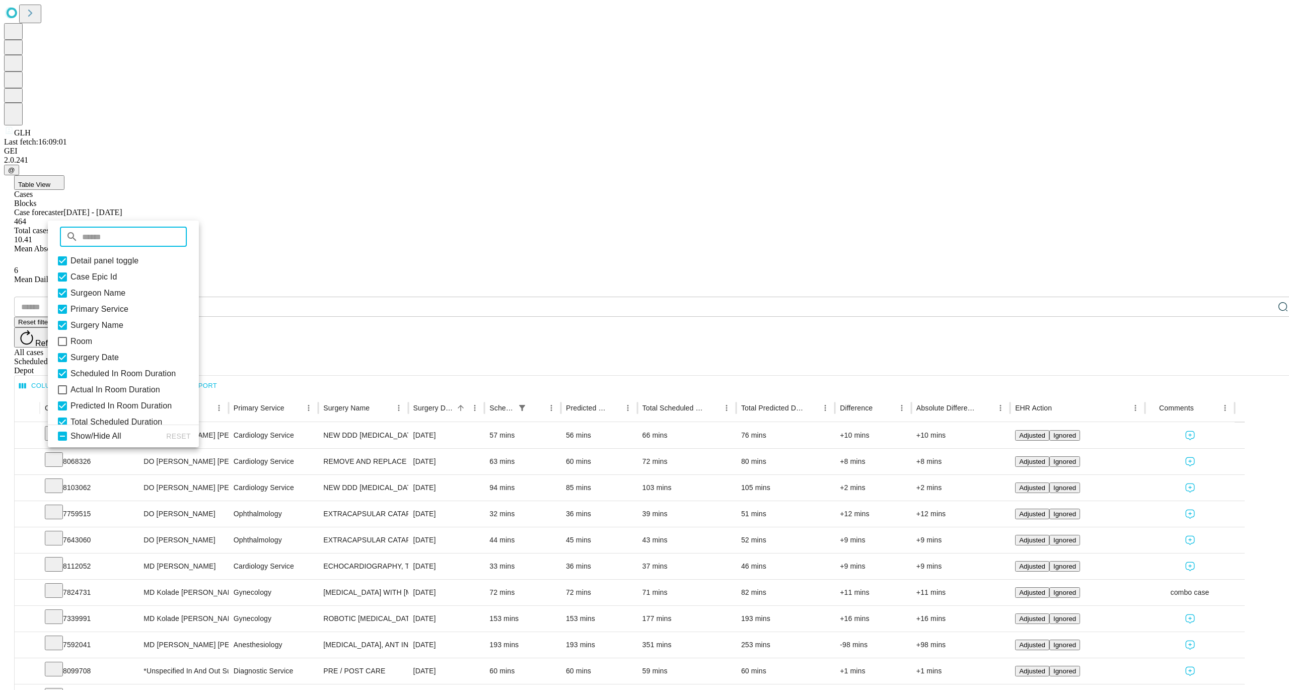
scroll to position [26, 0]
click at [68, 370] on icon at bounding box center [62, 364] width 12 height 12
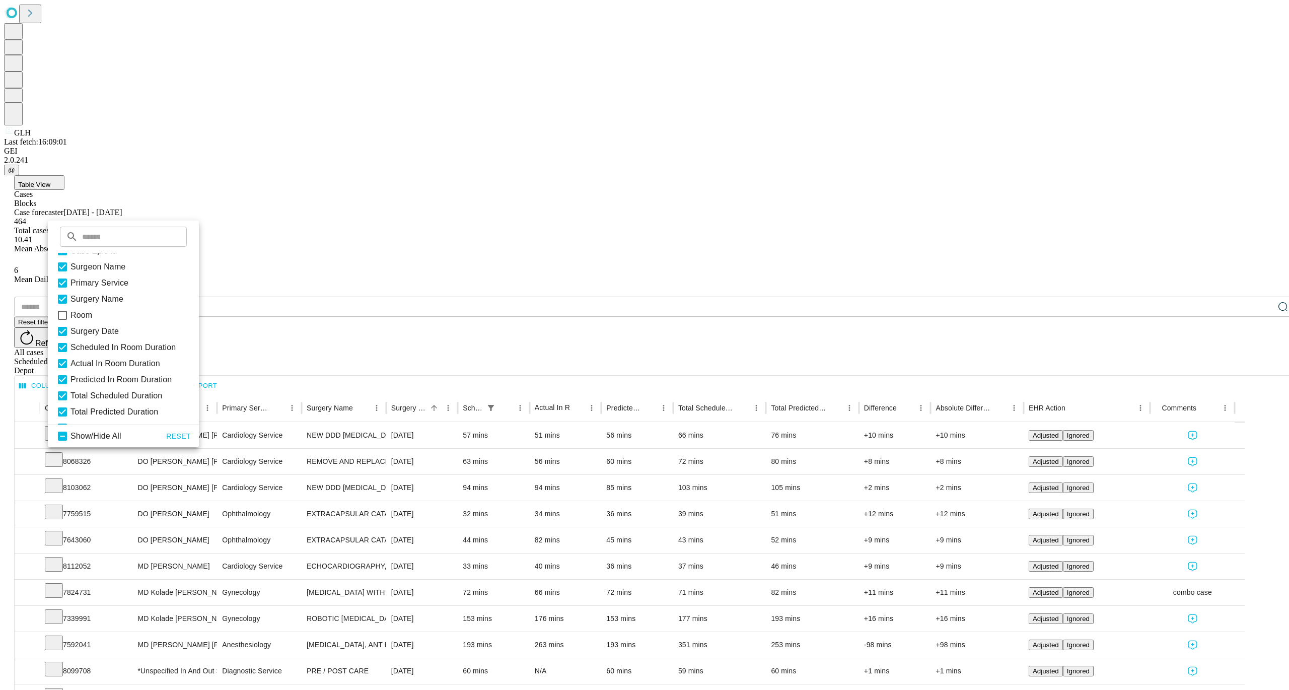
click at [220, 378] on button "Export" at bounding box center [197, 386] width 45 height 16
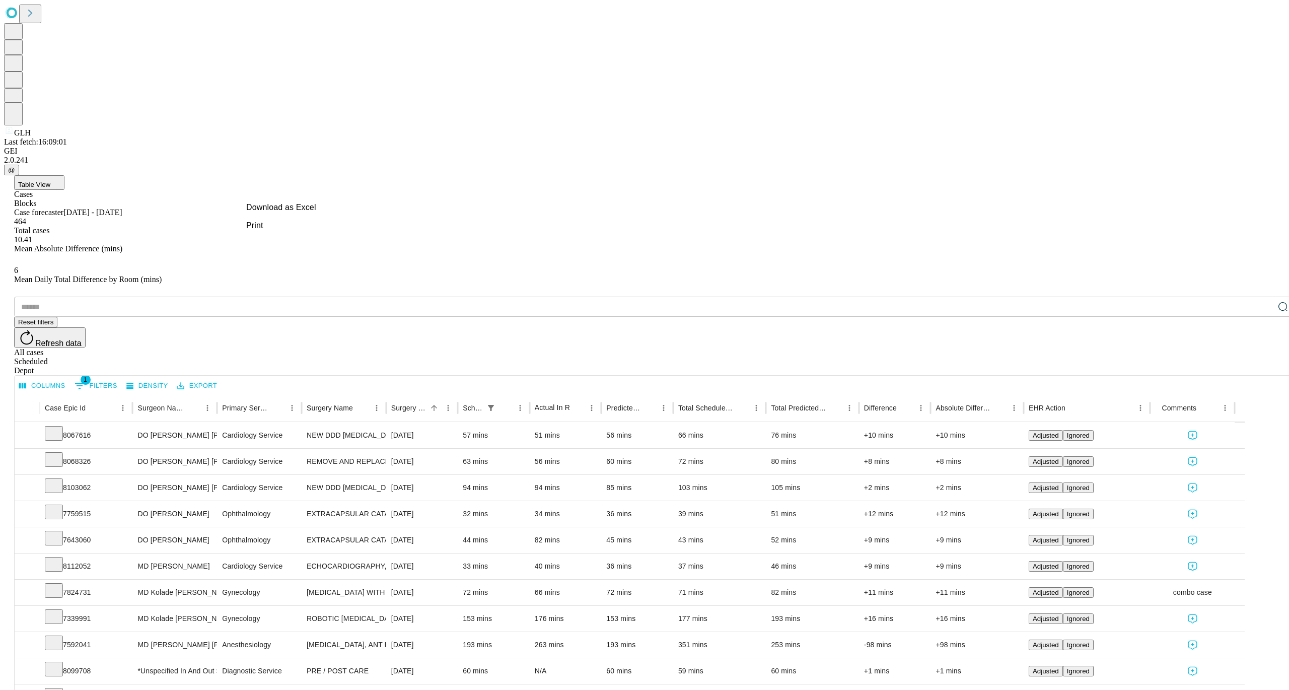
click at [274, 208] on li "Download as Excel" at bounding box center [281, 207] width 86 height 18
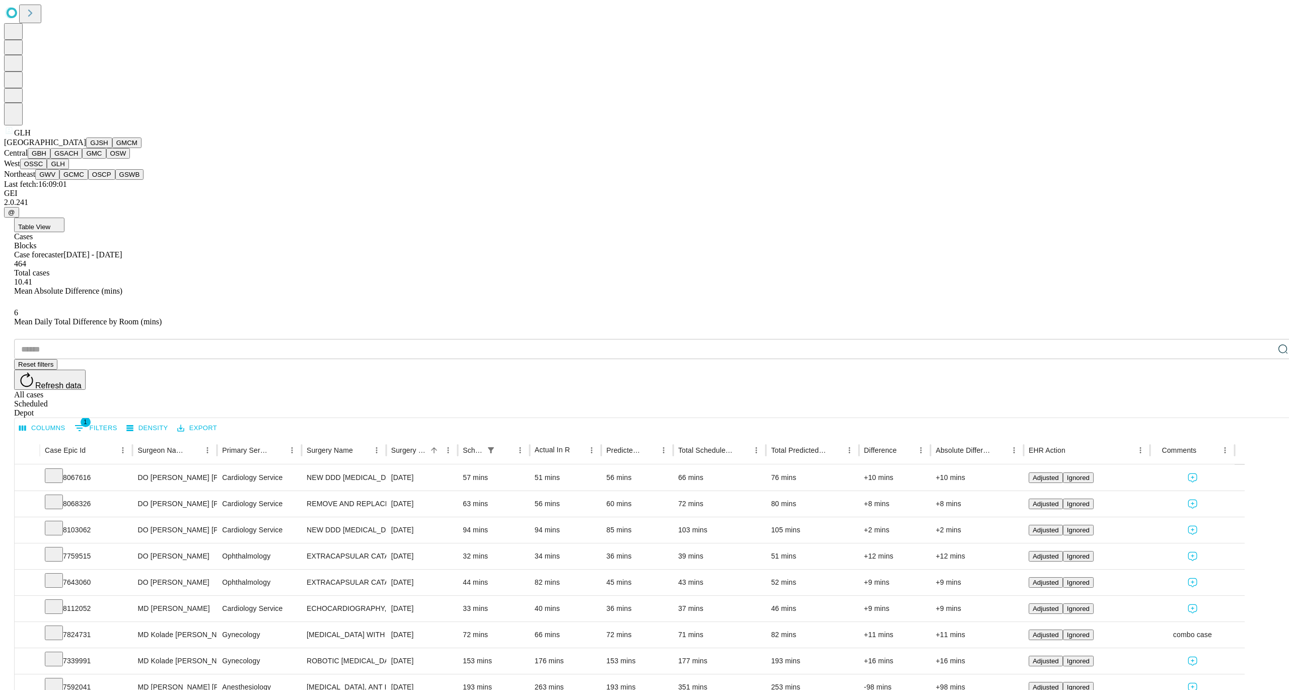
click at [23, 137] on span "GLH" at bounding box center [22, 132] width 17 height 9
click at [59, 180] on button "GWV" at bounding box center [47, 174] width 24 height 11
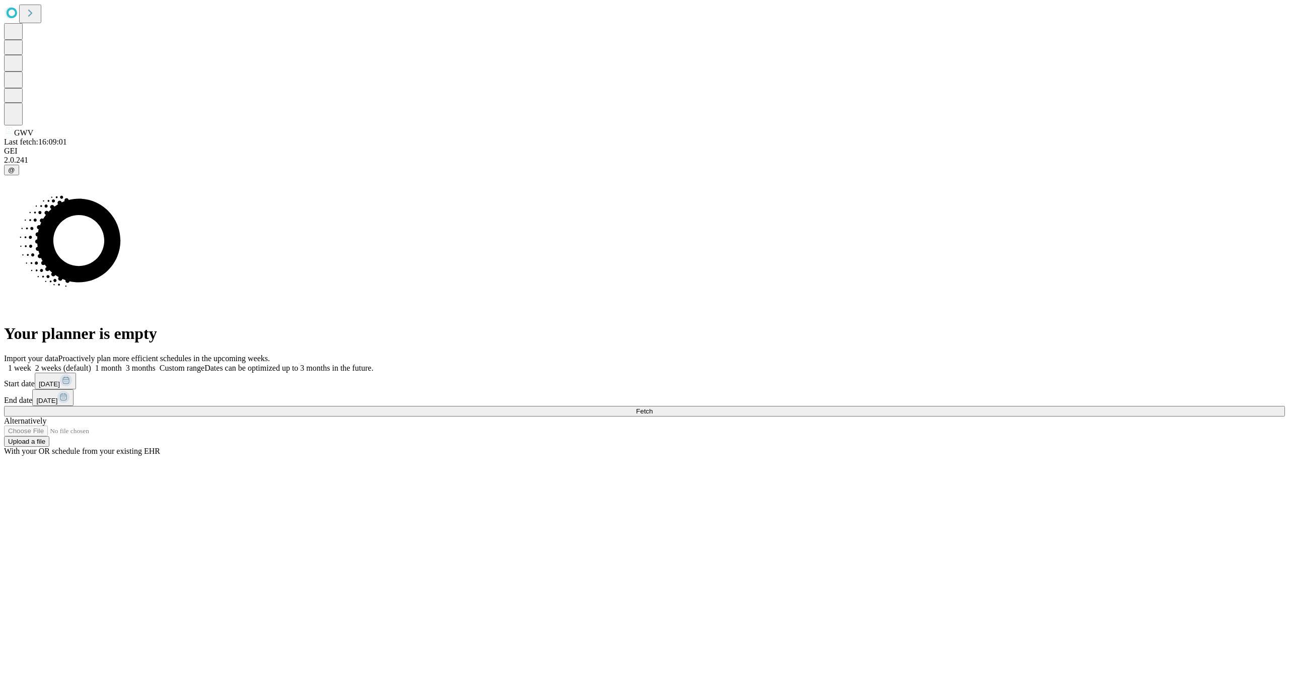
click at [60, 388] on span "[DATE]" at bounding box center [49, 384] width 21 height 8
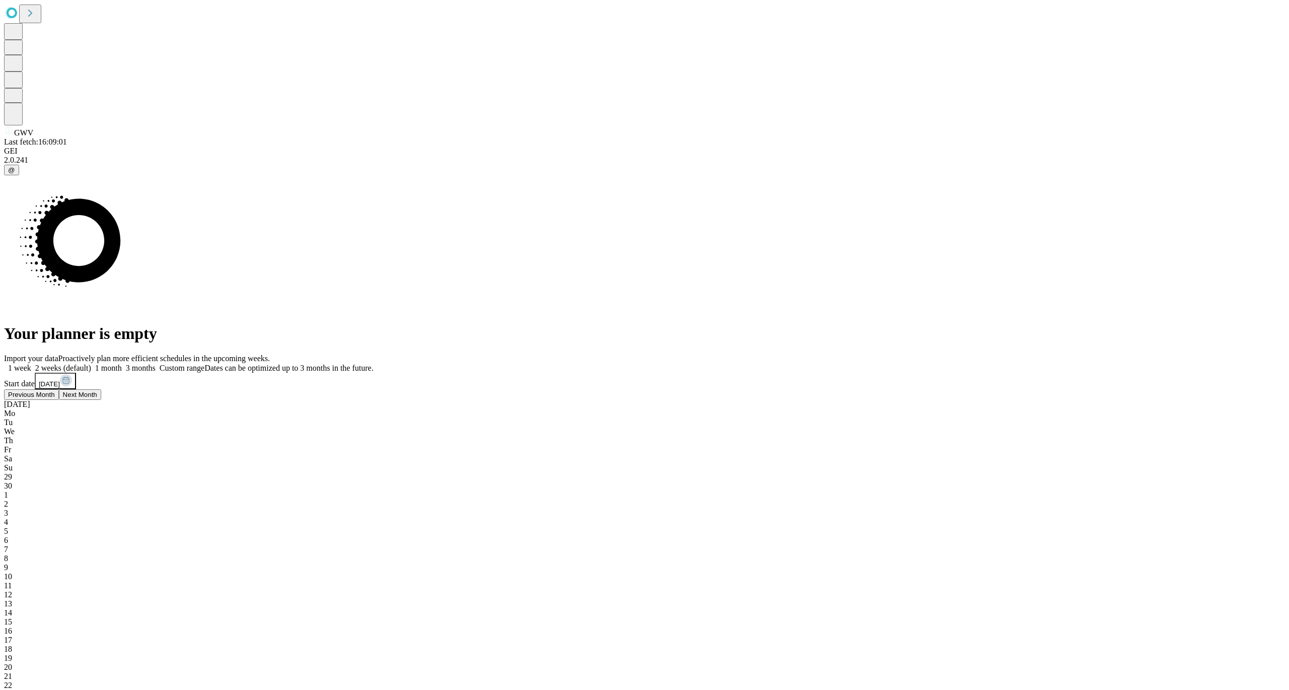
click at [12, 472] on span "29" at bounding box center [8, 476] width 8 height 9
click at [12, 489] on span "27" at bounding box center [8, 493] width 8 height 9
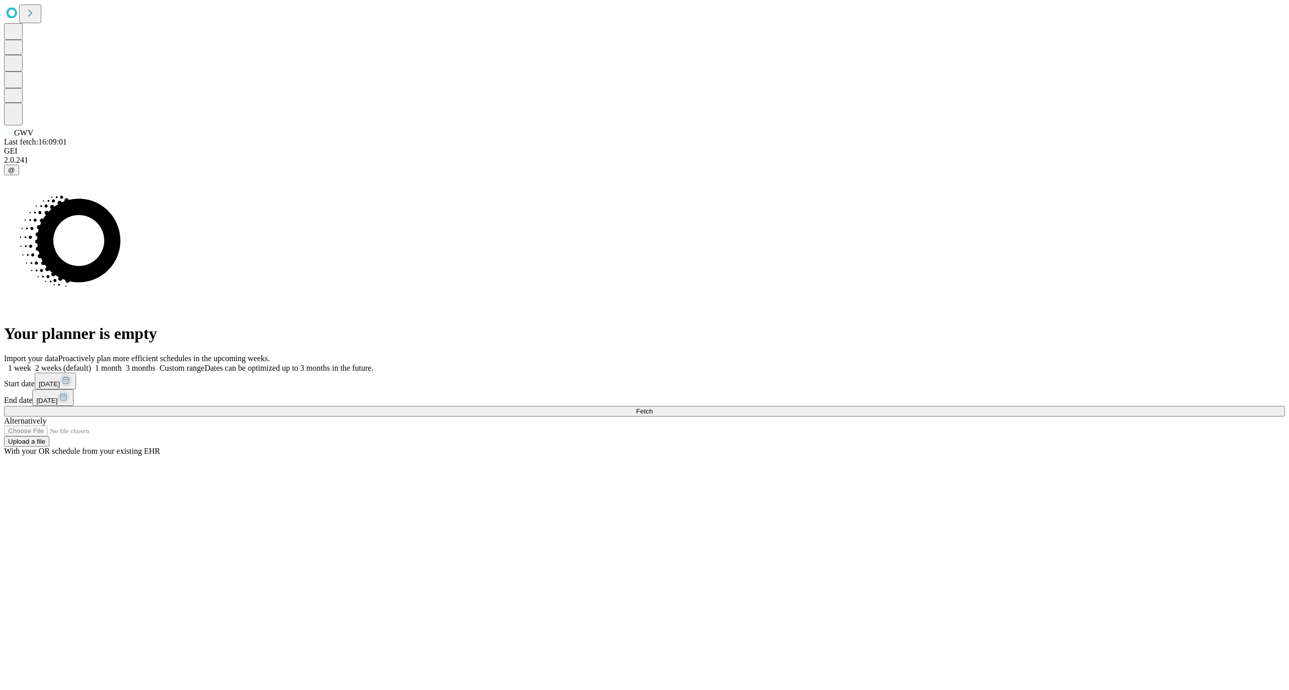
click at [989, 417] on button "Fetch" at bounding box center [644, 411] width 1281 height 11
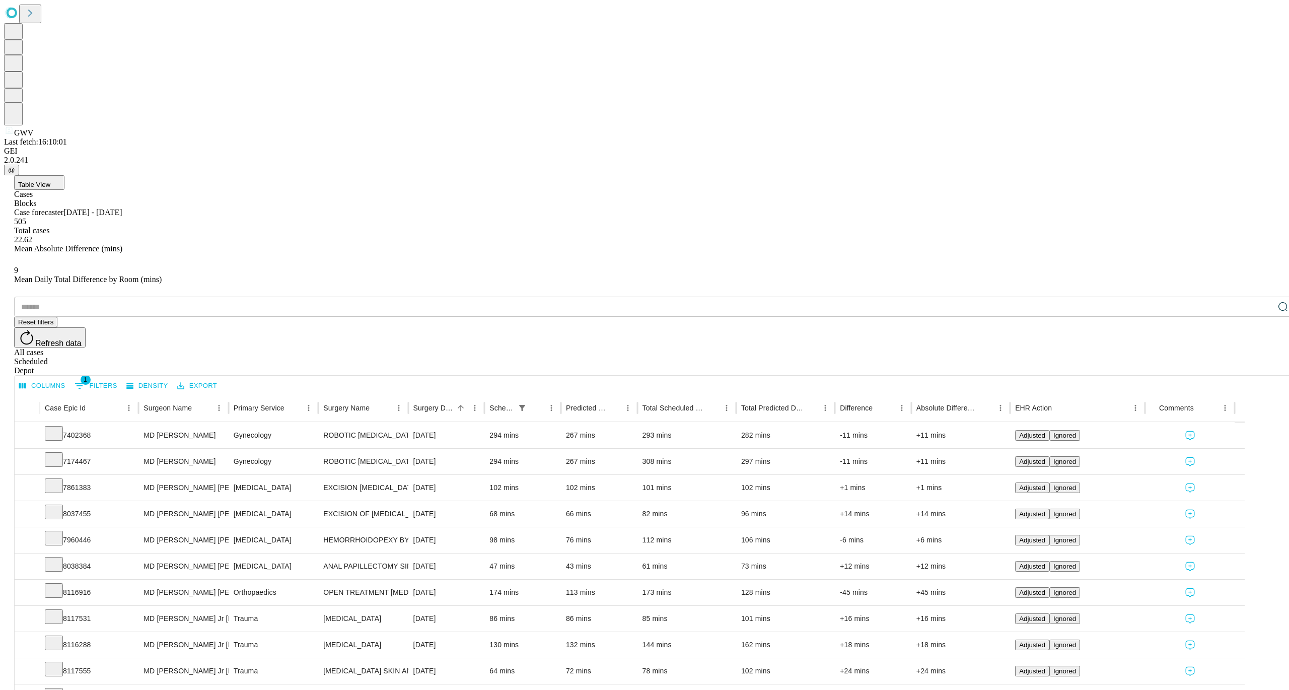
click at [68, 378] on button "Columns" at bounding box center [42, 386] width 51 height 16
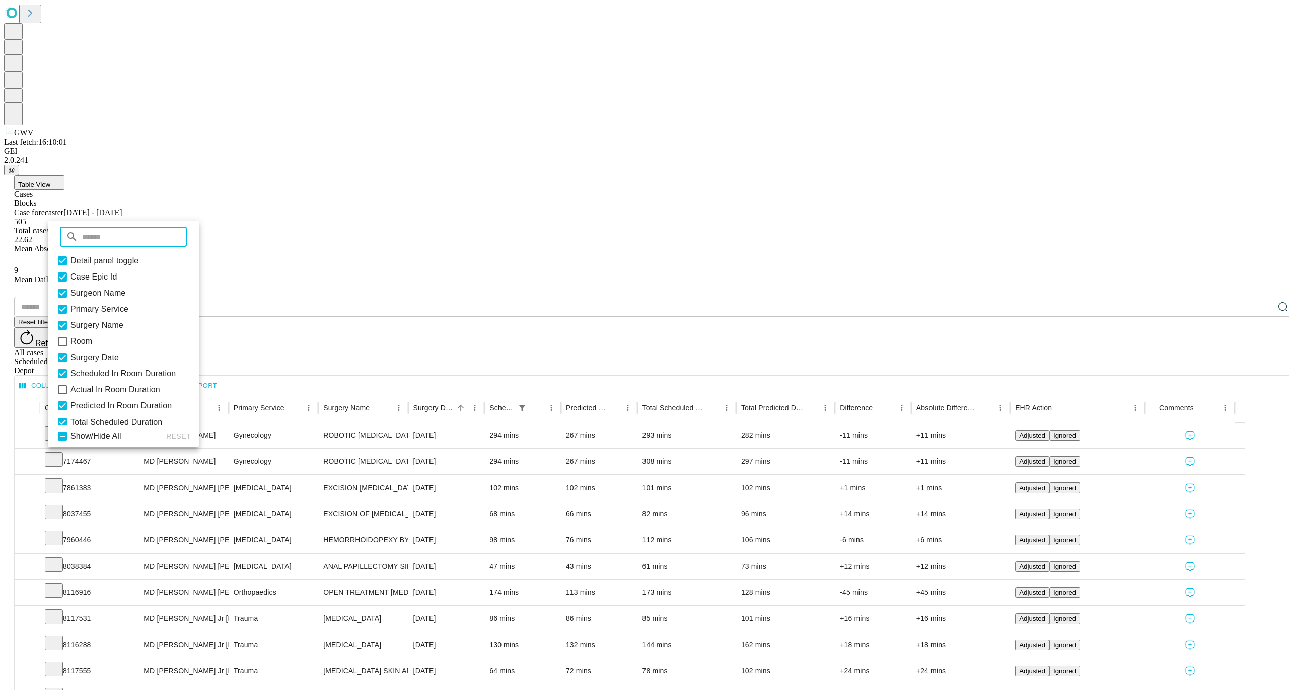
scroll to position [20, 0]
click at [67, 374] on icon at bounding box center [62, 369] width 9 height 9
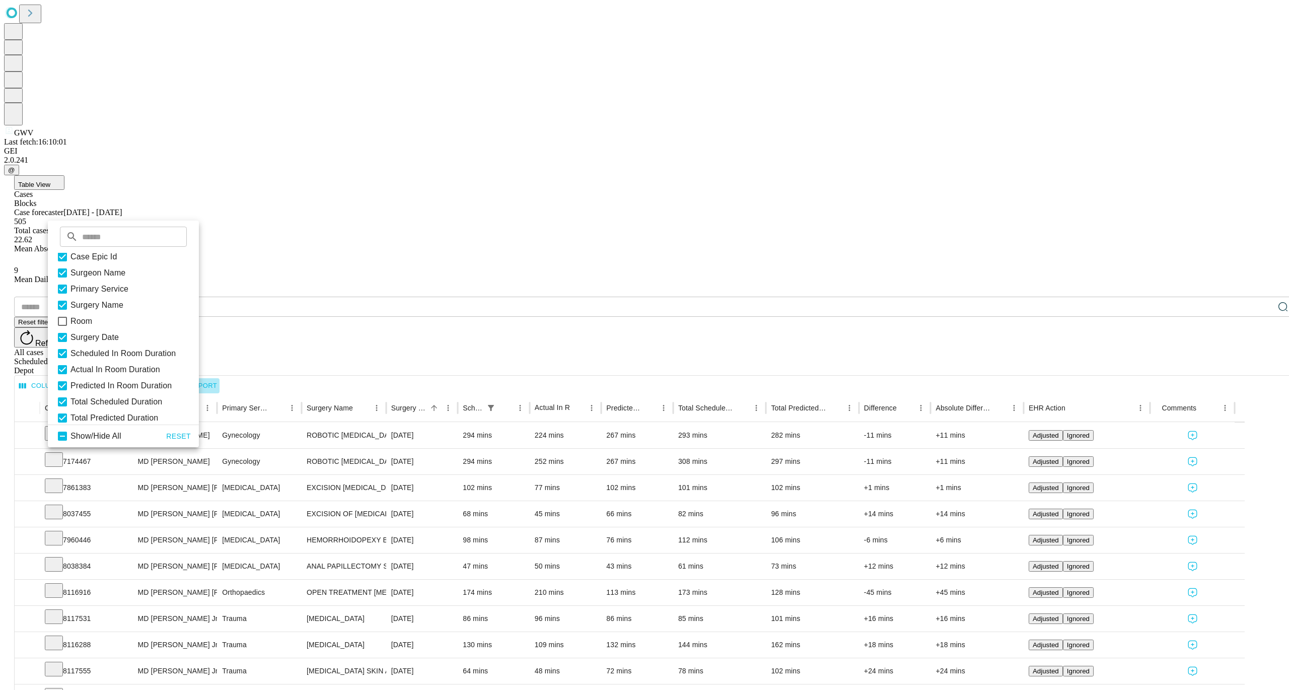
click at [220, 378] on button "Export" at bounding box center [197, 386] width 45 height 16
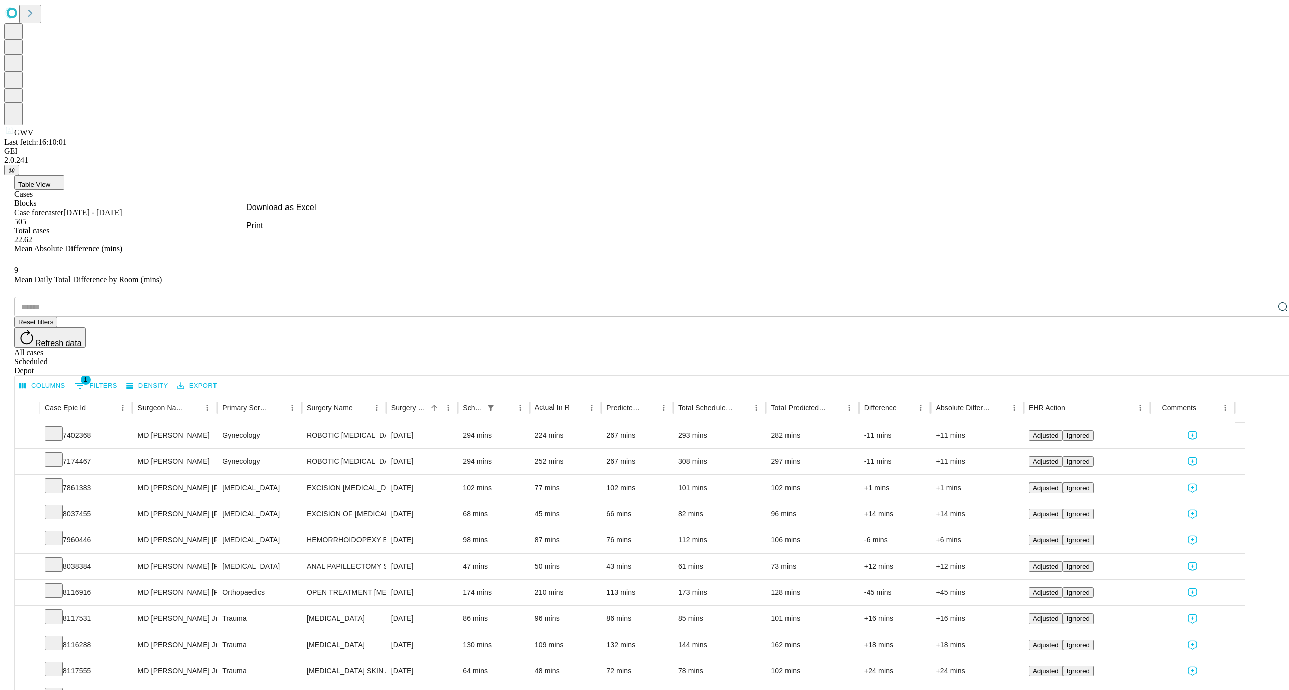
click at [268, 208] on li "Download as Excel" at bounding box center [281, 207] width 86 height 18
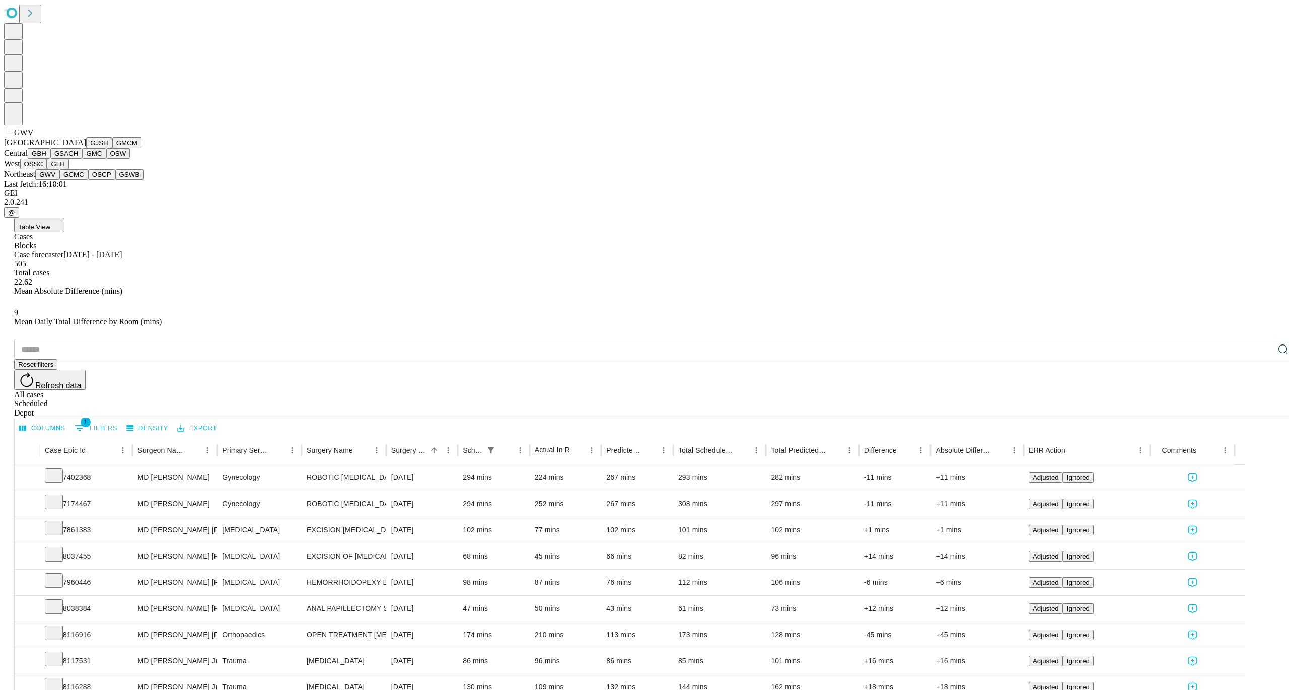
scroll to position [112, 0]
click at [65, 180] on button "GCMC" at bounding box center [73, 174] width 29 height 11
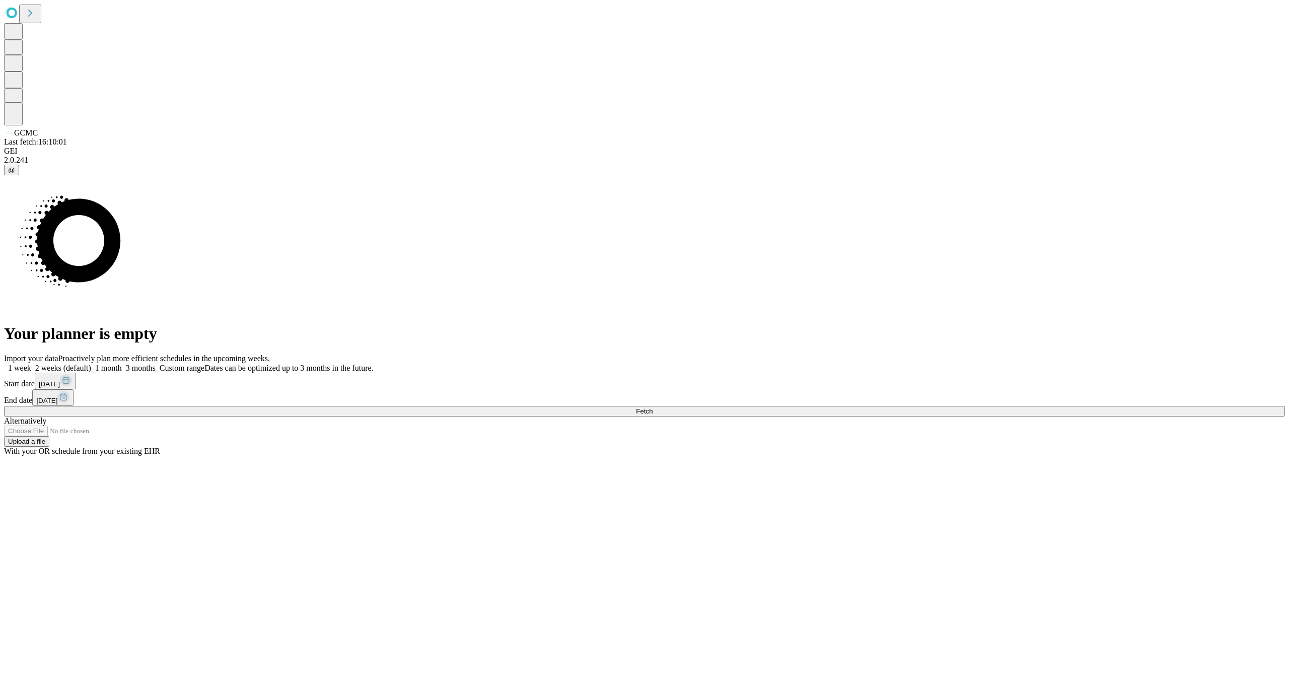
click at [60, 388] on span "[DATE]" at bounding box center [49, 384] width 21 height 8
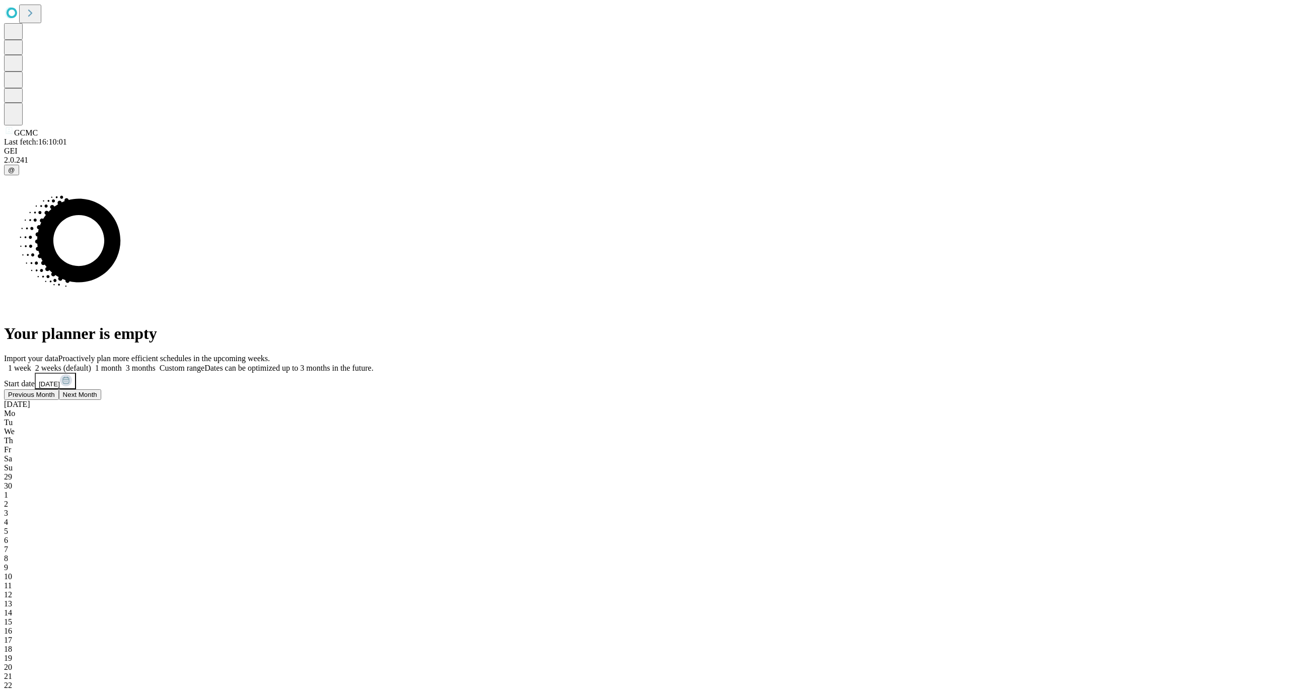
click at [943, 472] on div "29" at bounding box center [644, 476] width 1281 height 9
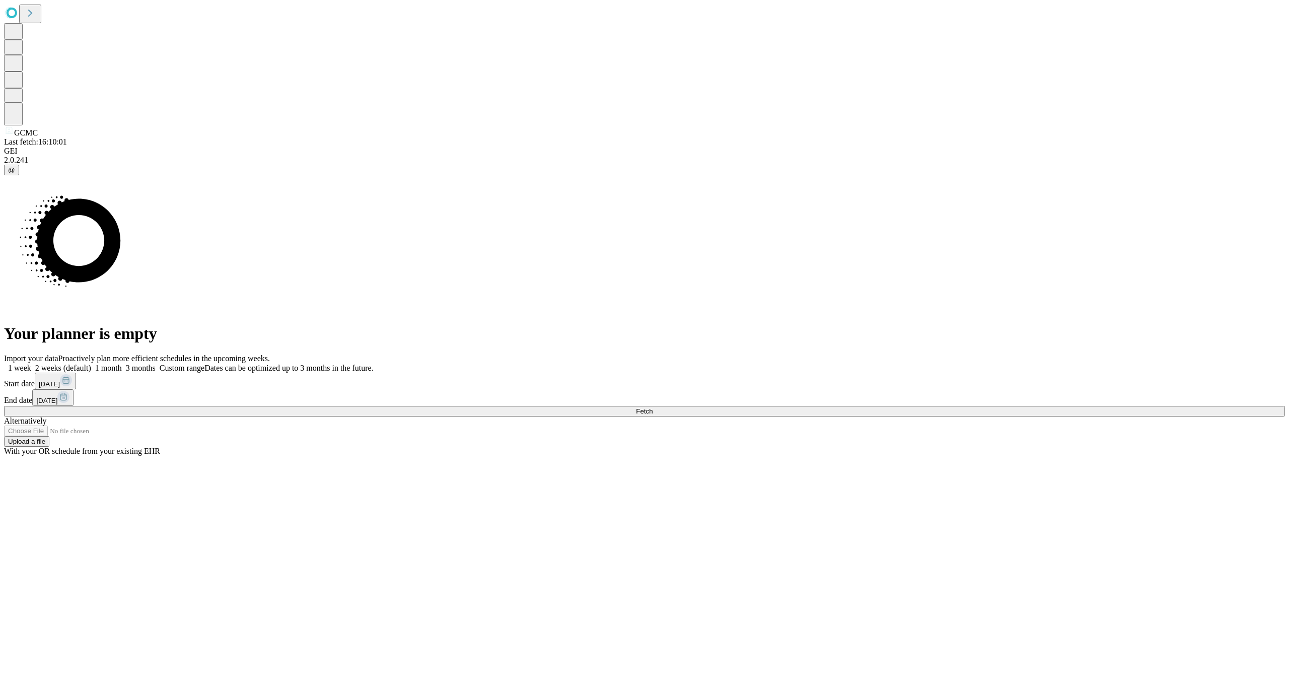
click at [57, 397] on span "[DATE]" at bounding box center [46, 401] width 21 height 8
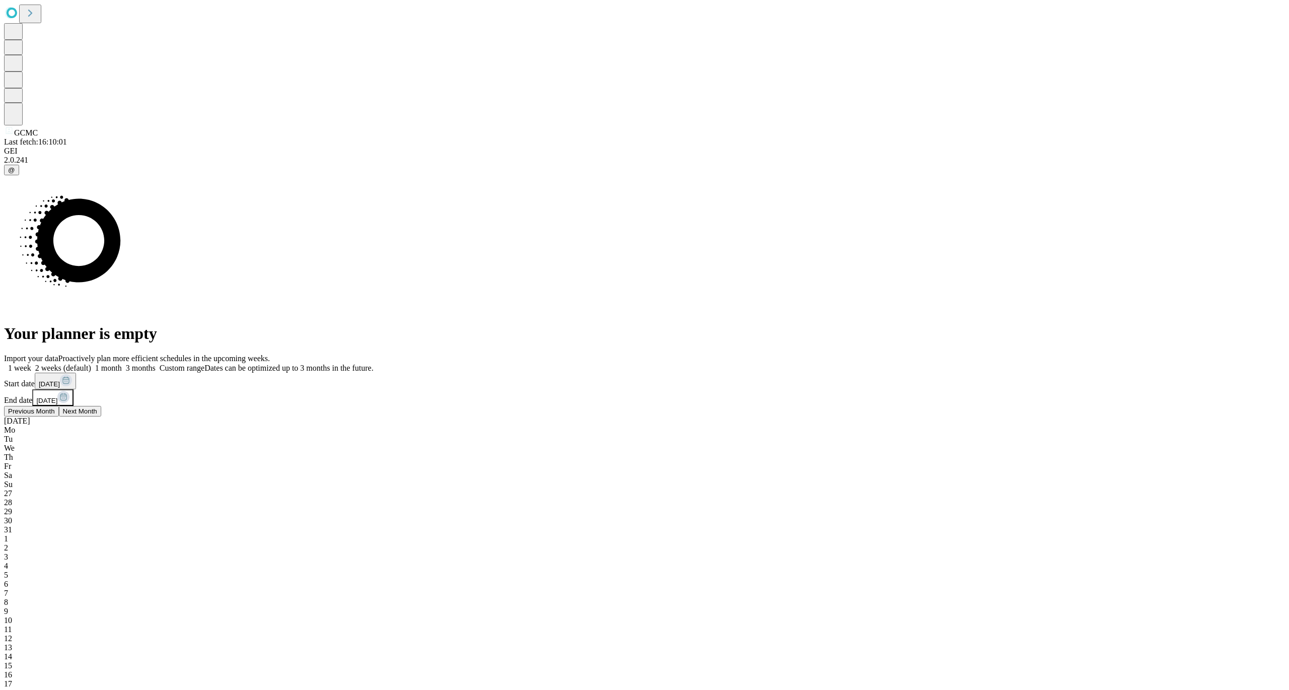
click at [1056, 489] on div "27" at bounding box center [644, 493] width 1281 height 9
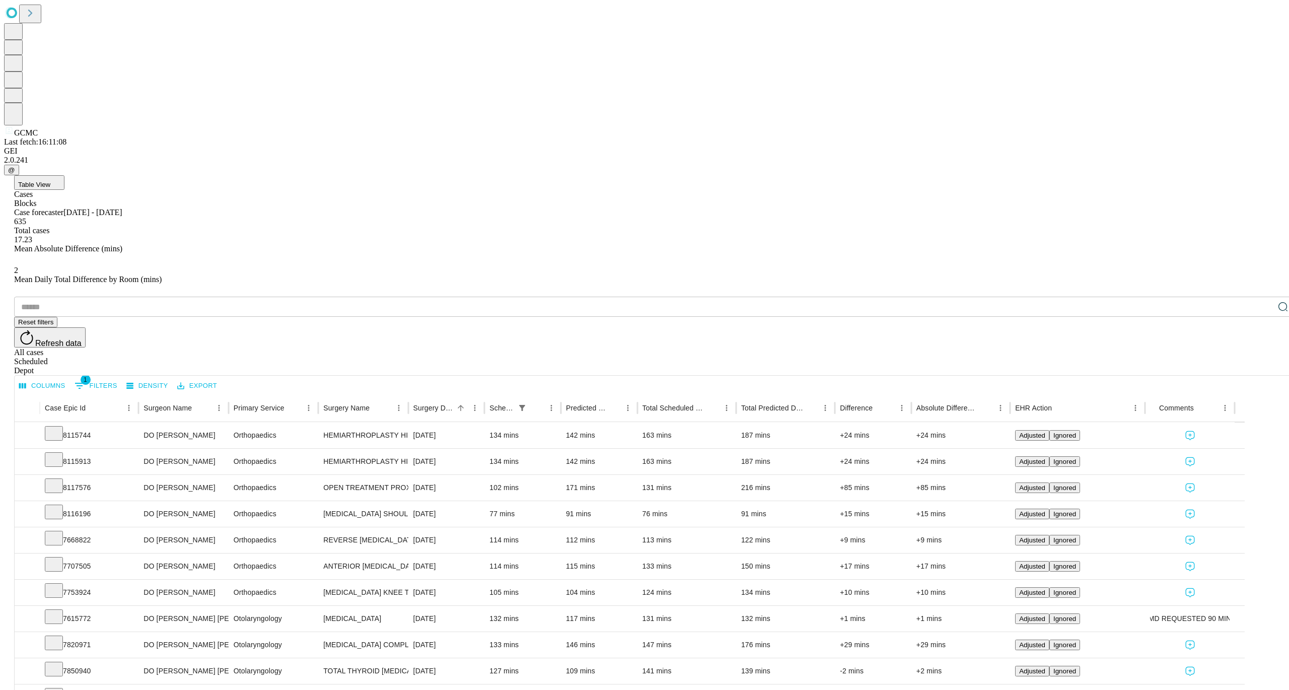
click at [68, 378] on button "Columns" at bounding box center [42, 386] width 51 height 16
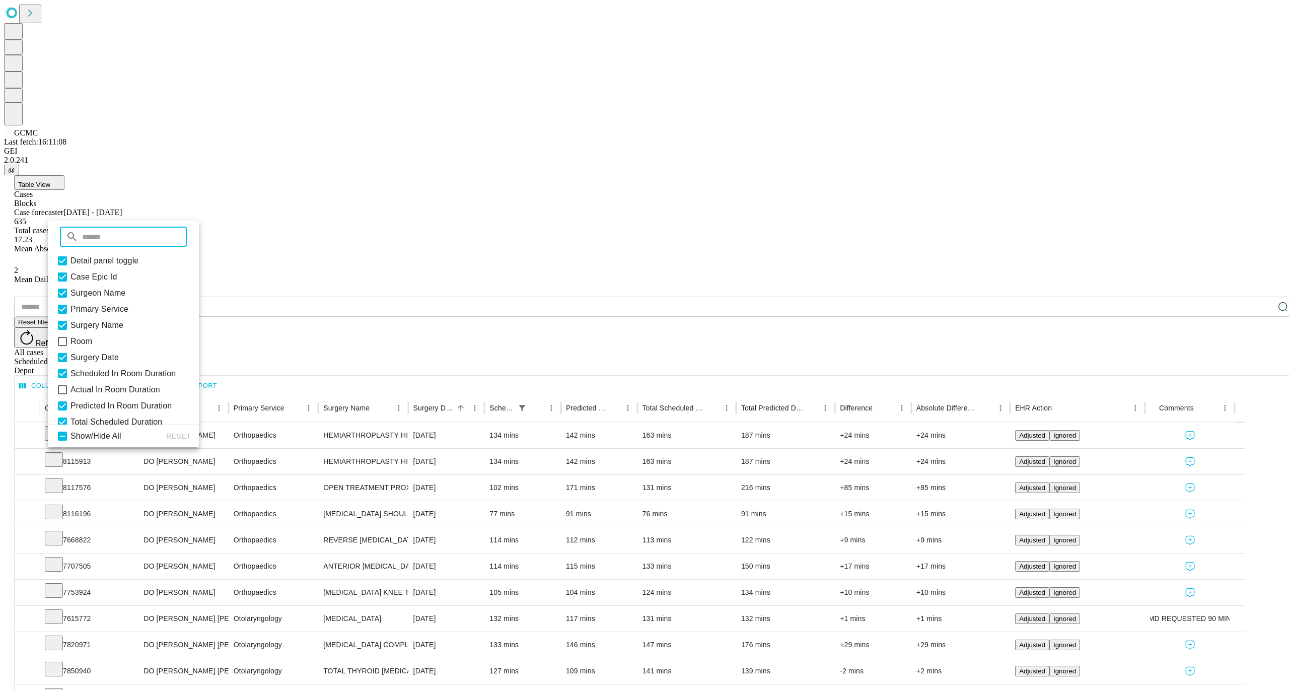
scroll to position [54, 0]
click at [68, 341] on icon at bounding box center [62, 335] width 12 height 12
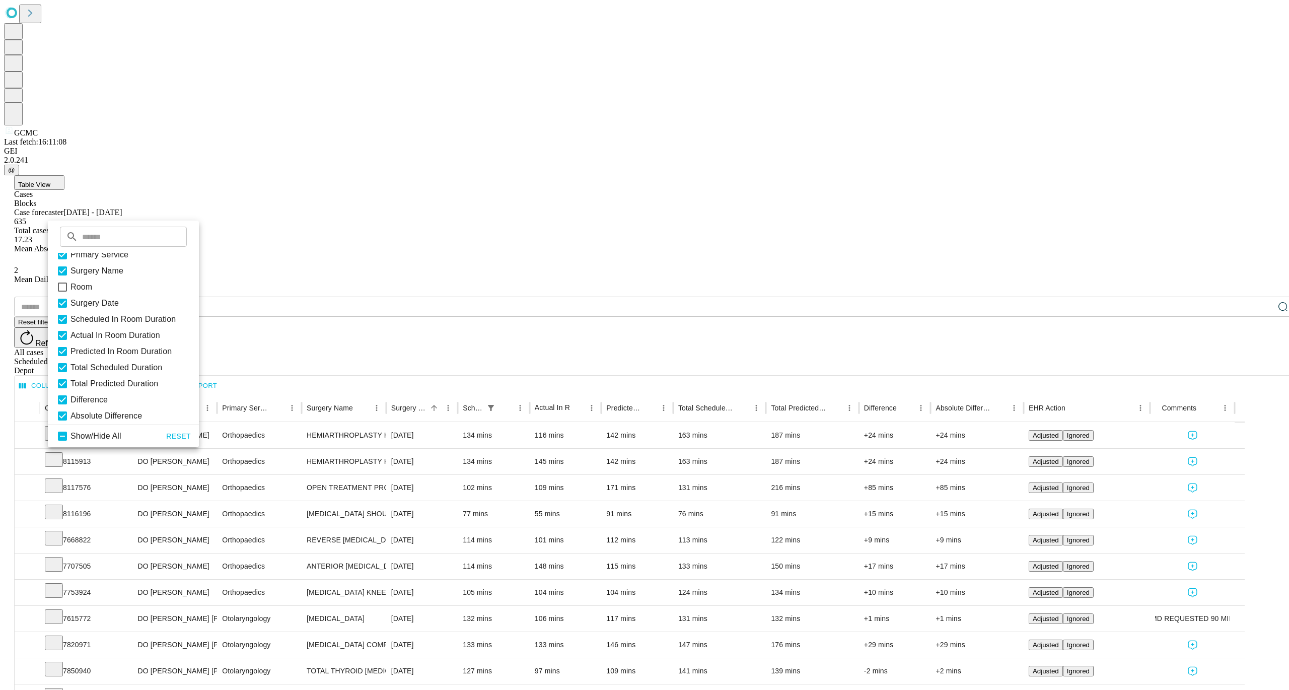
click at [284, 376] on div "Columns 1 Filters Density Export" at bounding box center [655, 385] width 1280 height 18
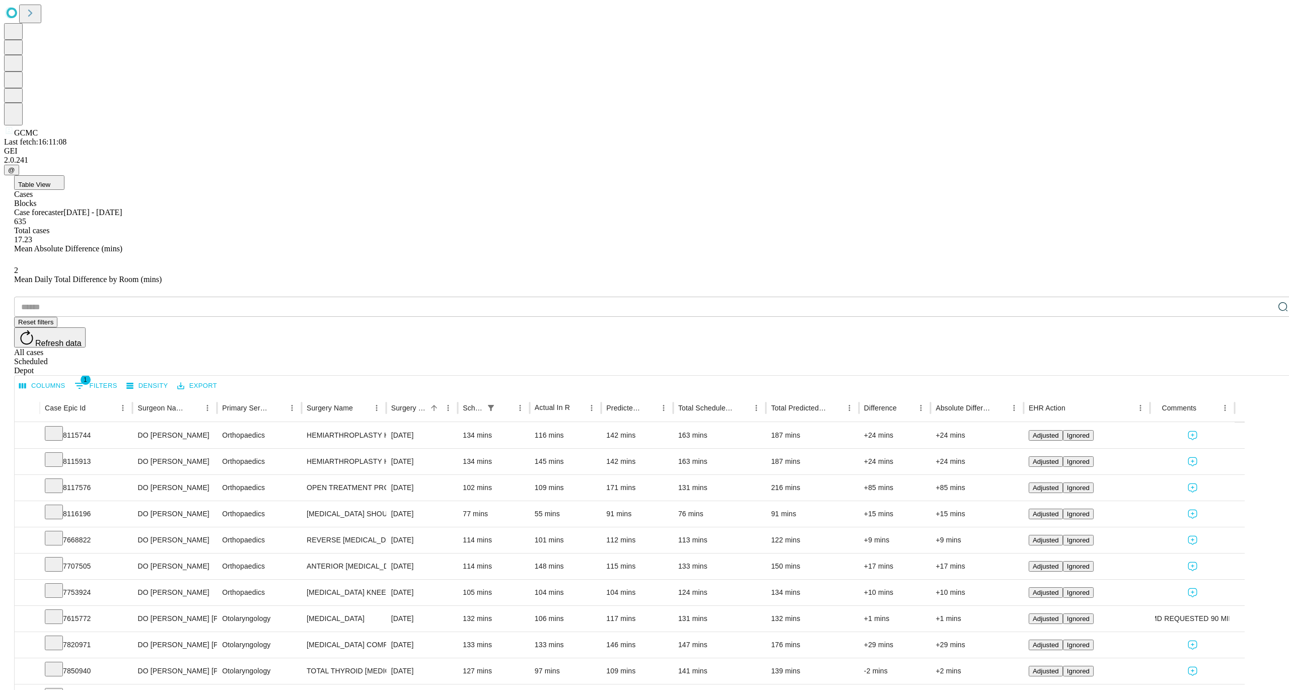
click at [220, 378] on button "Export" at bounding box center [197, 386] width 45 height 16
click at [252, 198] on li "Download as Excel" at bounding box center [281, 207] width 86 height 18
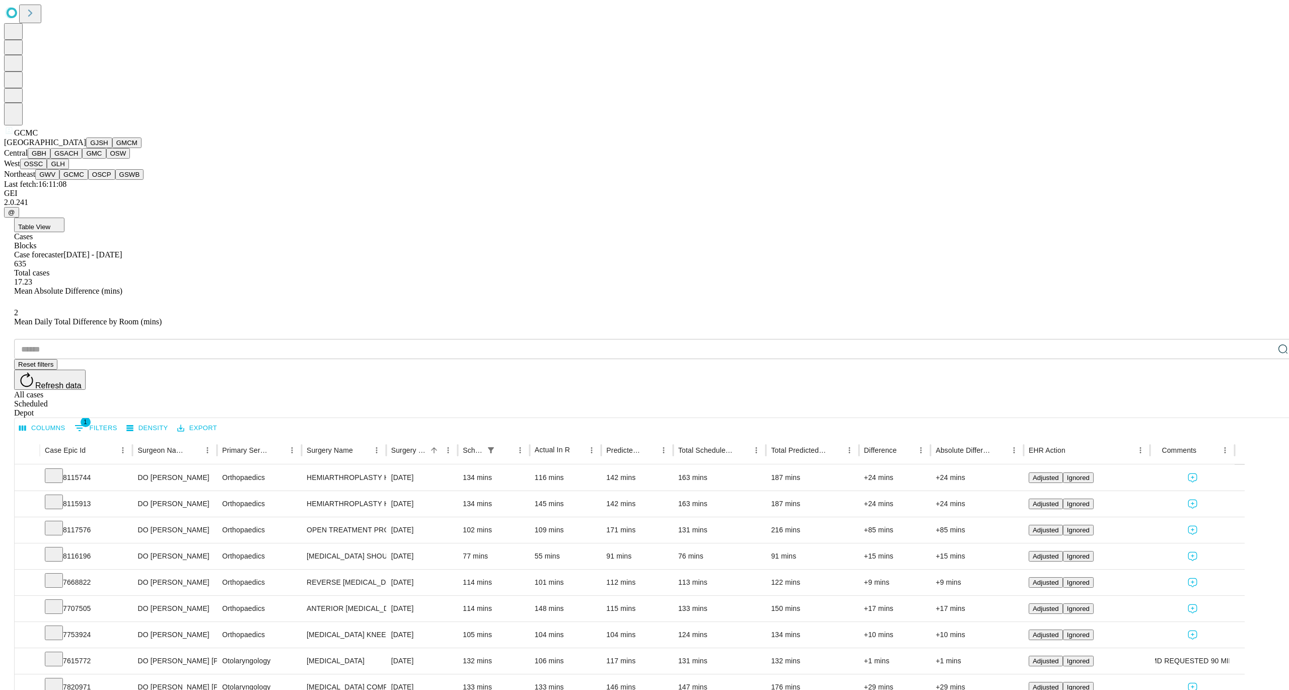
click at [18, 137] on span "GCMC" at bounding box center [26, 132] width 24 height 9
click at [88, 180] on button "OSCP" at bounding box center [101, 174] width 27 height 11
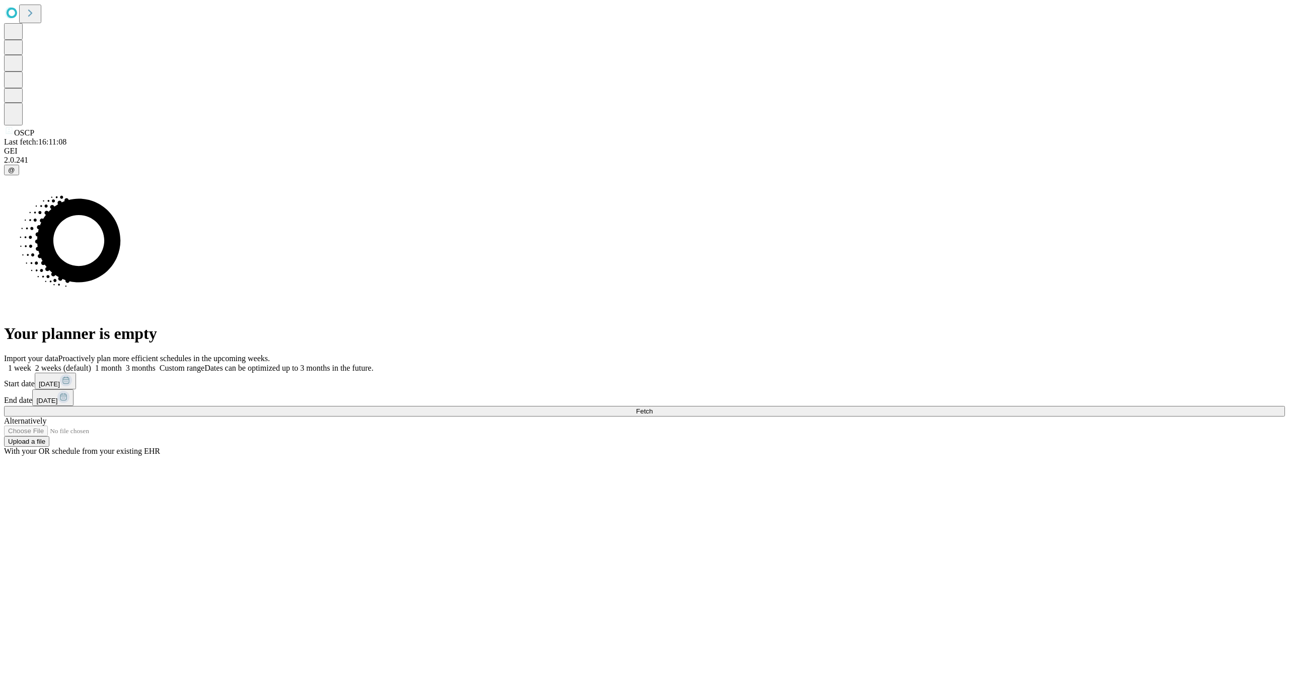
click at [60, 388] on span "[DATE]" at bounding box center [49, 384] width 21 height 8
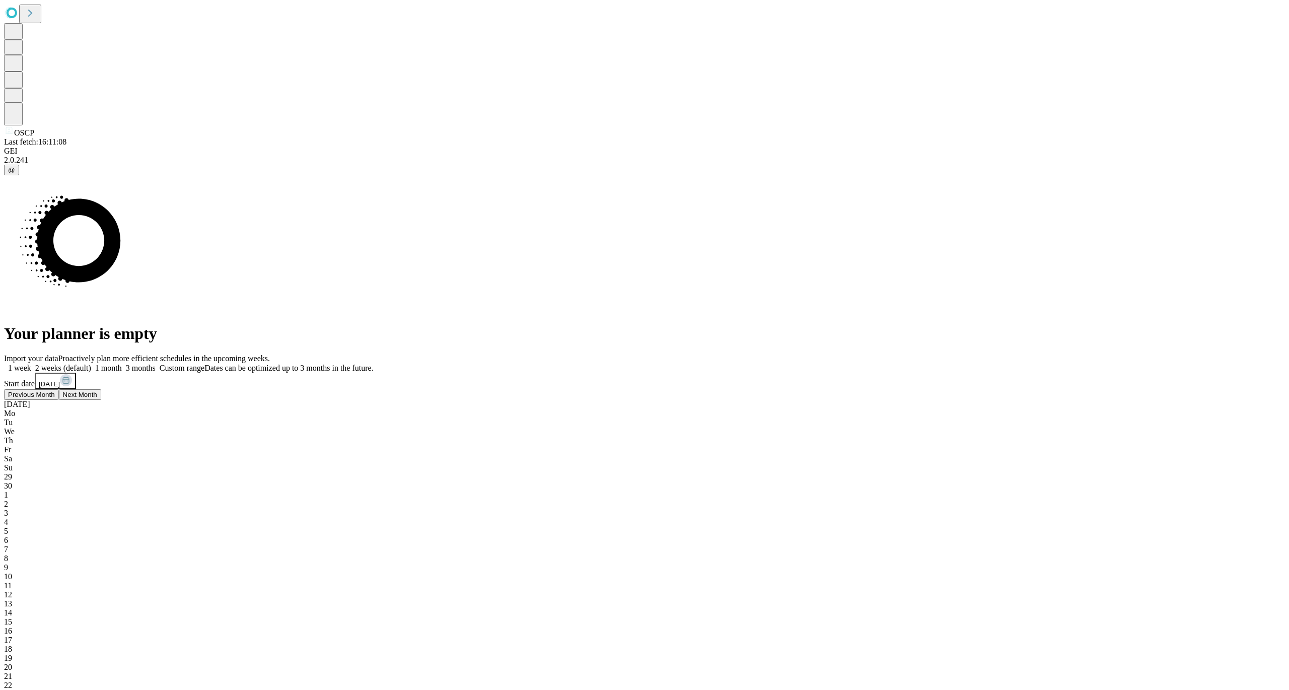
click at [12, 472] on span "29" at bounding box center [8, 476] width 8 height 9
click at [12, 489] on span "27" at bounding box center [8, 493] width 8 height 9
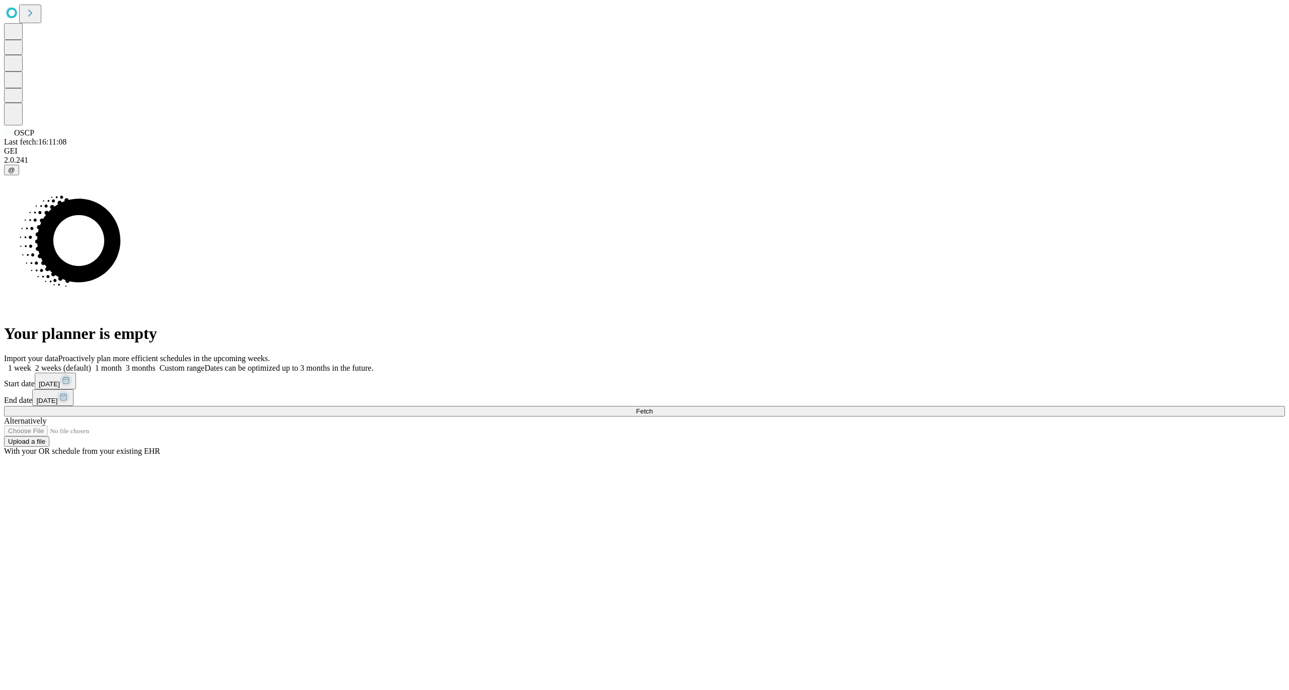
click at [981, 417] on button "Fetch" at bounding box center [644, 411] width 1281 height 11
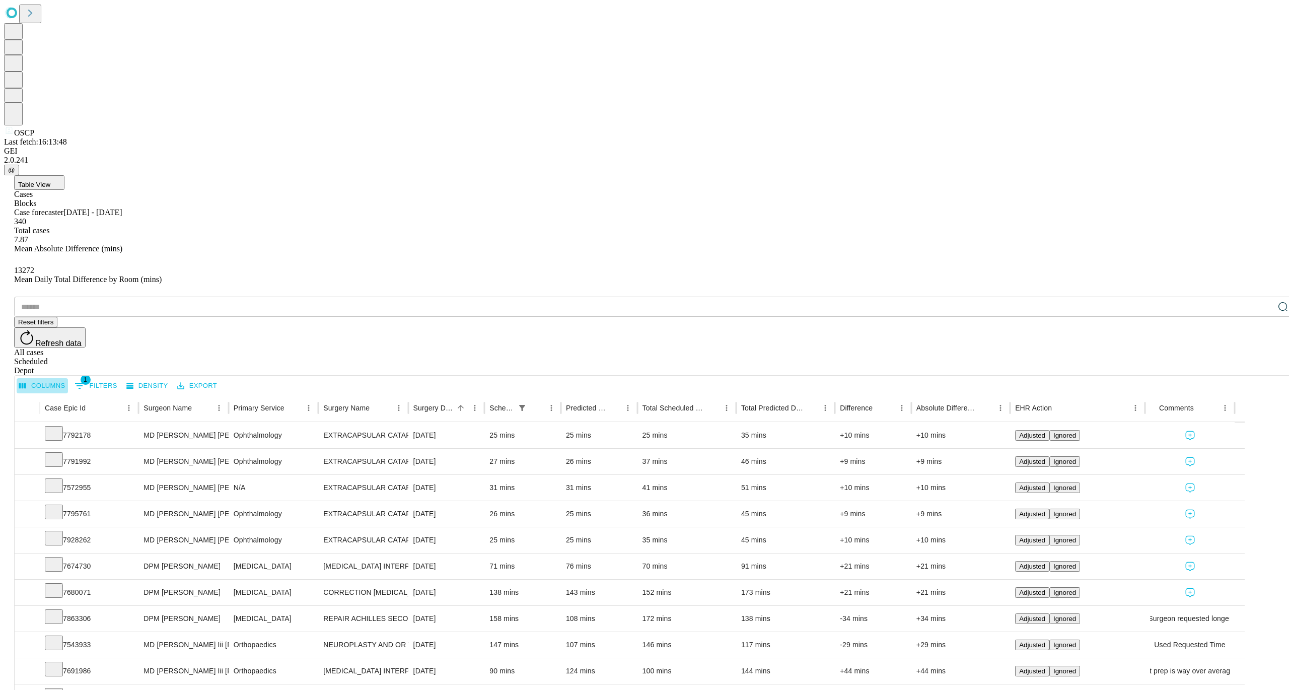
click at [27, 381] on icon "Select columns" at bounding box center [22, 385] width 9 height 9
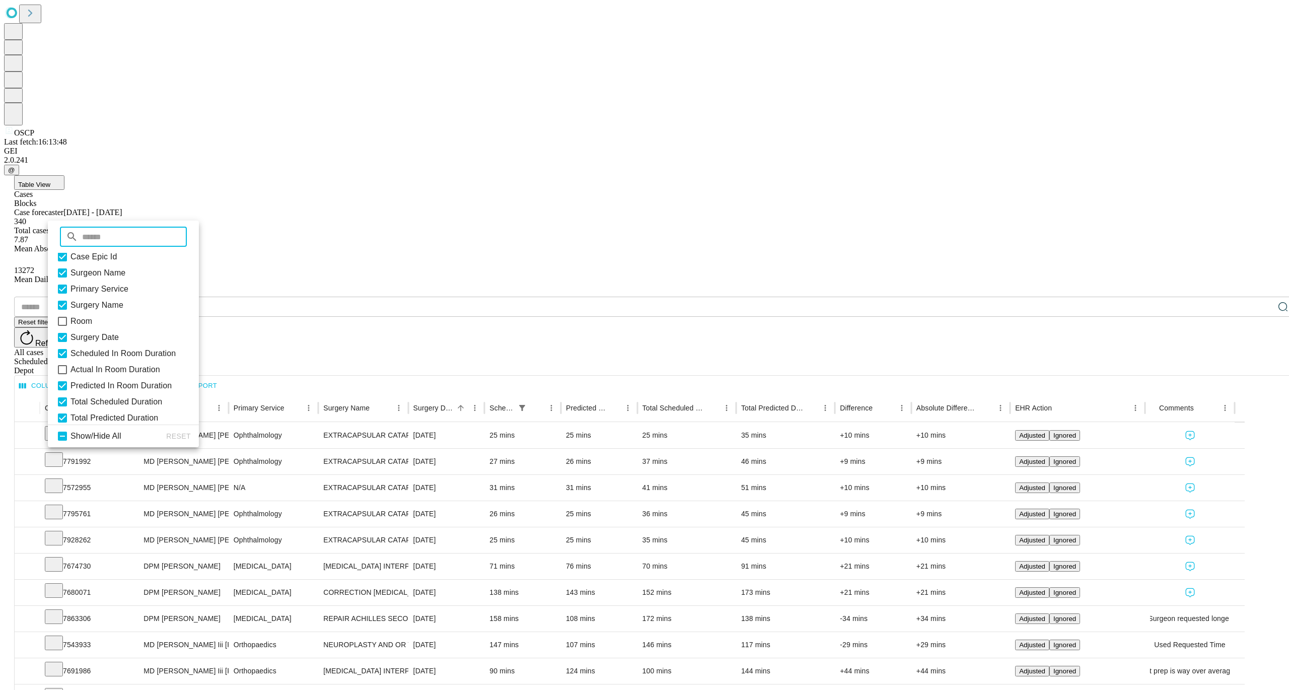
scroll to position [45, 0]
click at [68, 351] on icon at bounding box center [62, 345] width 12 height 12
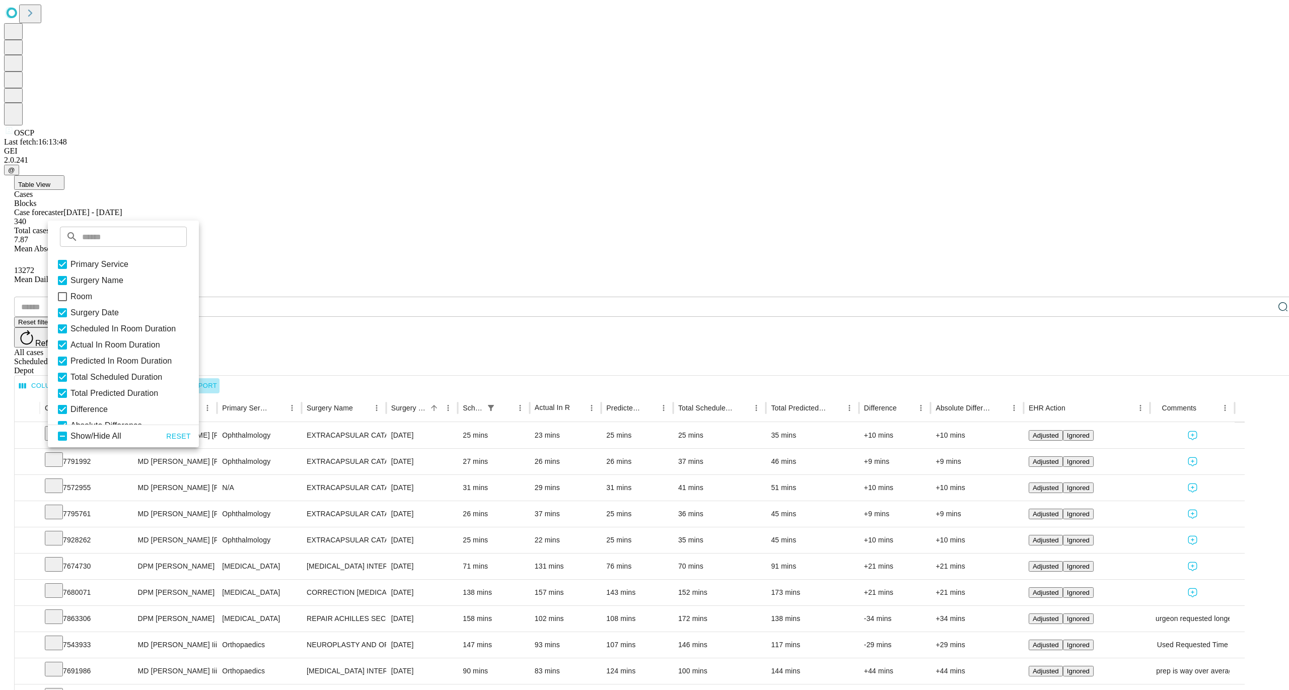
click at [220, 378] on button "Export" at bounding box center [197, 386] width 45 height 16
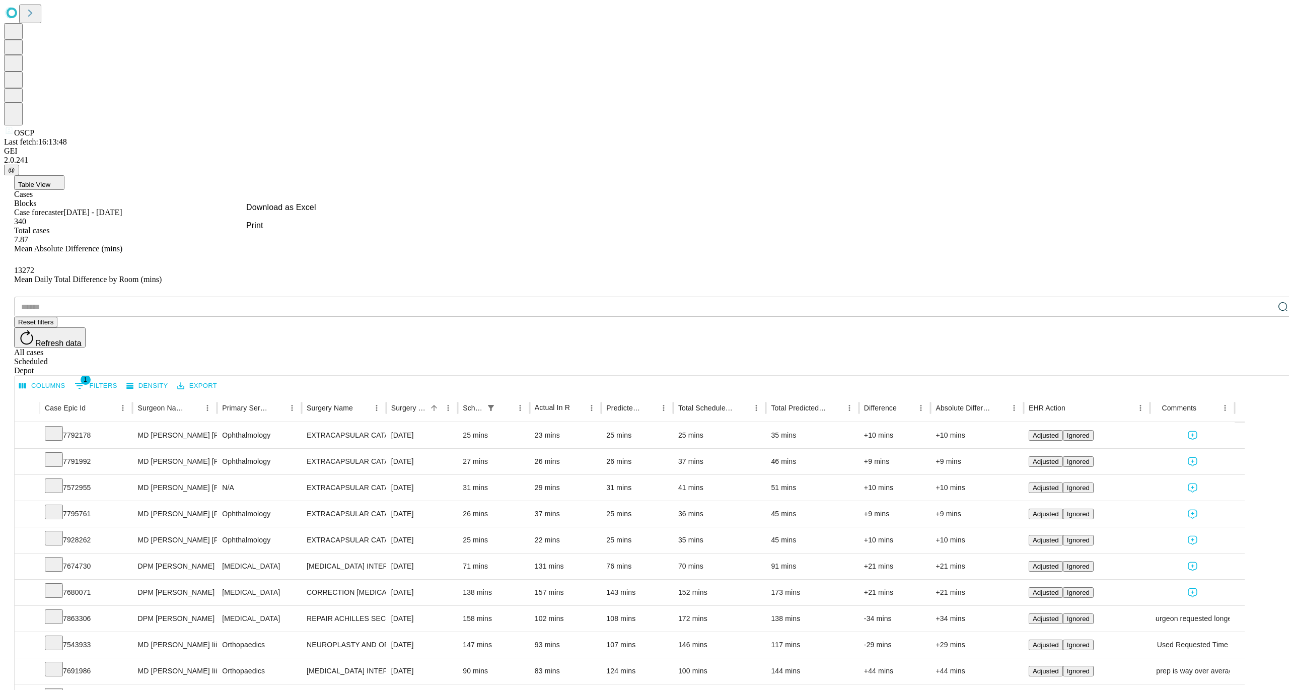
click at [252, 208] on li "Download as Excel" at bounding box center [281, 207] width 86 height 18
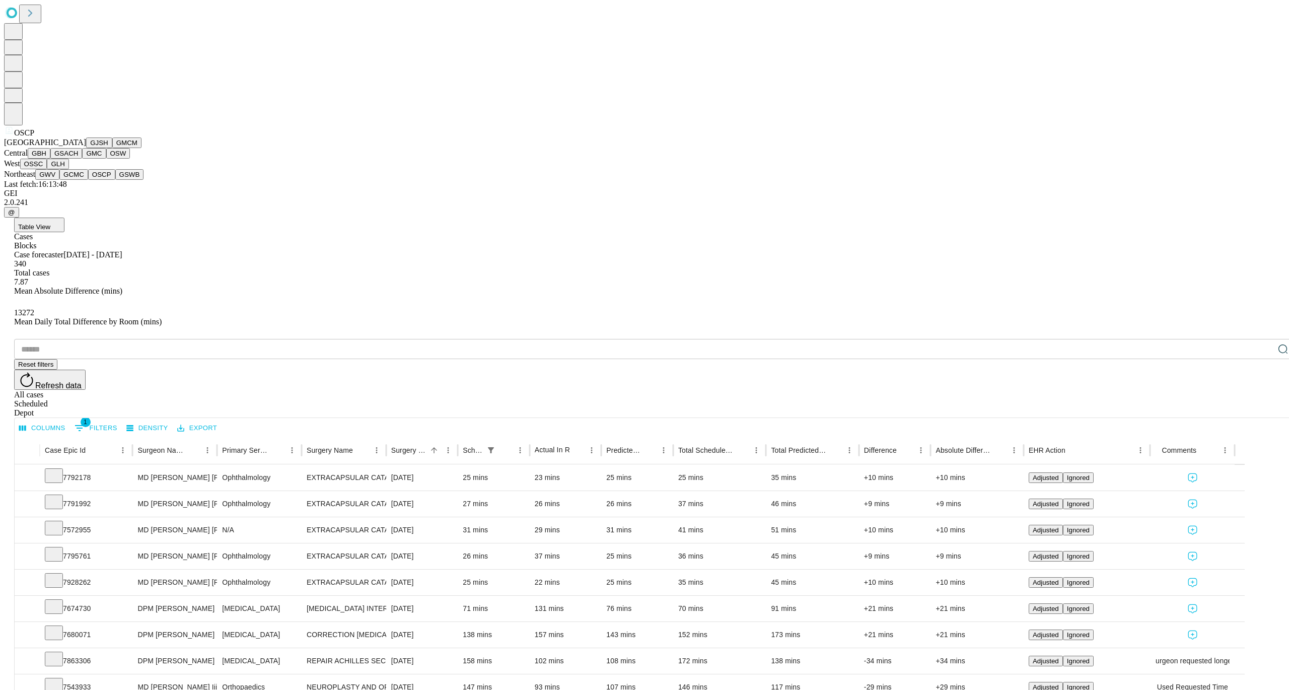
scroll to position [112, 0]
click at [115, 180] on button "GSWB" at bounding box center [129, 174] width 29 height 11
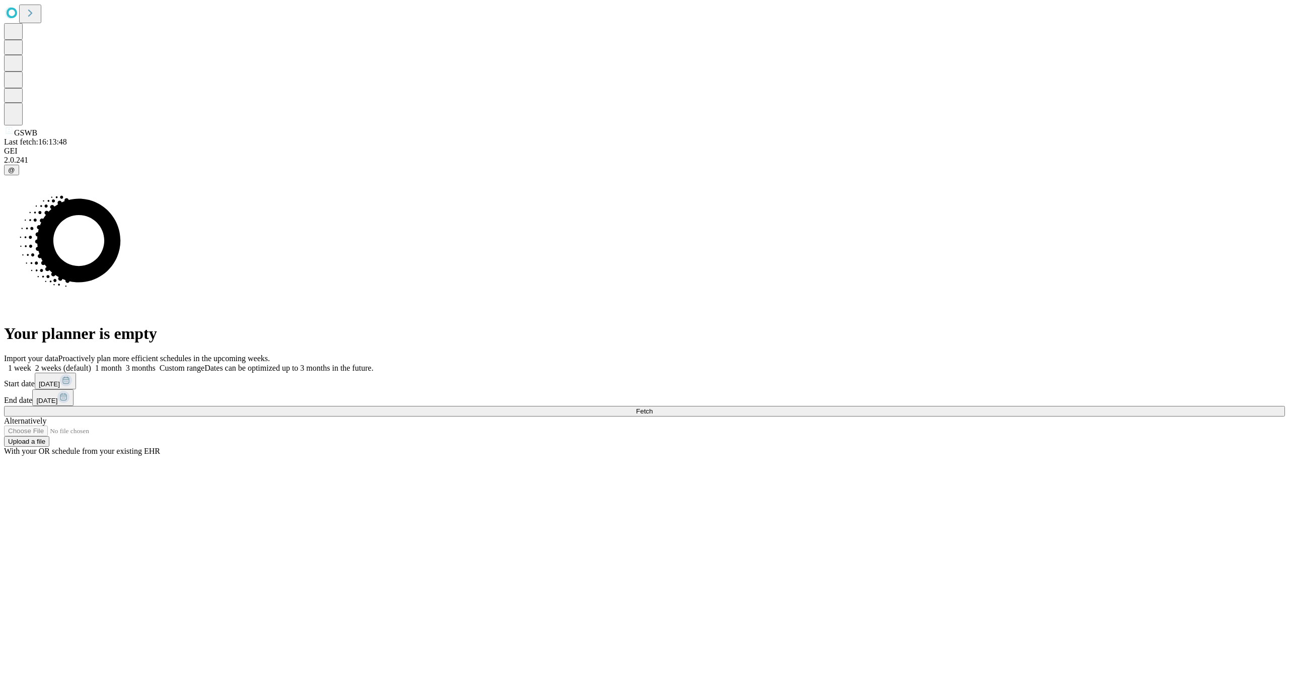
click at [60, 388] on span "[DATE]" at bounding box center [49, 384] width 21 height 8
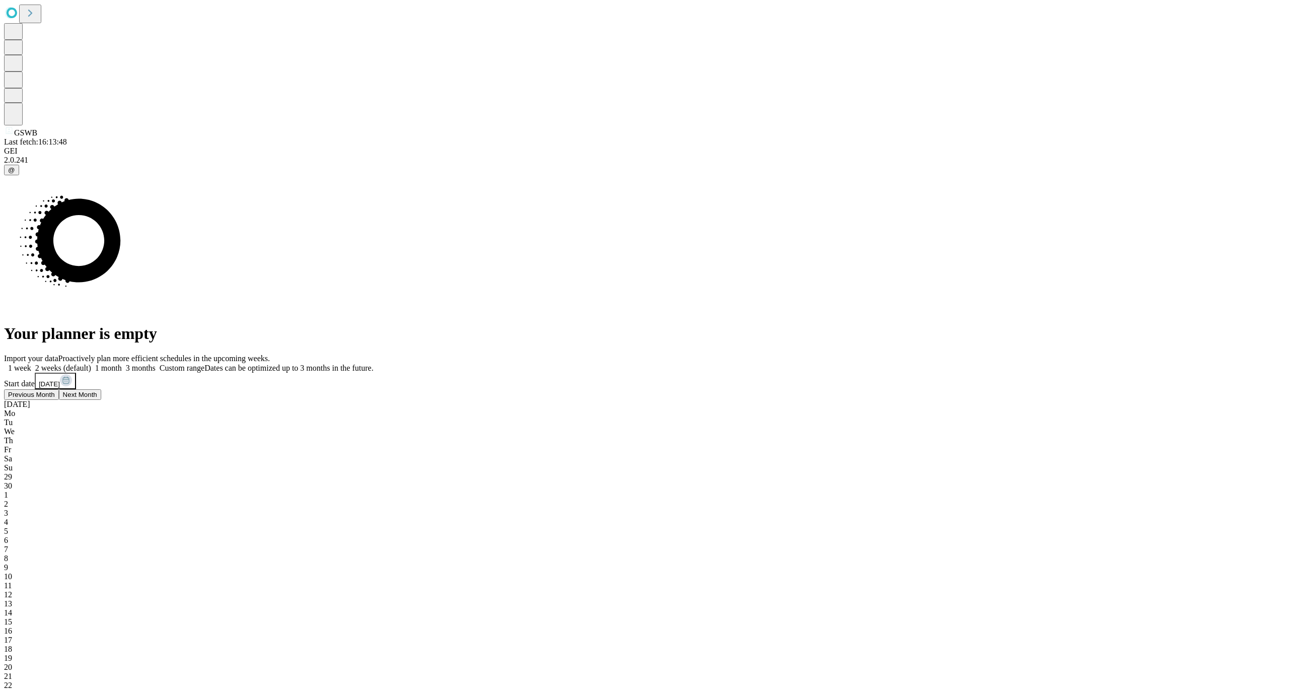
click at [941, 472] on div "29" at bounding box center [644, 476] width 1281 height 9
click at [12, 489] on span "27" at bounding box center [8, 493] width 8 height 9
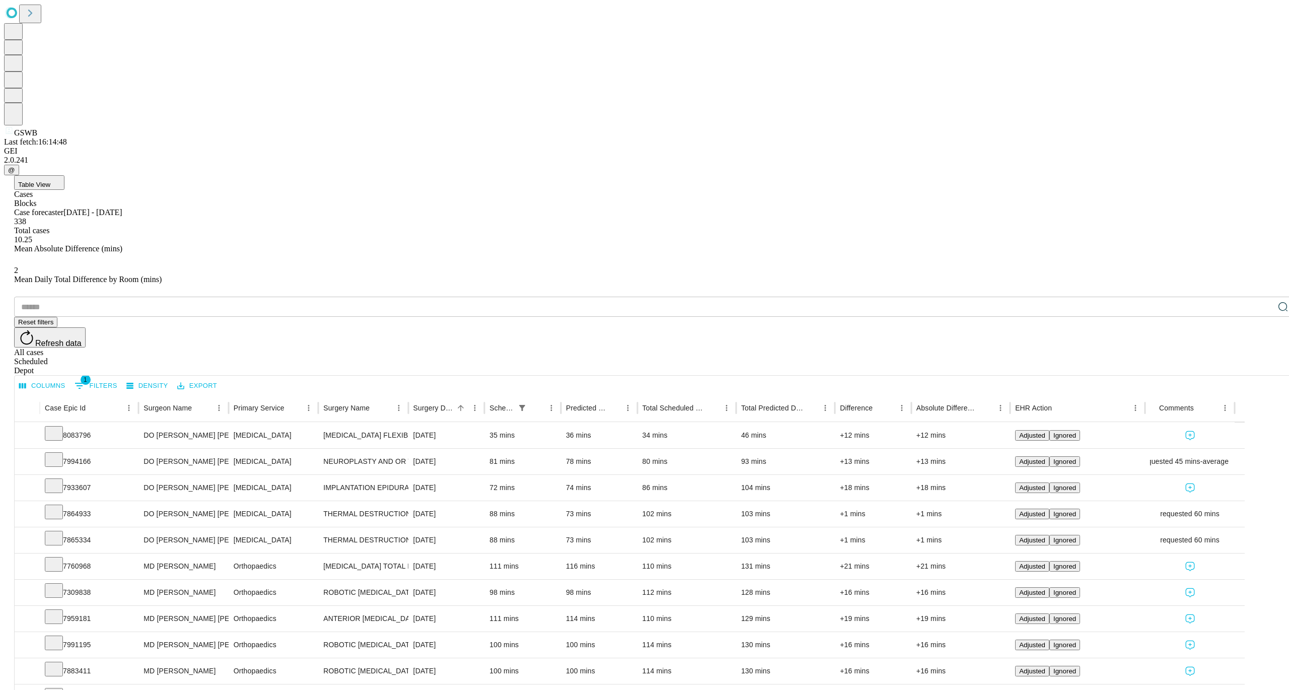
click at [27, 381] on icon "Select columns" at bounding box center [22, 385] width 9 height 9
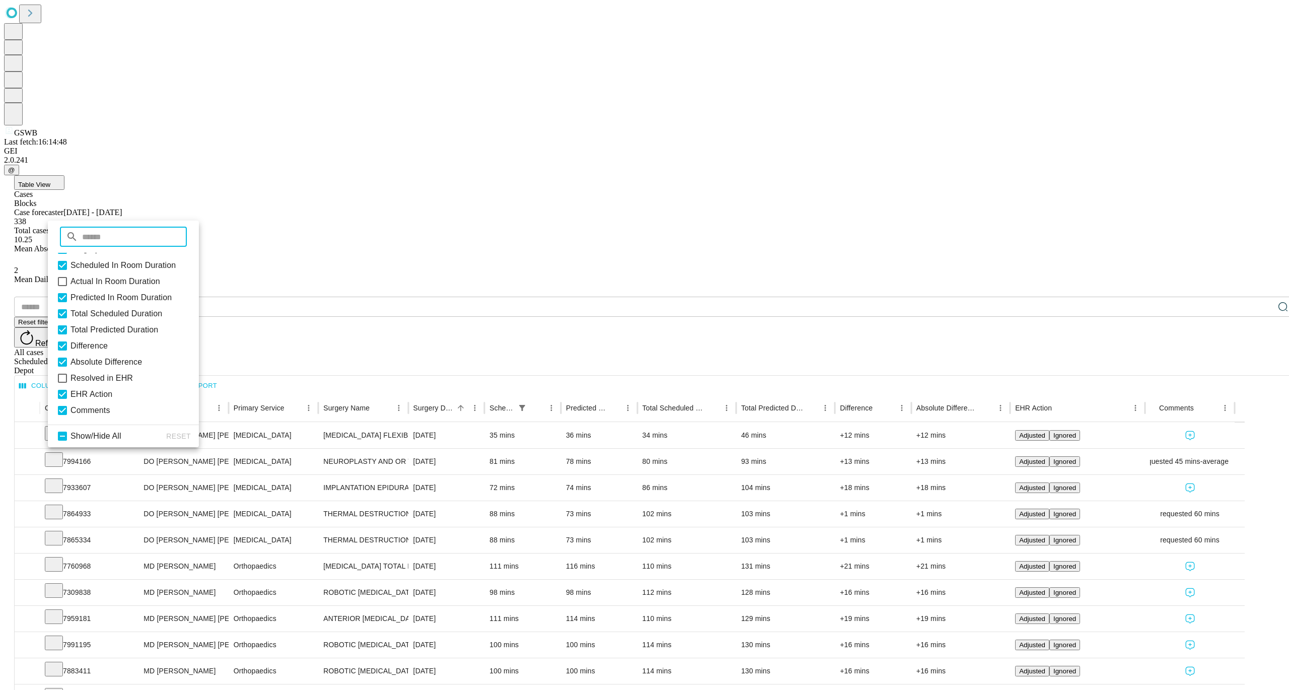
scroll to position [114, 0]
click at [68, 288] on icon at bounding box center [62, 281] width 12 height 12
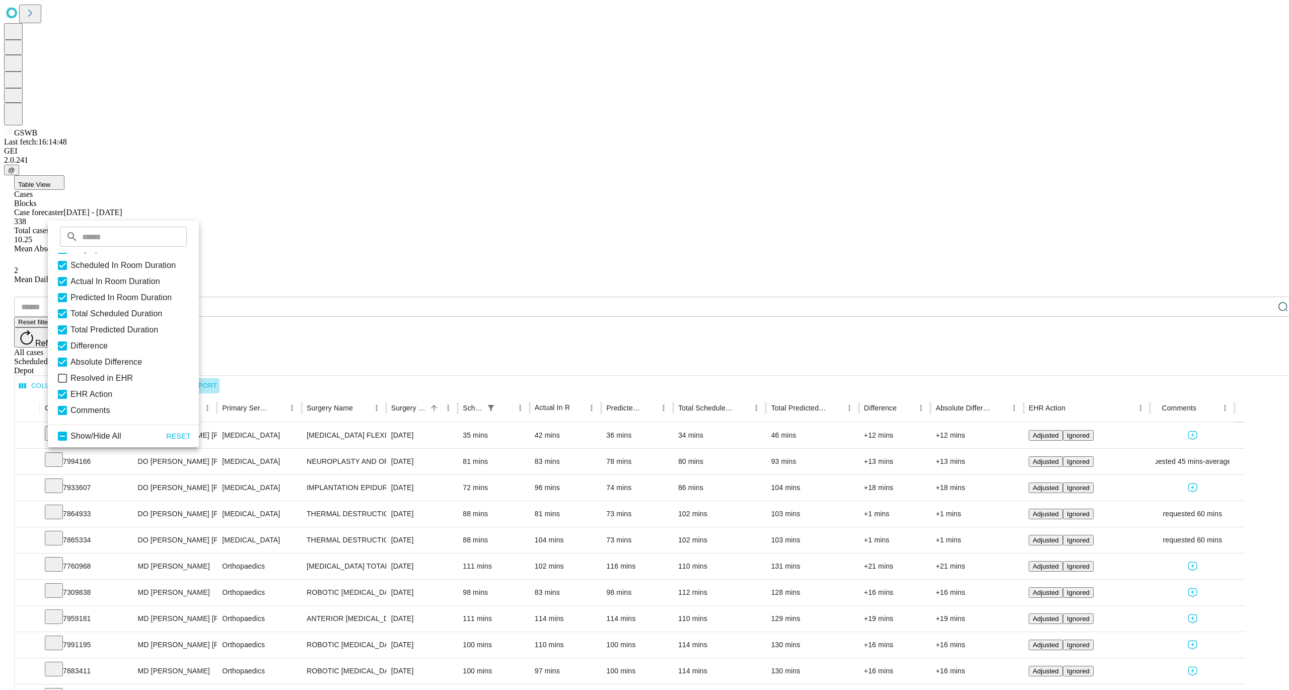
click at [220, 378] on button "Export" at bounding box center [197, 386] width 45 height 16
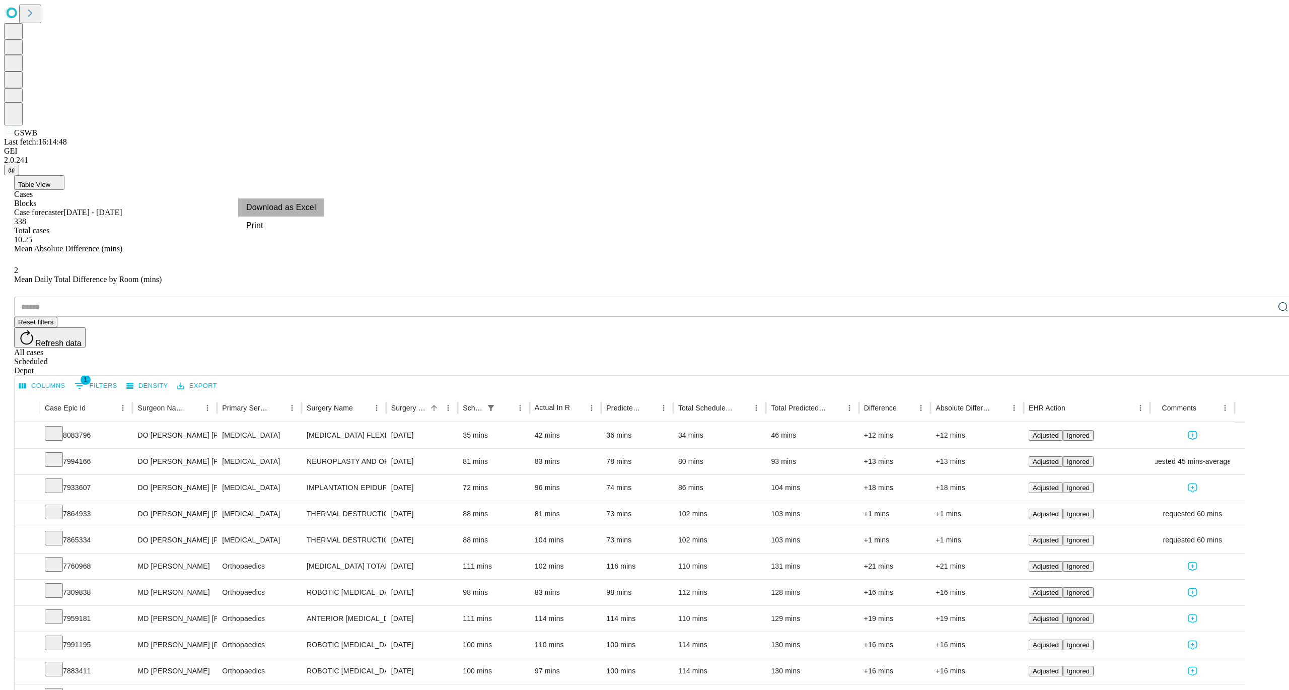
click at [272, 199] on li "Download as Excel" at bounding box center [281, 207] width 86 height 18
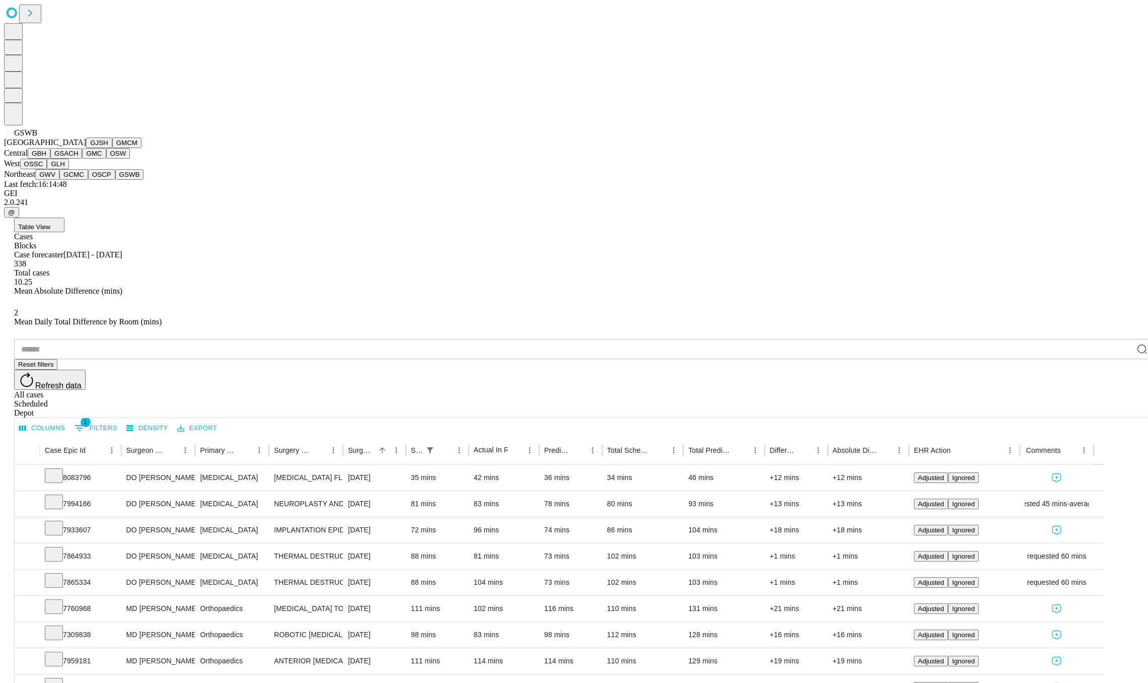
scroll to position [115, 0]
